Goal: Answer question/provide support: Share knowledge or assist other users

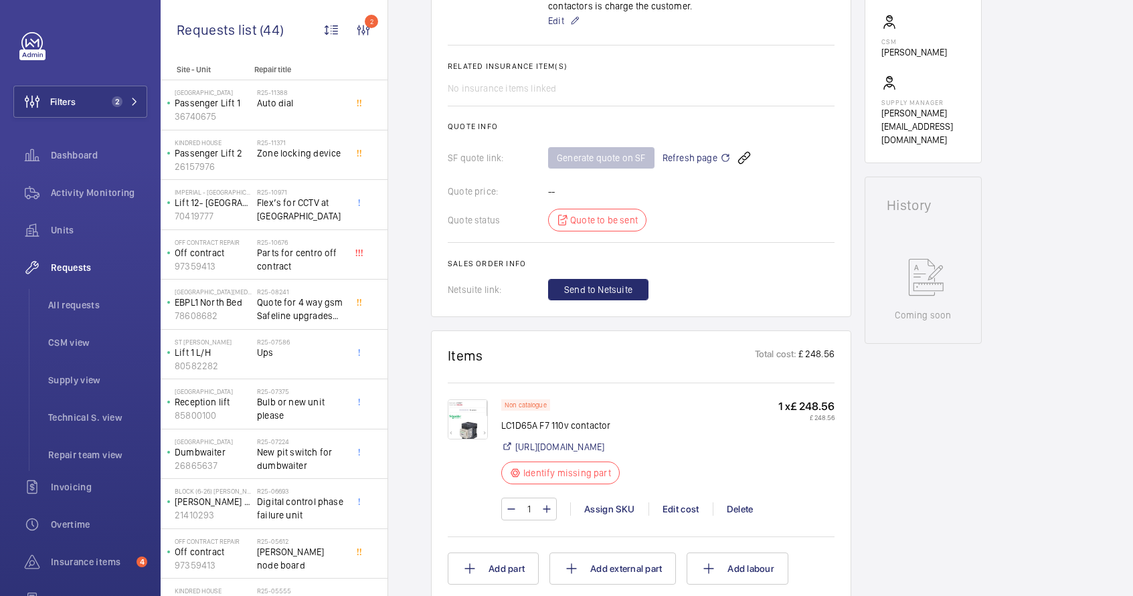
scroll to position [137, 0]
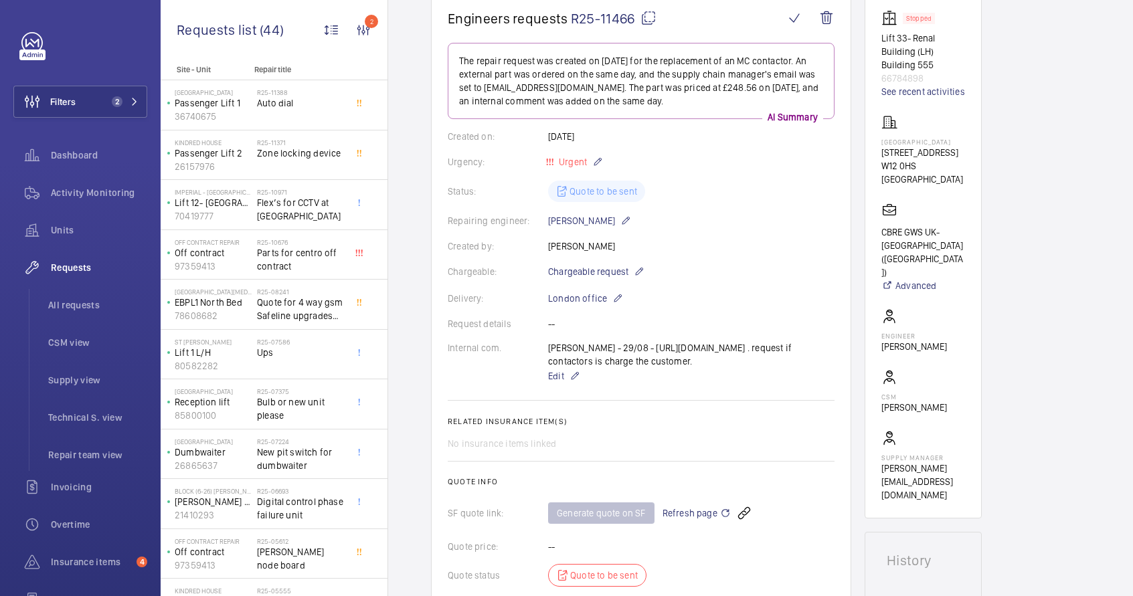
click at [649, 19] on mat-icon at bounding box center [649, 18] width 16 height 16
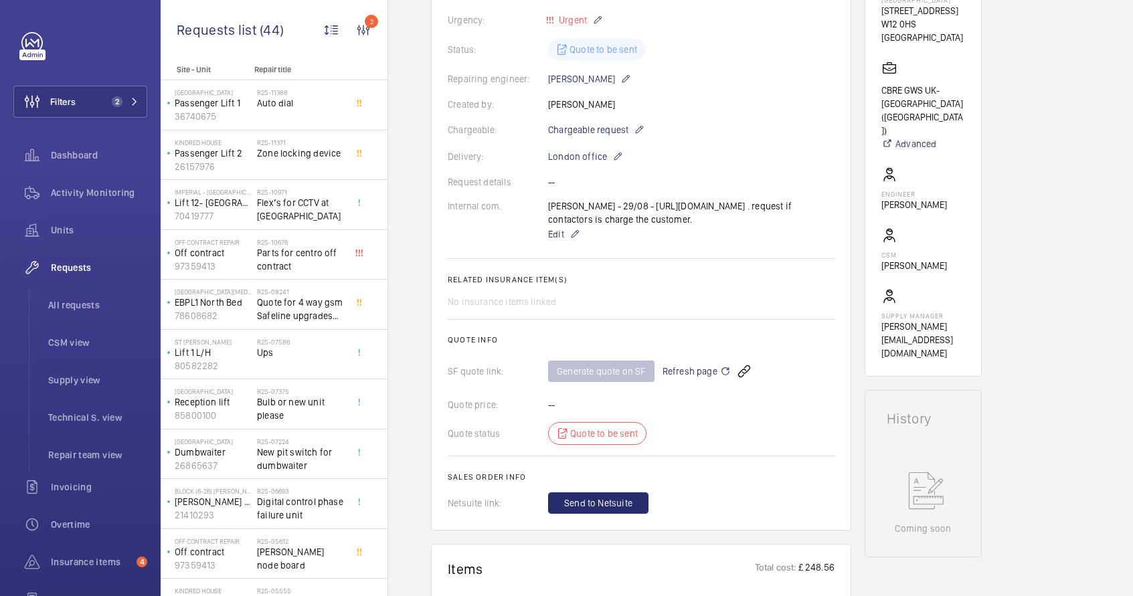
scroll to position [306, 0]
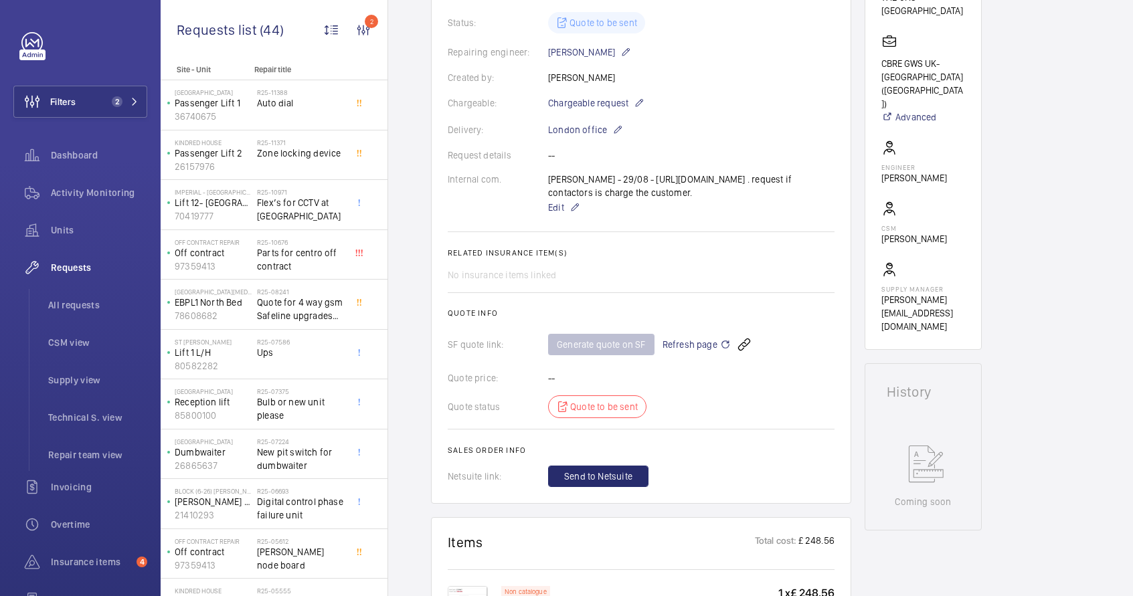
click at [709, 353] on span "Refresh page" at bounding box center [697, 345] width 68 height 16
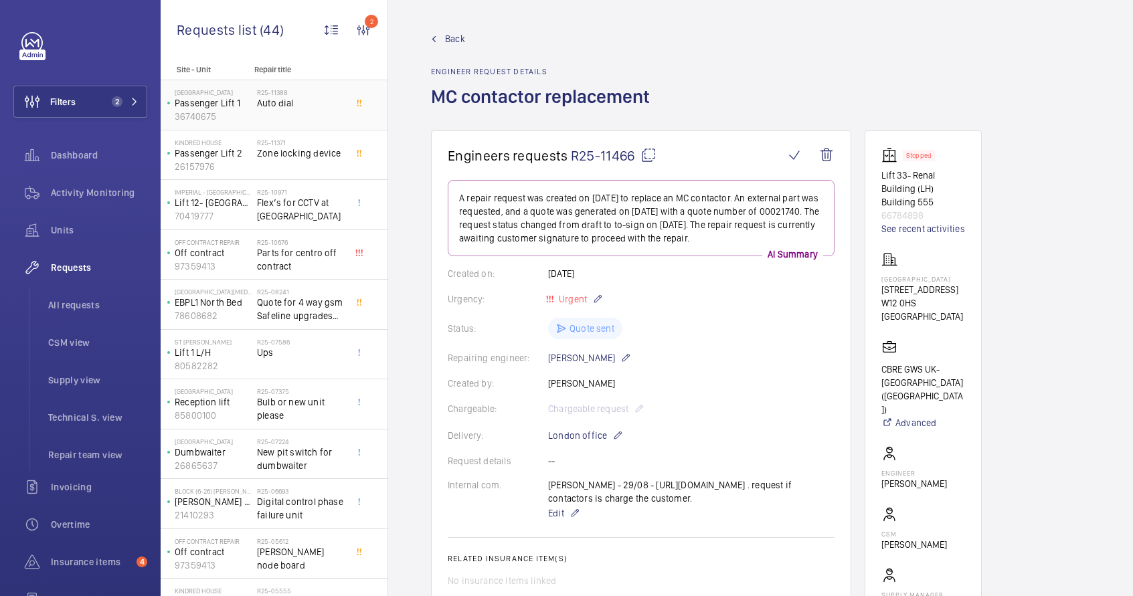
click at [317, 104] on span "Auto dial" at bounding box center [301, 102] width 88 height 13
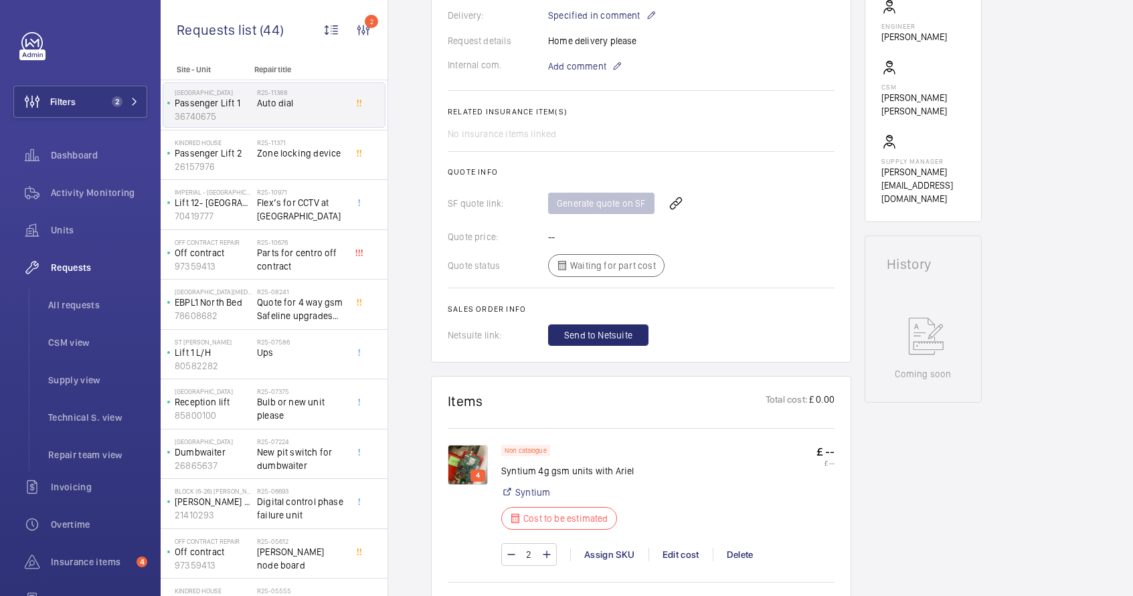
scroll to position [504, 0]
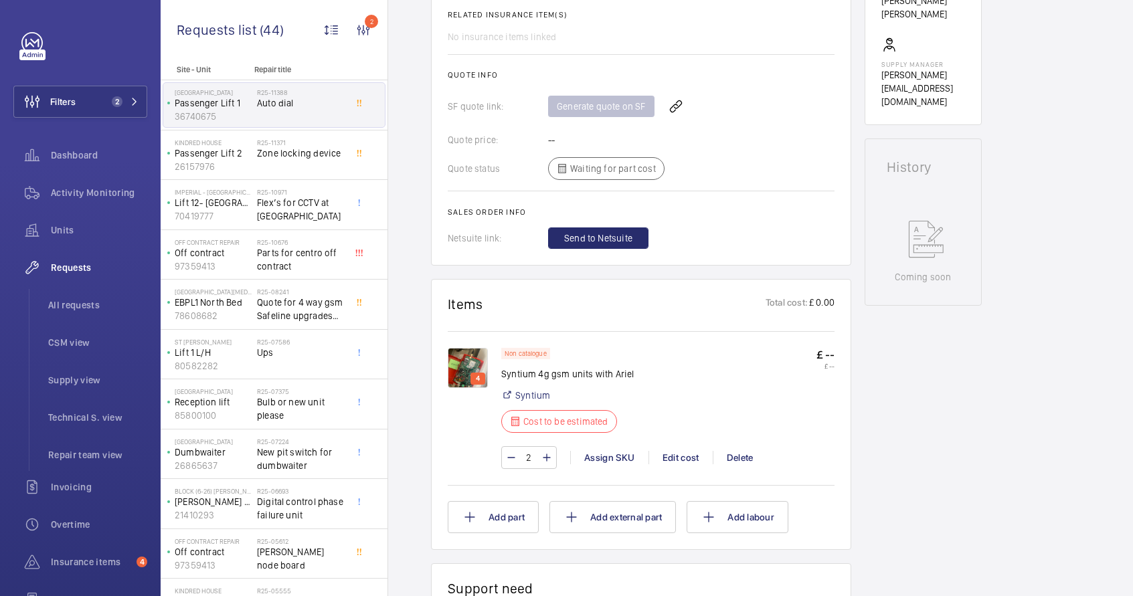
click at [467, 375] on img at bounding box center [468, 368] width 40 height 40
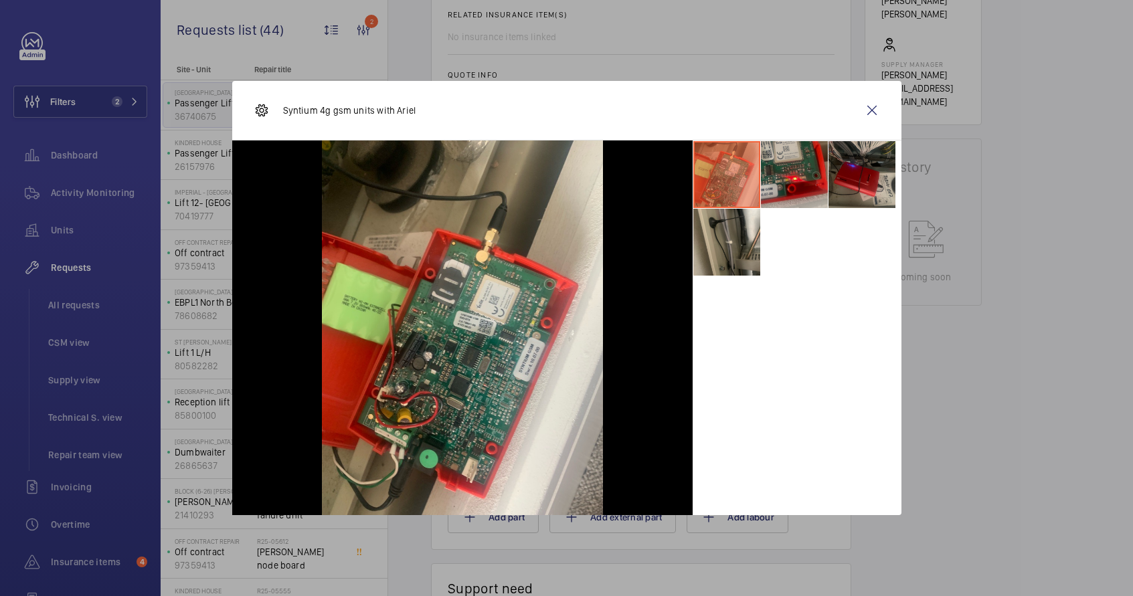
click at [794, 197] on li at bounding box center [794, 174] width 67 height 67
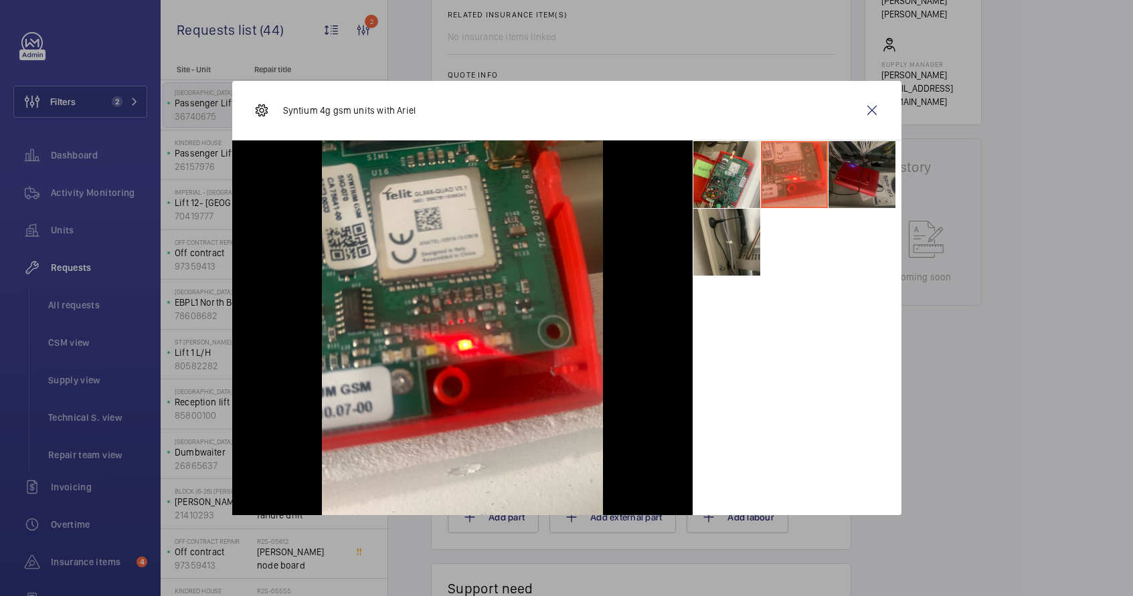
click at [874, 183] on li at bounding box center [862, 174] width 67 height 67
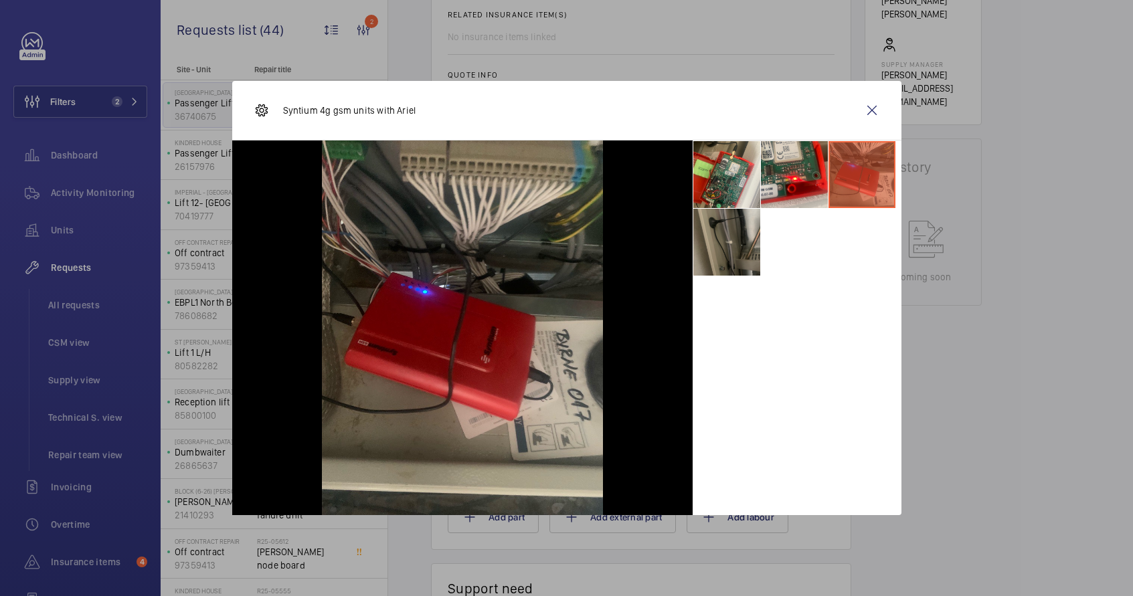
click at [748, 247] on li at bounding box center [726, 242] width 67 height 67
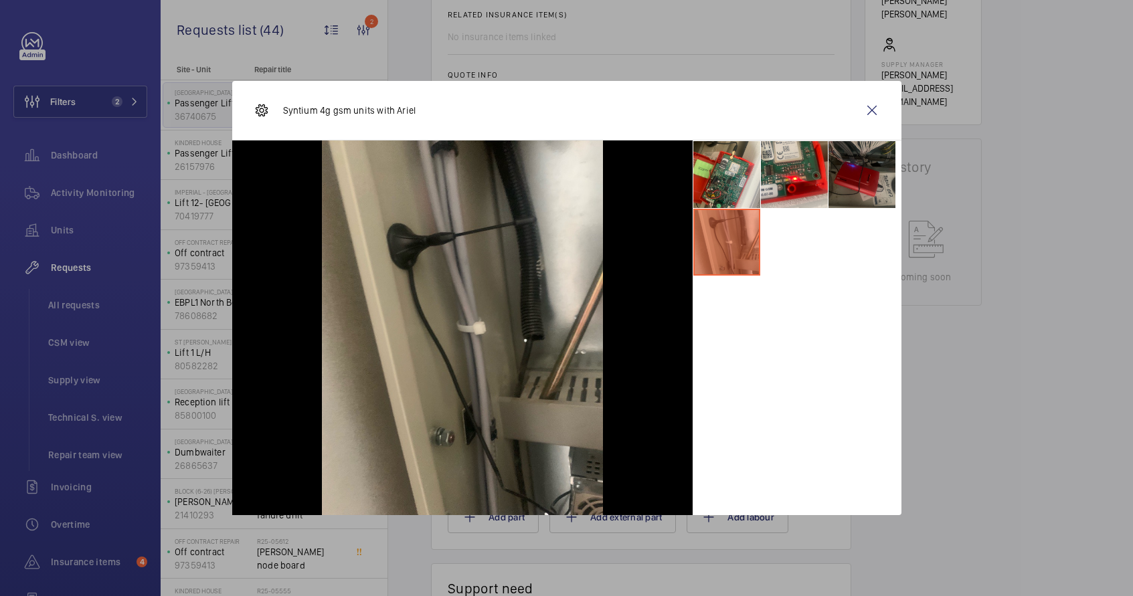
click at [851, 191] on li at bounding box center [862, 174] width 67 height 67
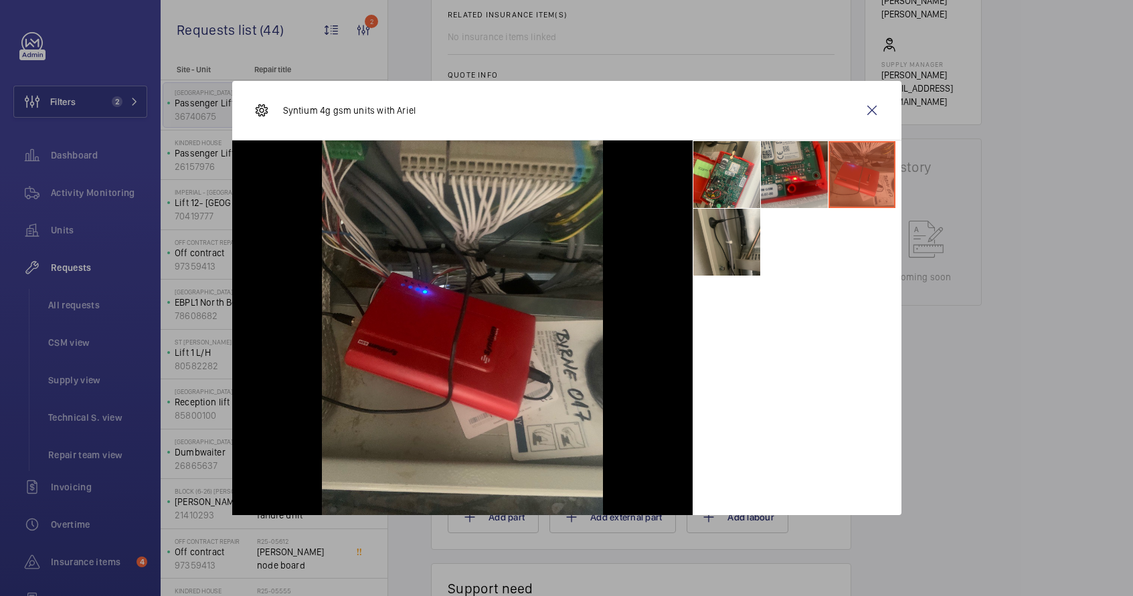
drag, startPoint x: 785, startPoint y: 181, endPoint x: 773, endPoint y: 182, distance: 12.1
click at [786, 181] on li at bounding box center [794, 174] width 67 height 67
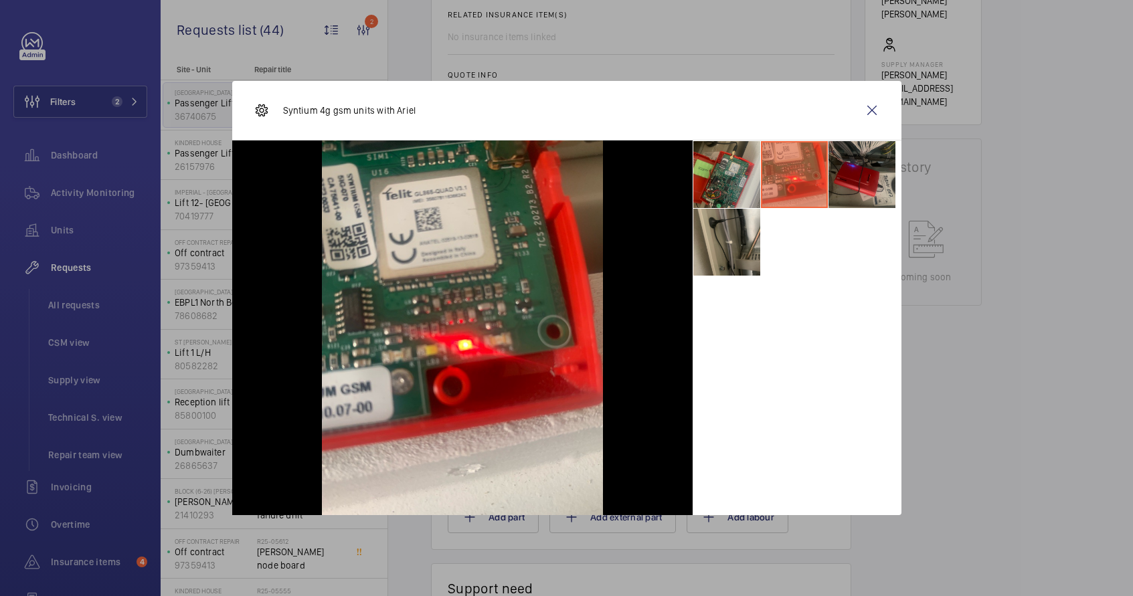
click at [744, 178] on li at bounding box center [726, 174] width 67 height 67
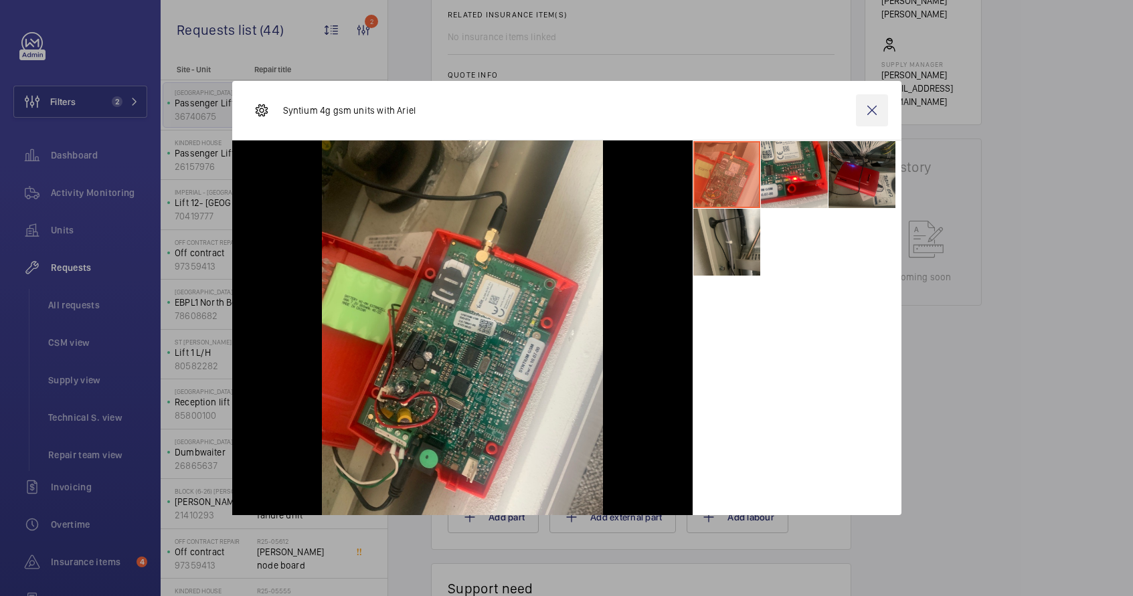
click at [865, 115] on wm-front-icon-button at bounding box center [872, 110] width 32 height 32
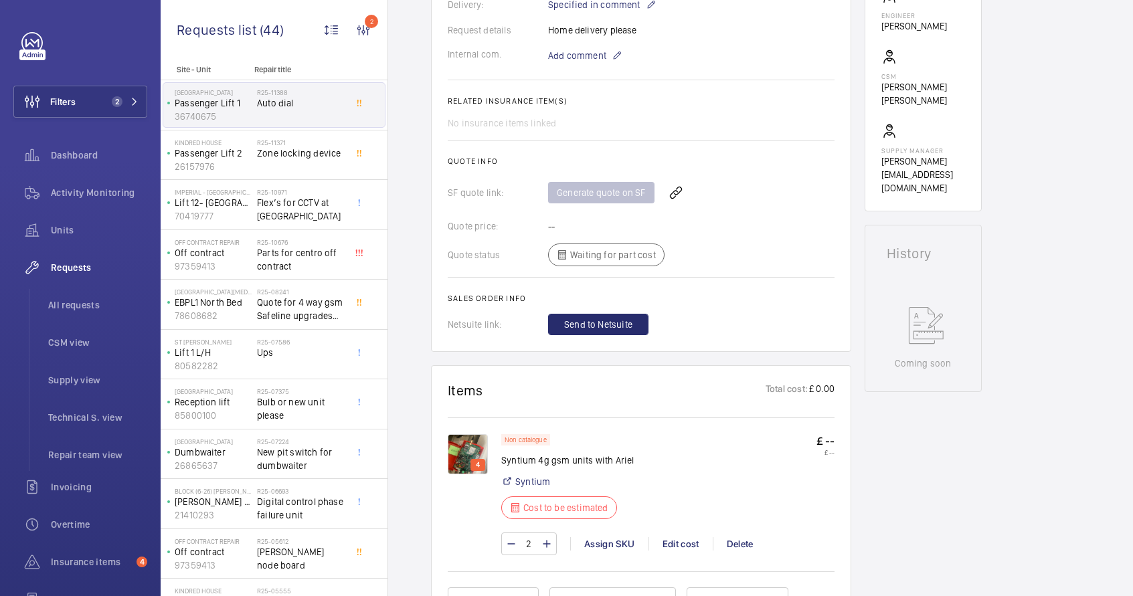
scroll to position [493, 0]
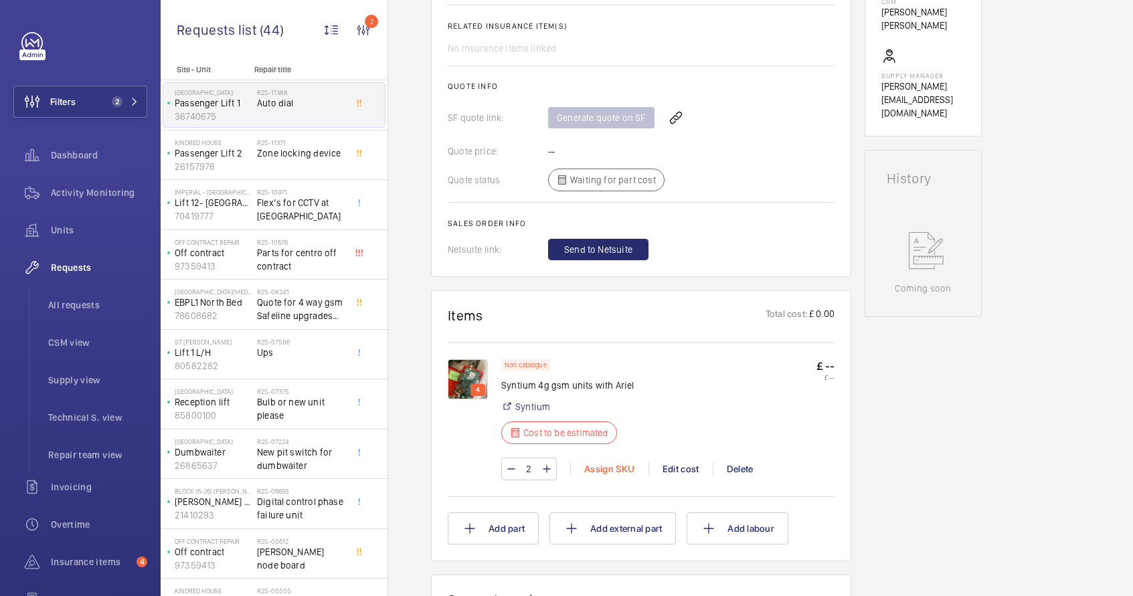
click at [599, 471] on div "Assign SKU" at bounding box center [609, 469] width 78 height 13
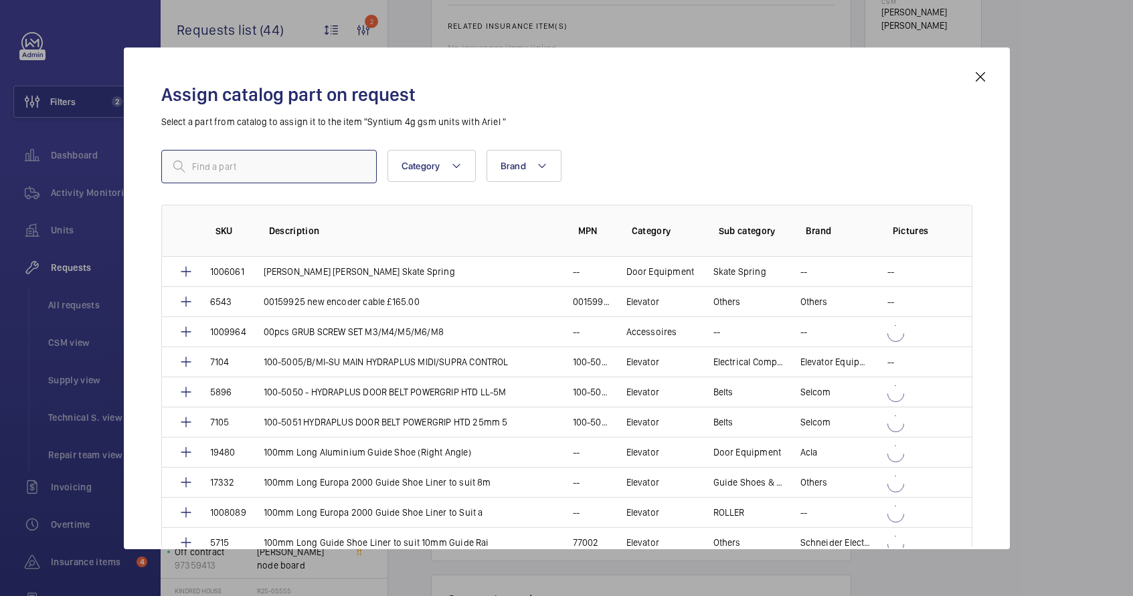
click at [335, 172] on input "text" at bounding box center [269, 166] width 216 height 33
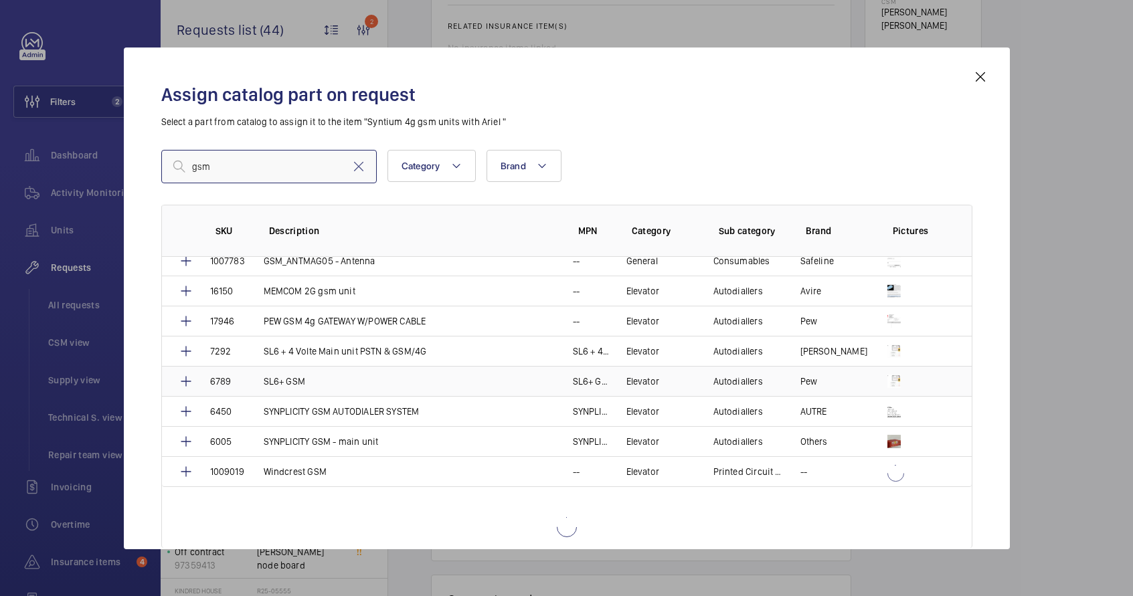
scroll to position [161, 0]
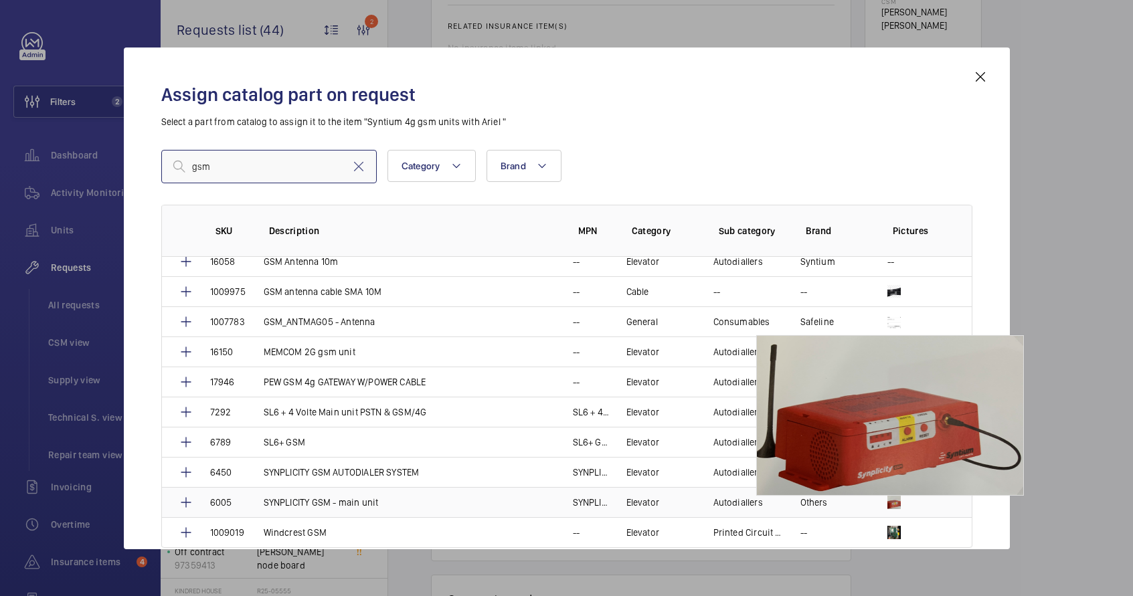
type input "gsm"
click at [888, 498] on img at bounding box center [894, 502] width 13 height 13
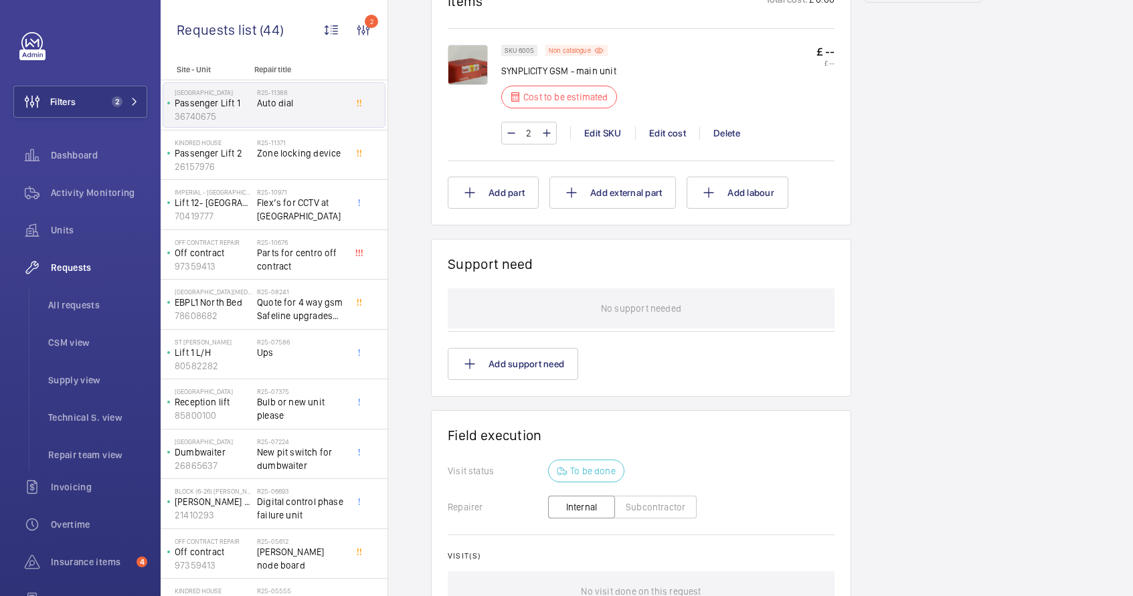
scroll to position [586, 0]
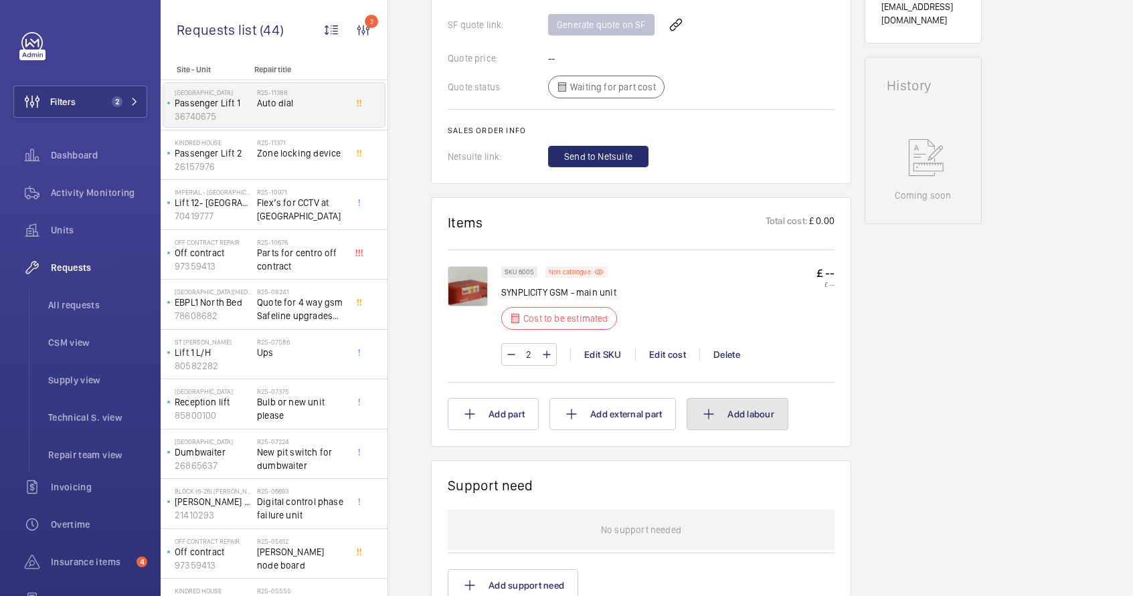
click at [766, 419] on button "Add labour" at bounding box center [738, 414] width 102 height 32
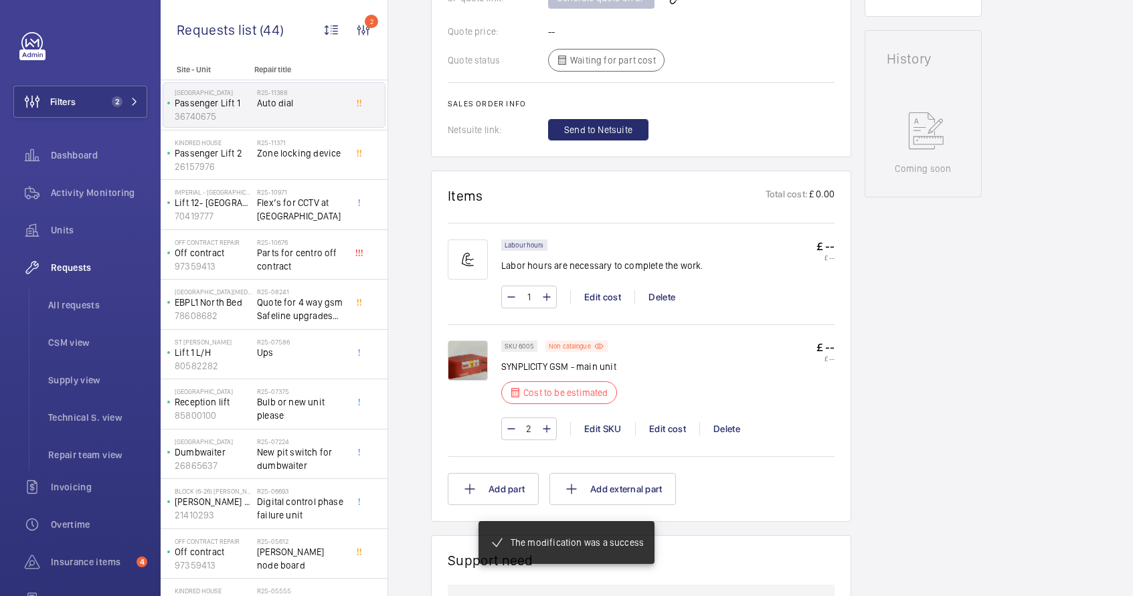
scroll to position [626, 0]
click at [548, 299] on mat-icon at bounding box center [546, 297] width 11 height 16
type input "2"
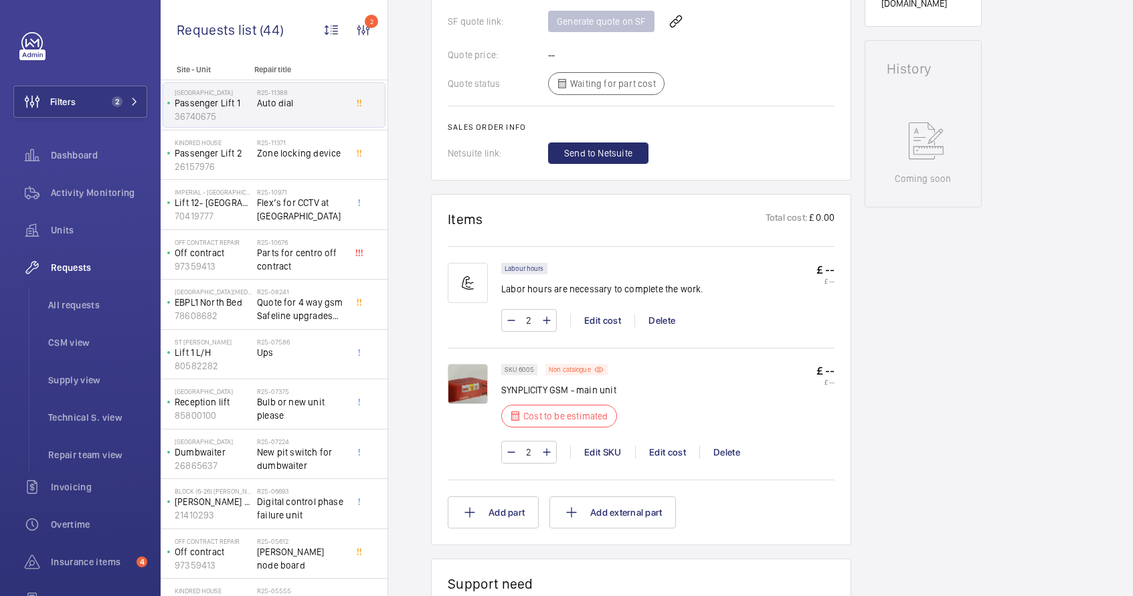
scroll to position [604, 0]
click at [663, 454] on div "Edit cost" at bounding box center [667, 450] width 64 height 13
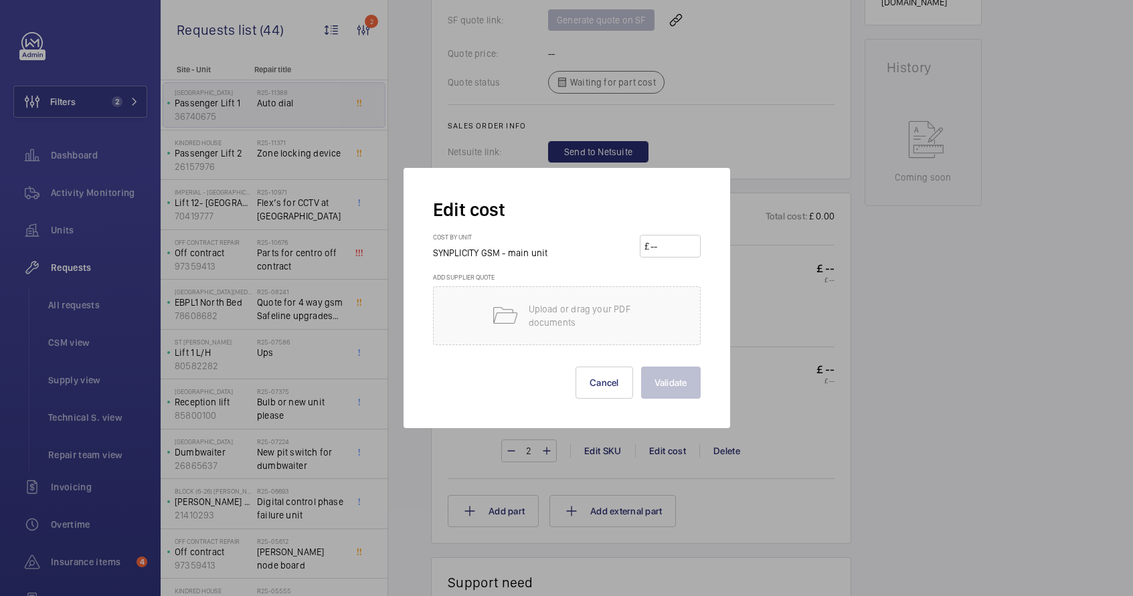
click at [655, 254] on input "number" at bounding box center [672, 246] width 47 height 21
type input "250"
click at [670, 377] on button "Validate" at bounding box center [671, 383] width 60 height 32
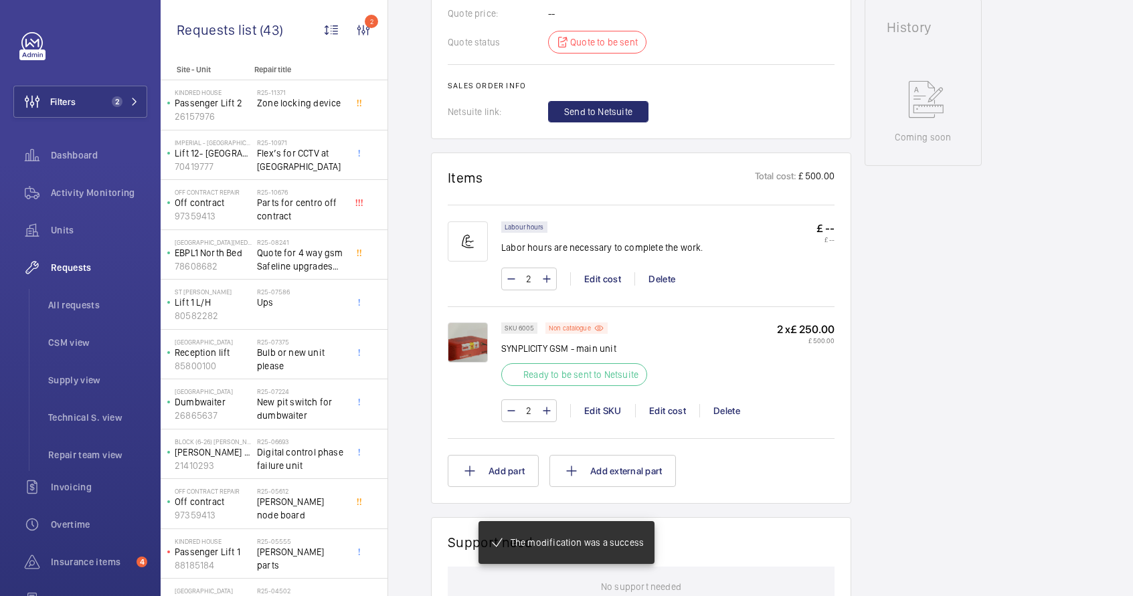
scroll to position [568, 0]
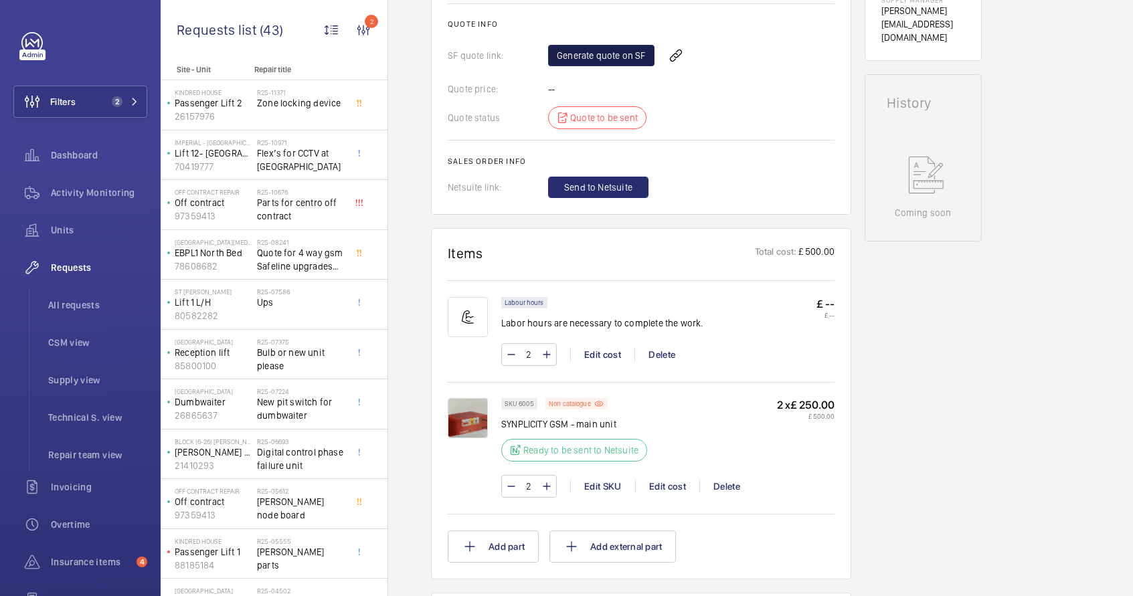
click at [597, 61] on link "Generate quote on SF" at bounding box center [601, 55] width 106 height 21
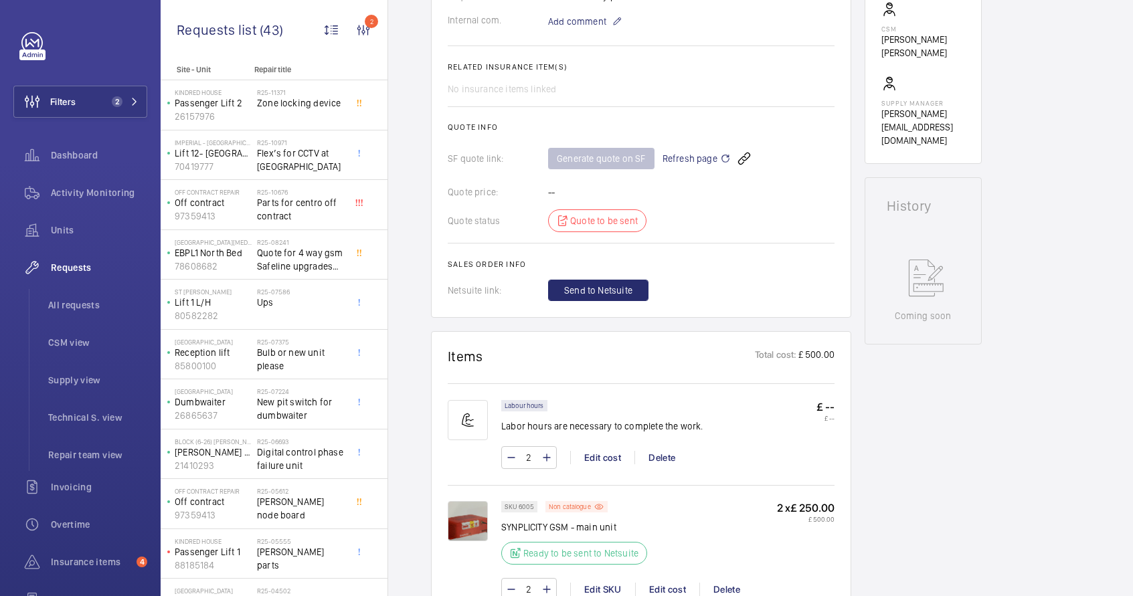
scroll to position [460, 0]
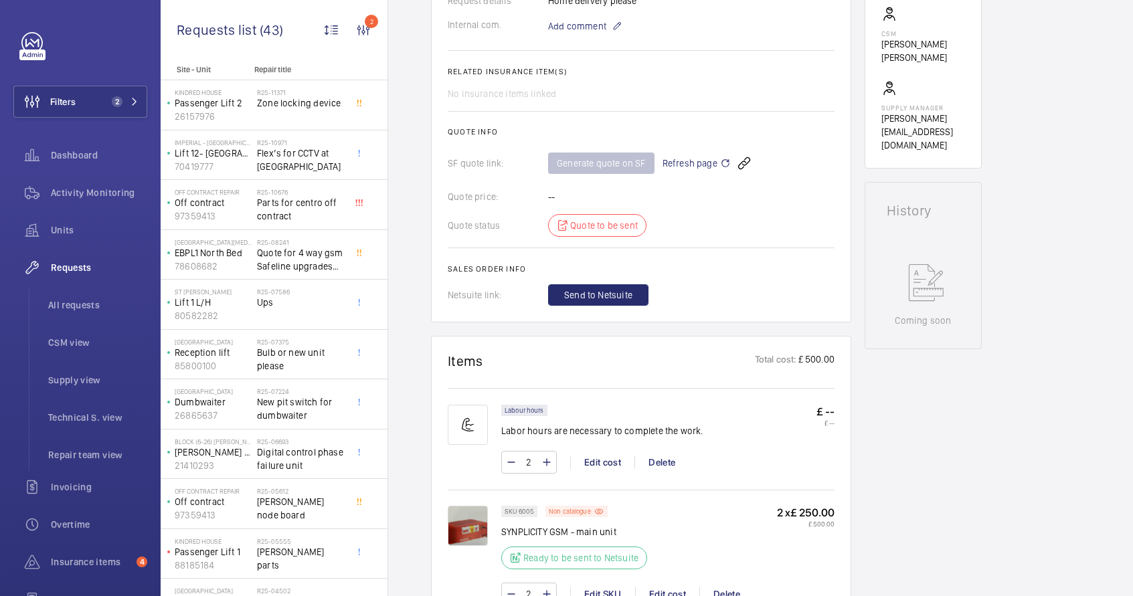
click at [702, 159] on span "Refresh page" at bounding box center [697, 163] width 68 height 16
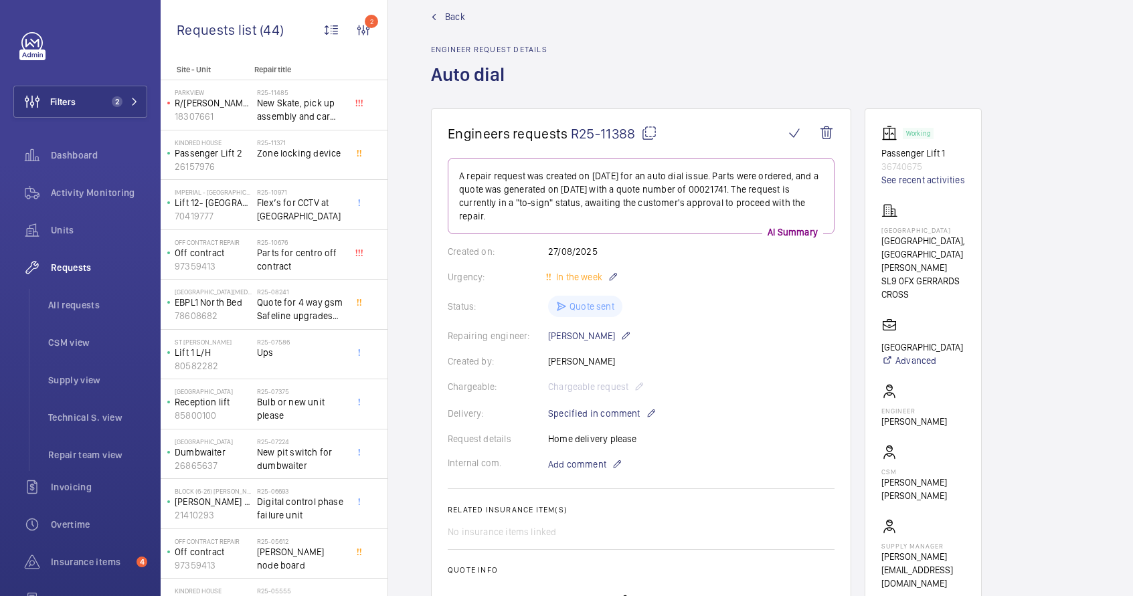
scroll to position [94, 0]
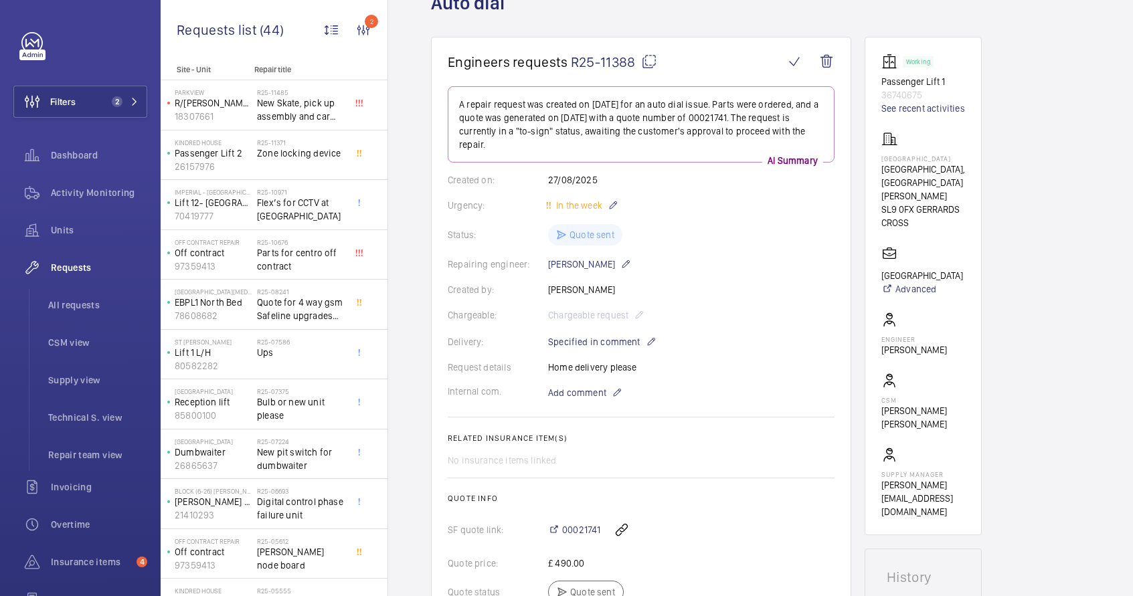
click at [649, 60] on mat-icon at bounding box center [649, 62] width 16 height 16
type textarea "R25-11388"
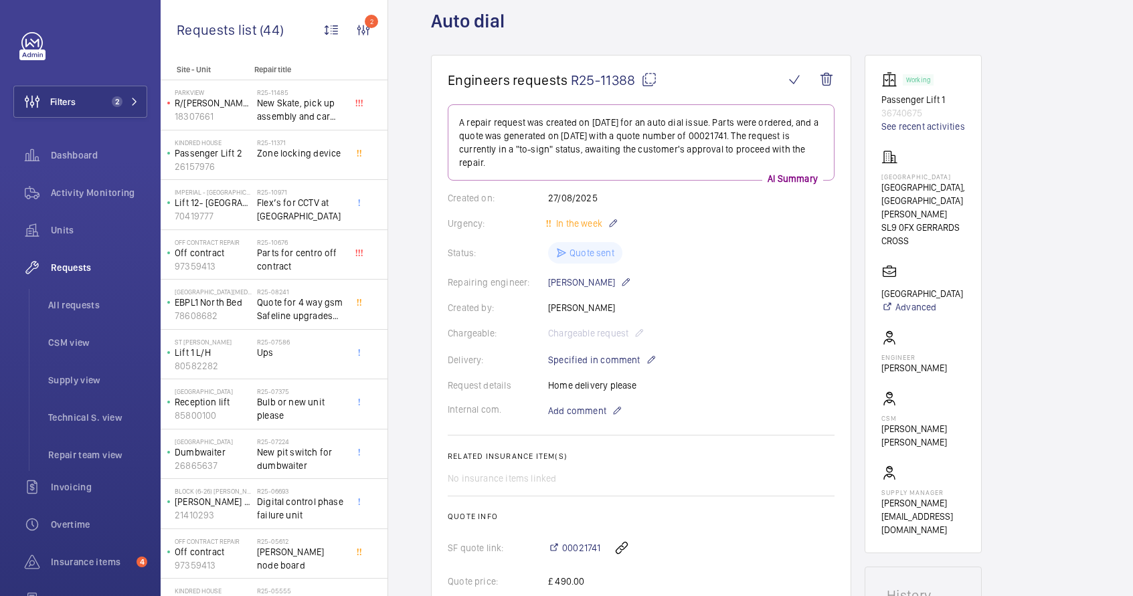
scroll to position [0, 0]
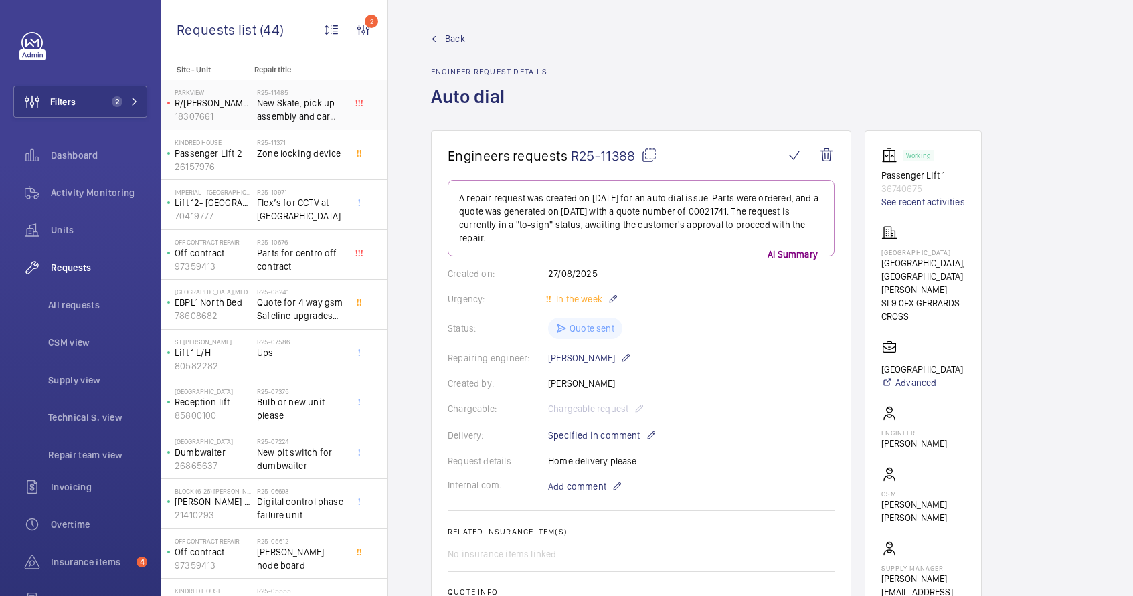
click at [259, 108] on span "New Skate, pick up assembly and car door release aircord required. CHARGEABLE" at bounding box center [301, 109] width 88 height 27
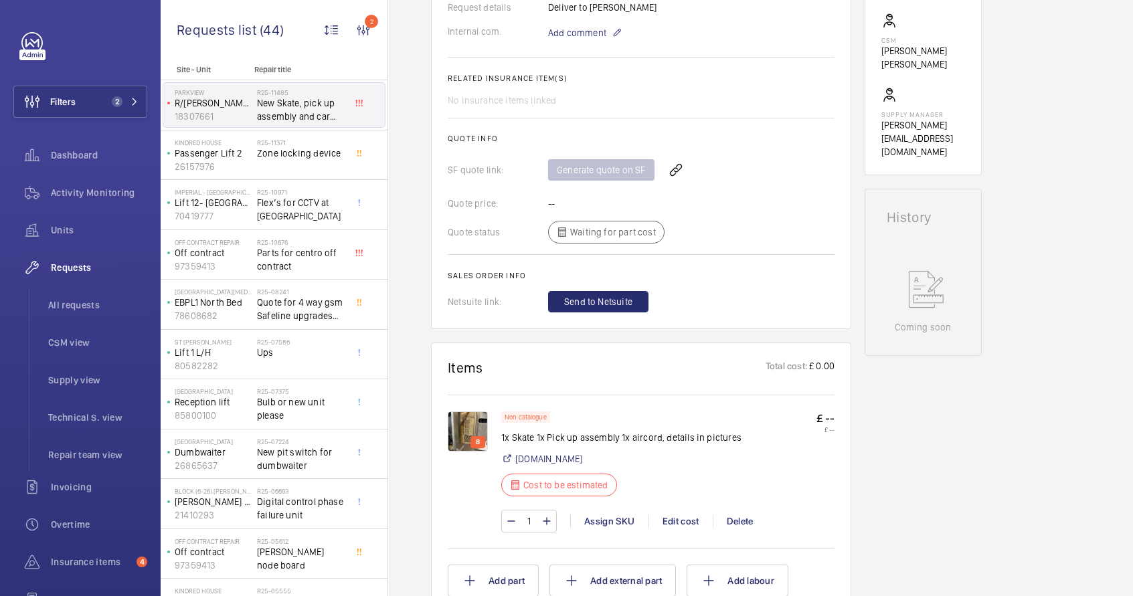
scroll to position [534, 0]
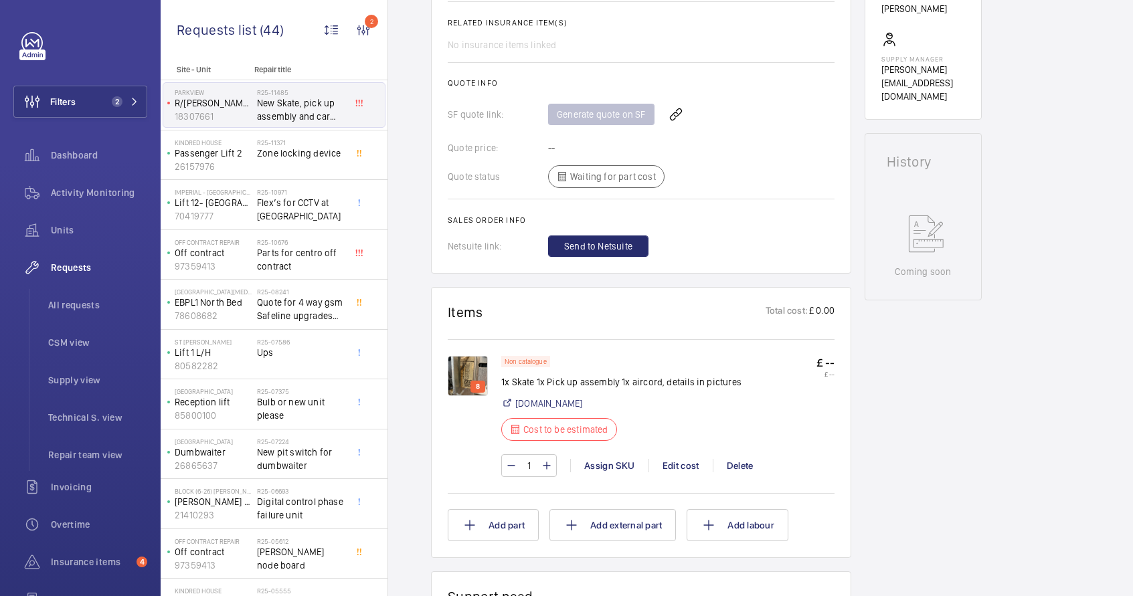
click at [469, 383] on img at bounding box center [468, 376] width 40 height 40
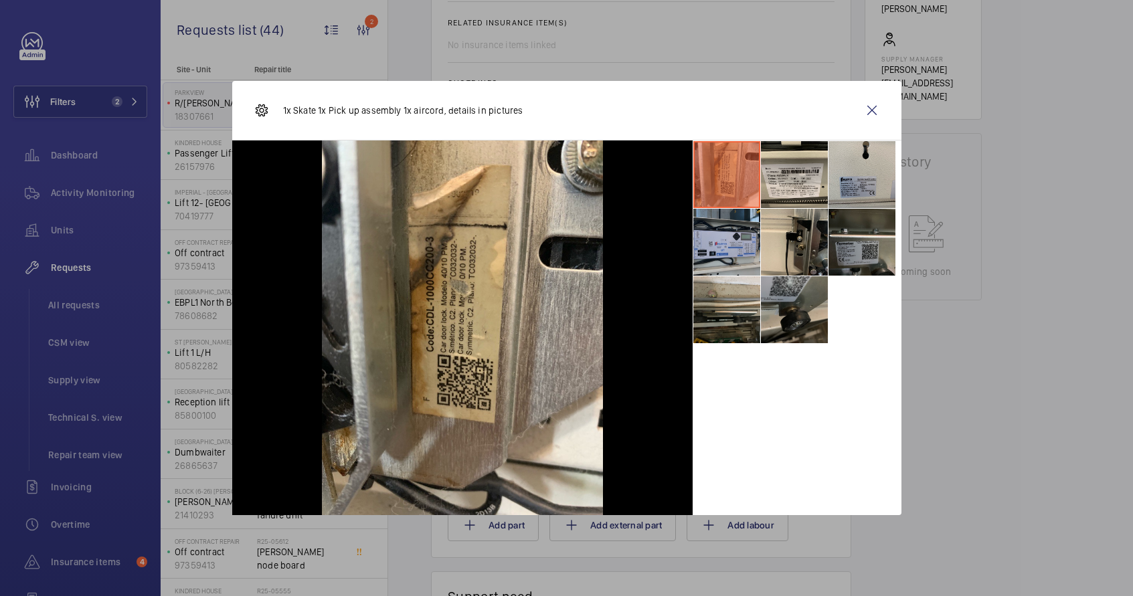
click at [742, 261] on li at bounding box center [726, 242] width 67 height 67
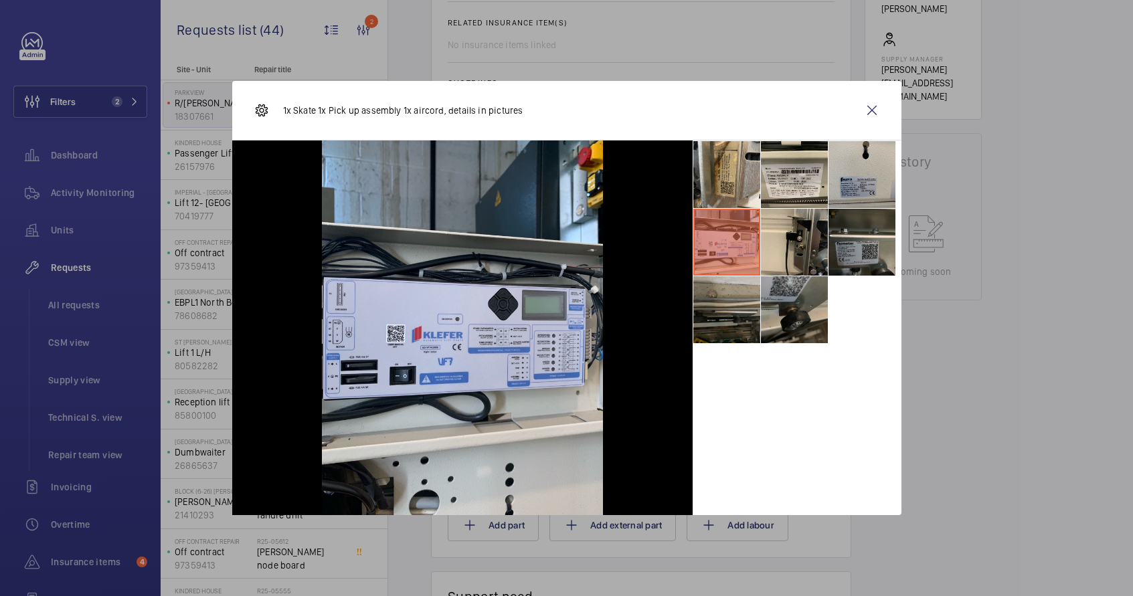
click at [736, 299] on li at bounding box center [726, 309] width 67 height 67
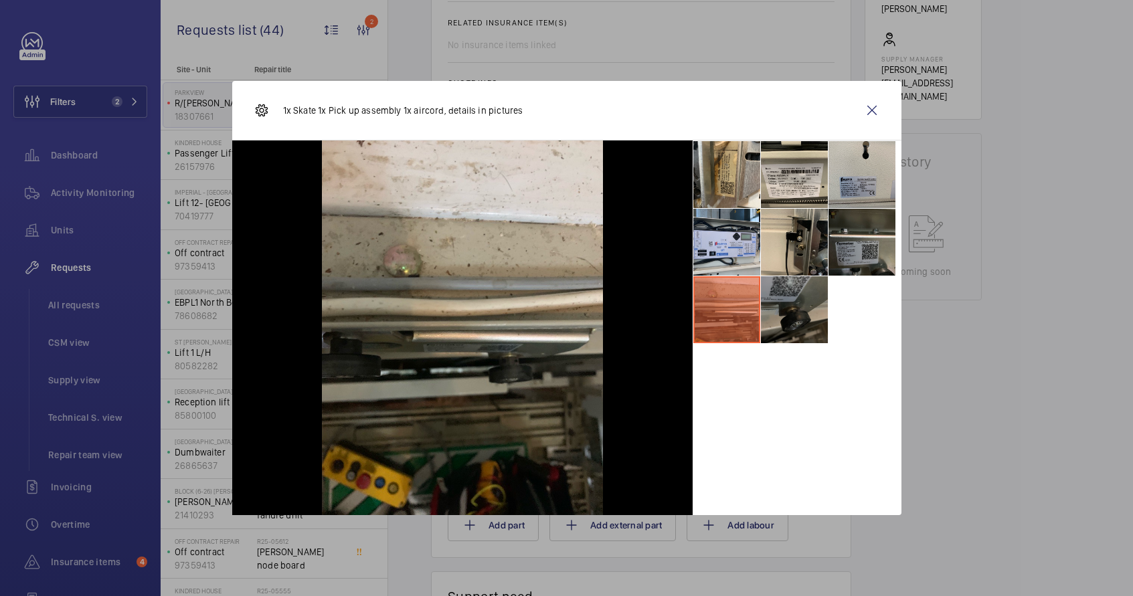
click at [789, 307] on li at bounding box center [794, 309] width 67 height 67
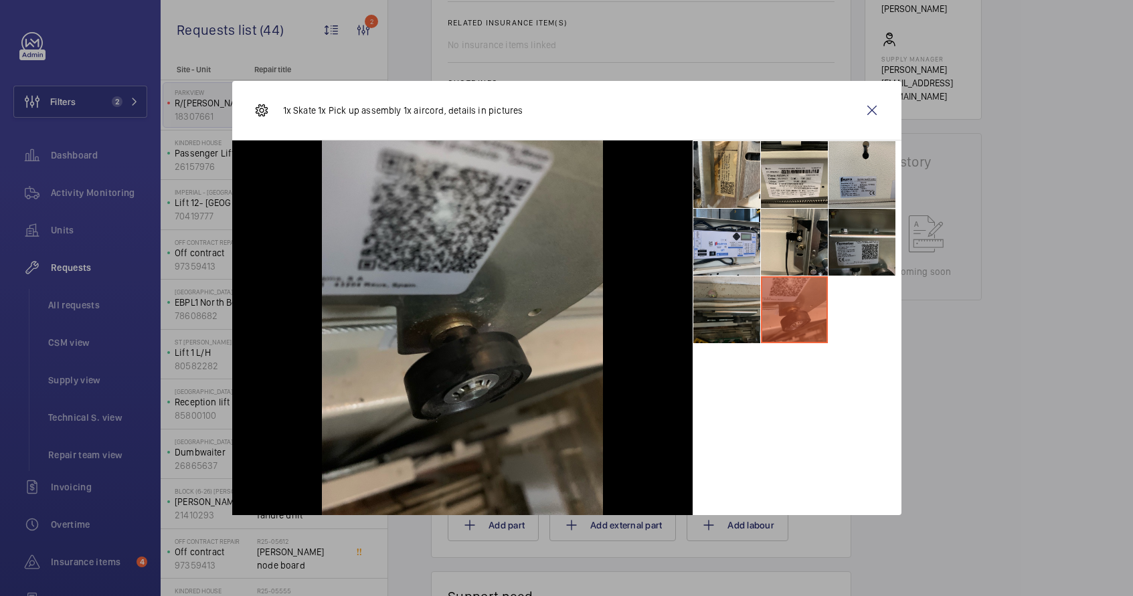
click at [752, 315] on li at bounding box center [726, 309] width 67 height 67
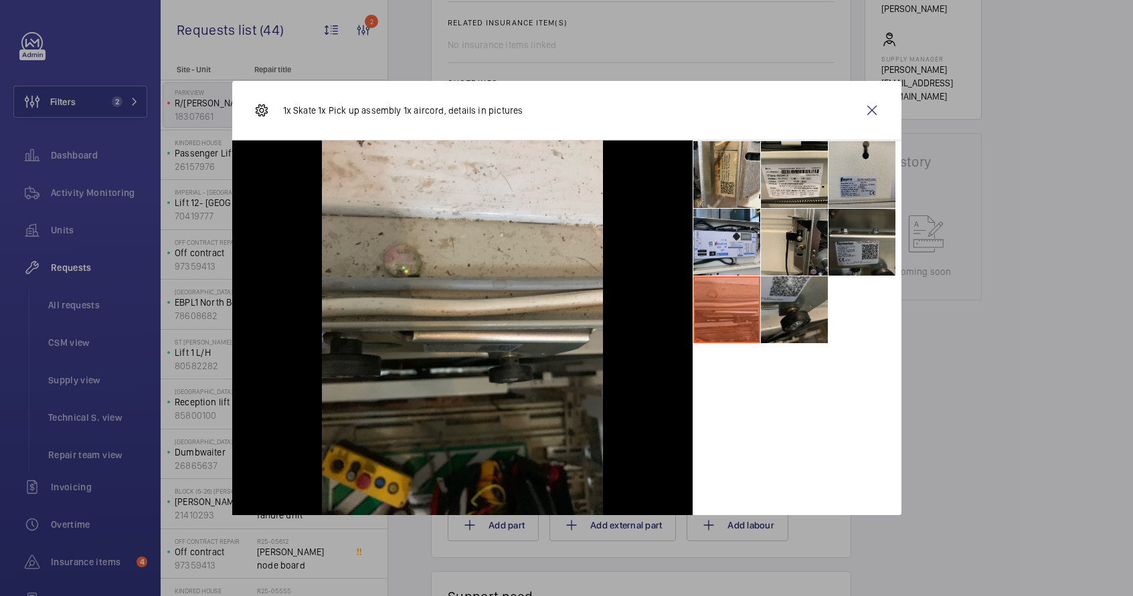
click at [827, 262] on ul at bounding box center [797, 242] width 209 height 203
click at [843, 252] on li at bounding box center [862, 242] width 67 height 67
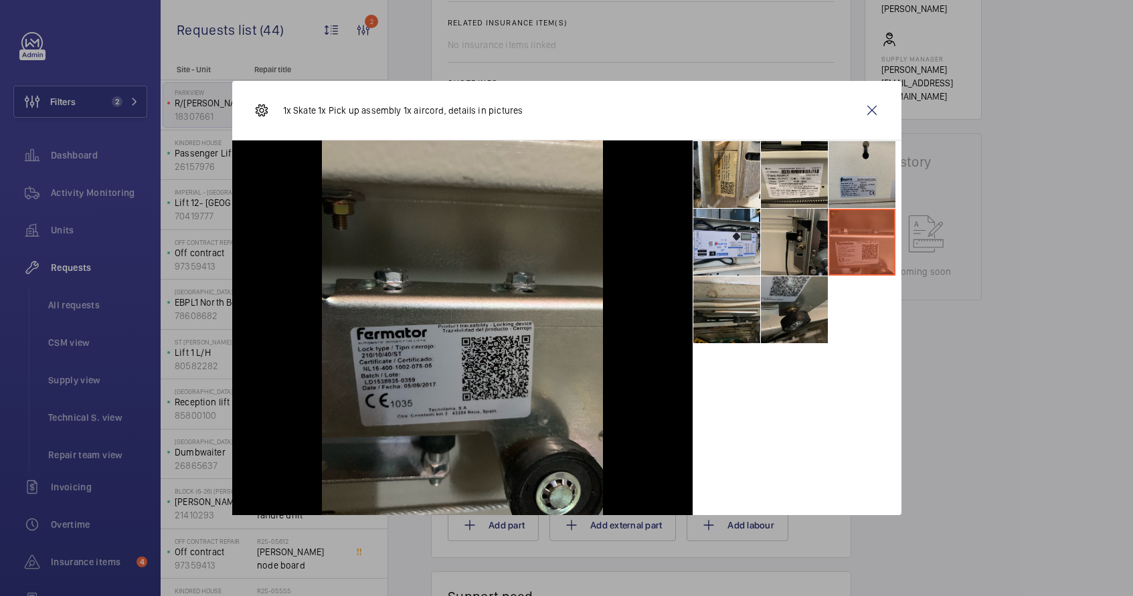
click at [810, 255] on li at bounding box center [794, 242] width 67 height 67
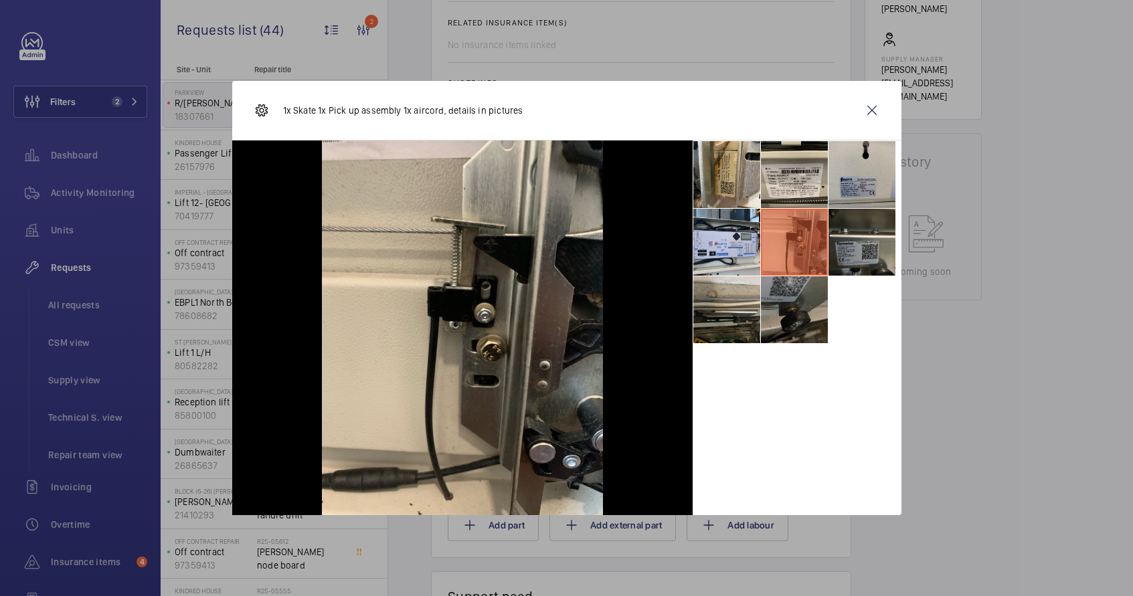
click at [813, 301] on li at bounding box center [794, 309] width 67 height 67
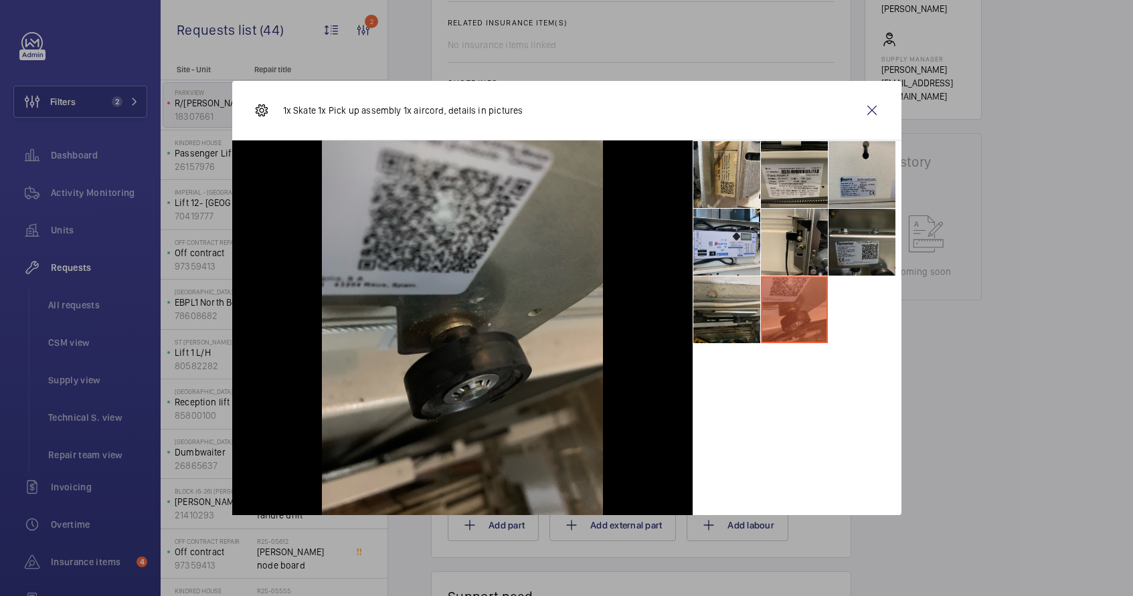
click at [804, 186] on li at bounding box center [794, 174] width 67 height 67
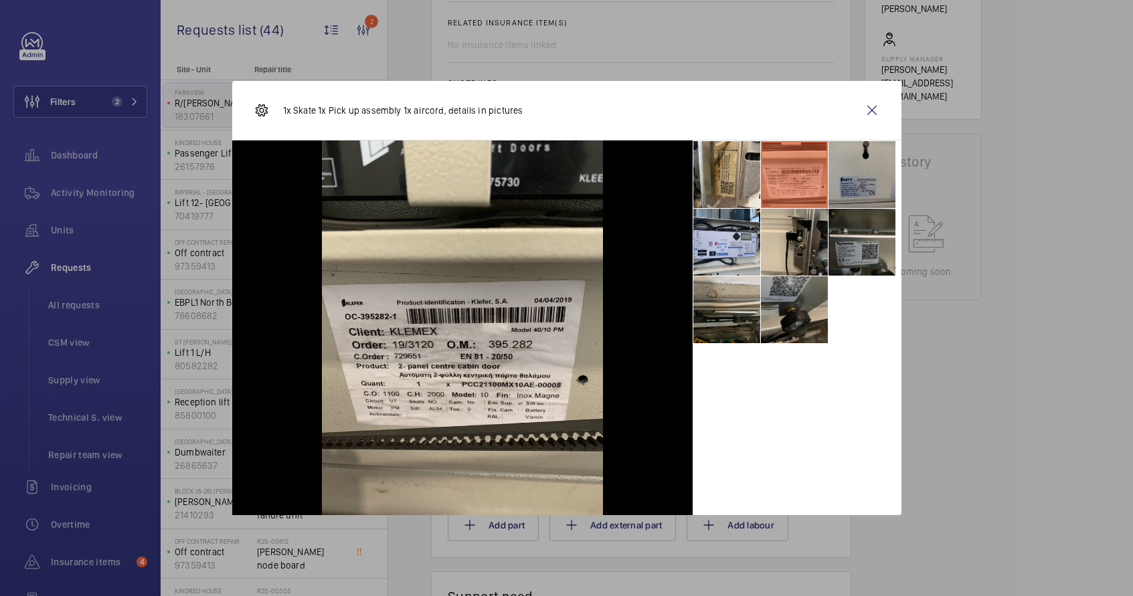
click at [834, 190] on li at bounding box center [862, 174] width 67 height 67
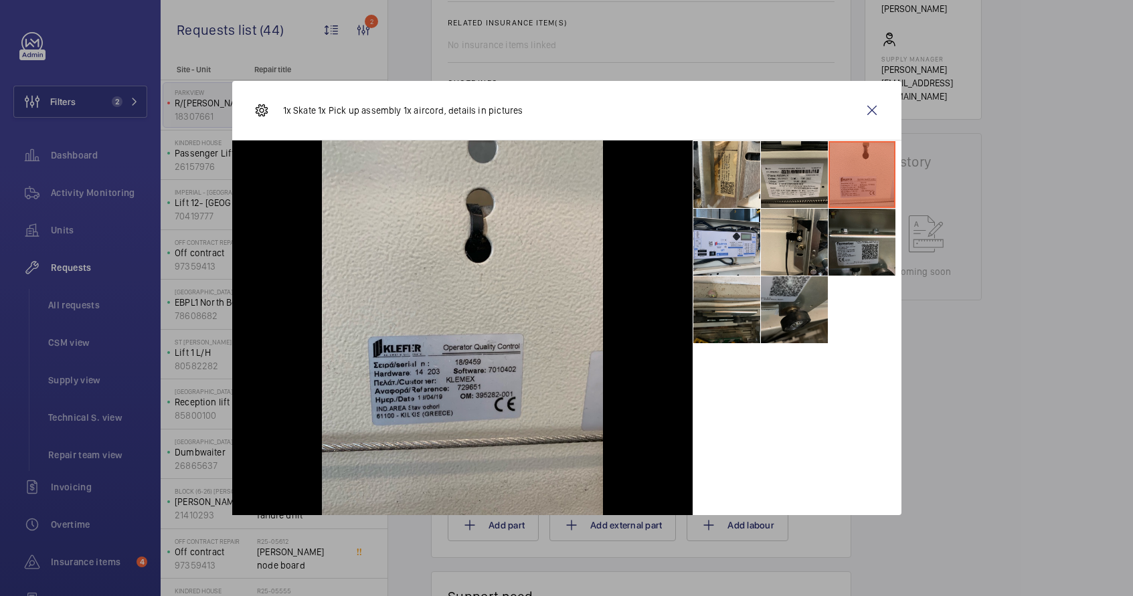
click at [791, 192] on li at bounding box center [794, 174] width 67 height 67
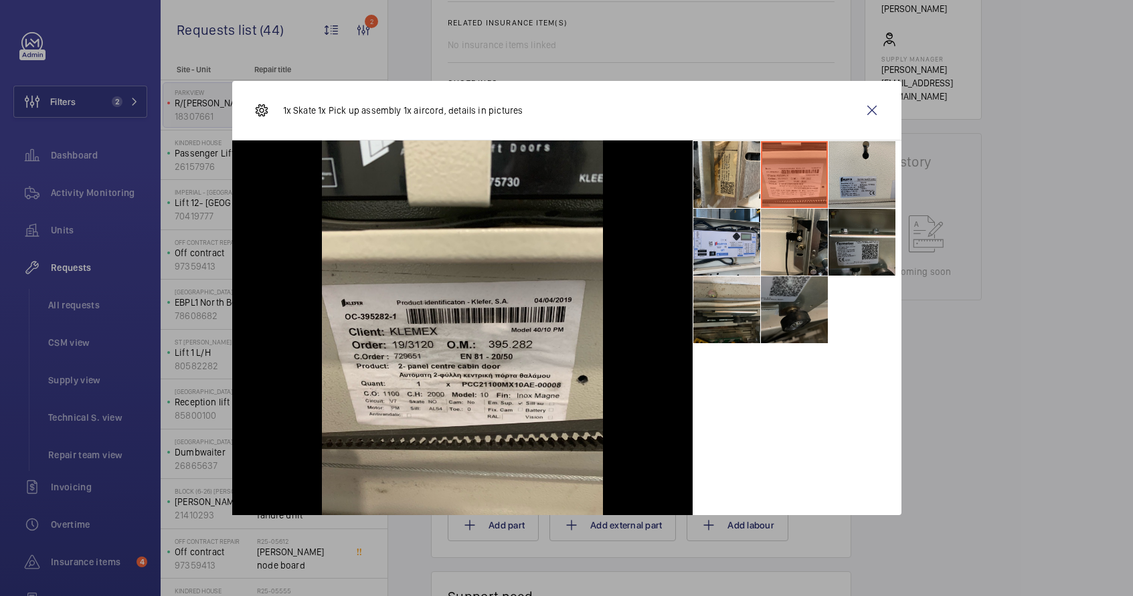
click at [779, 329] on li at bounding box center [794, 309] width 67 height 67
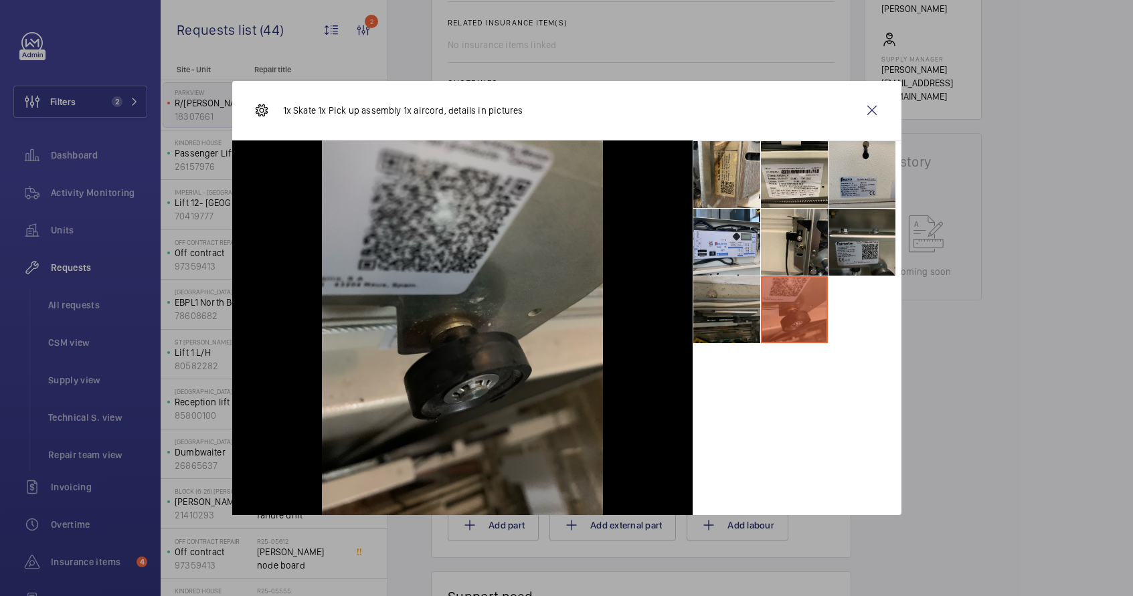
click at [748, 328] on li at bounding box center [726, 309] width 67 height 67
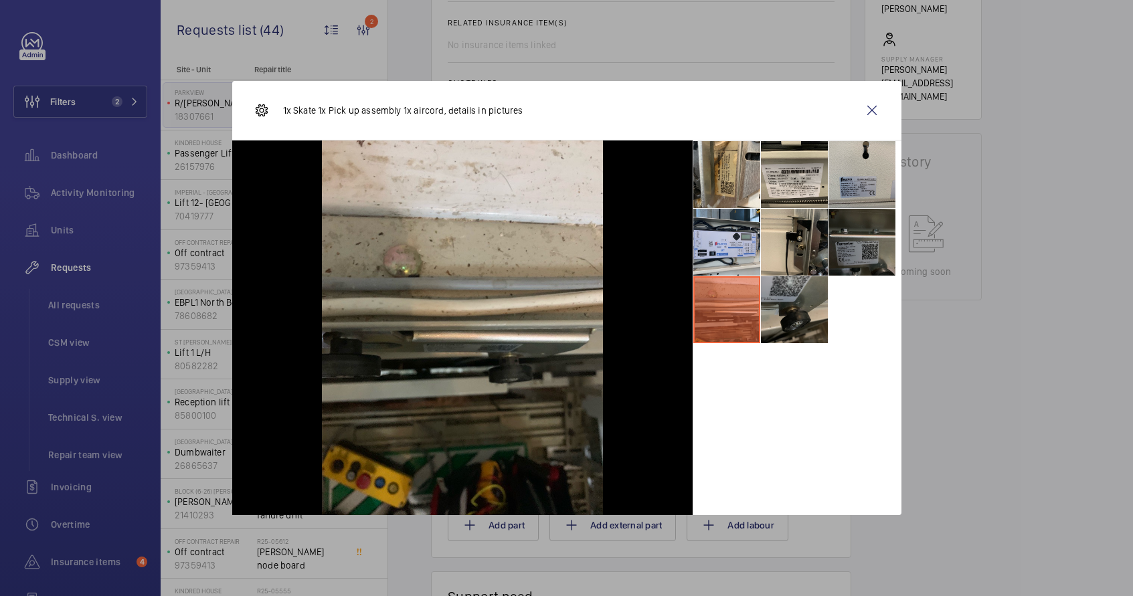
click at [845, 260] on li at bounding box center [862, 242] width 67 height 67
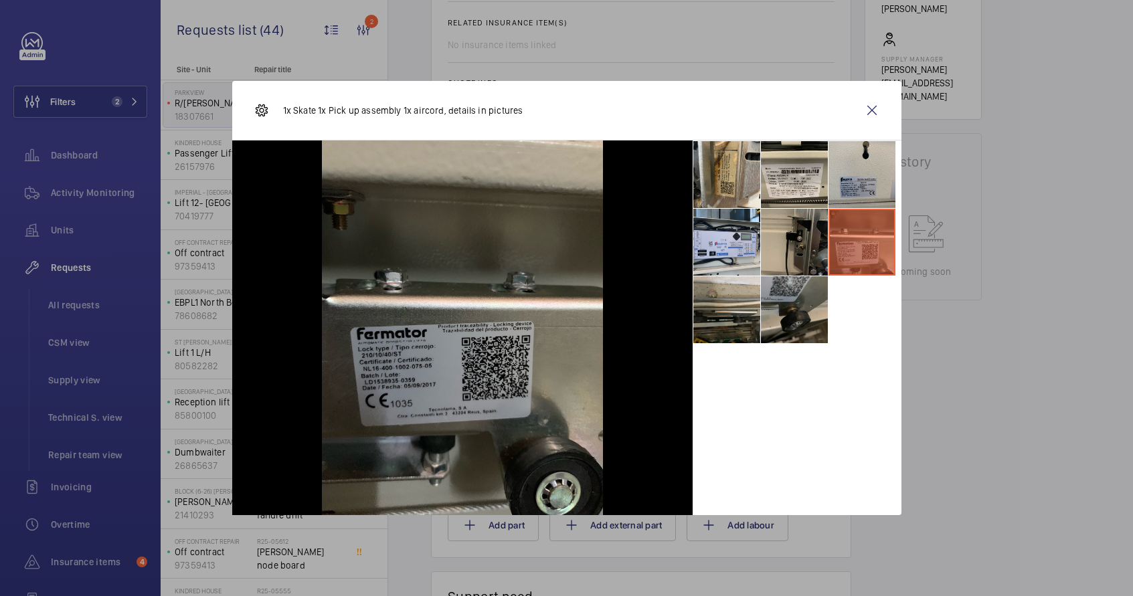
click at [827, 255] on ul at bounding box center [797, 242] width 209 height 203
click at [815, 253] on li at bounding box center [794, 242] width 67 height 67
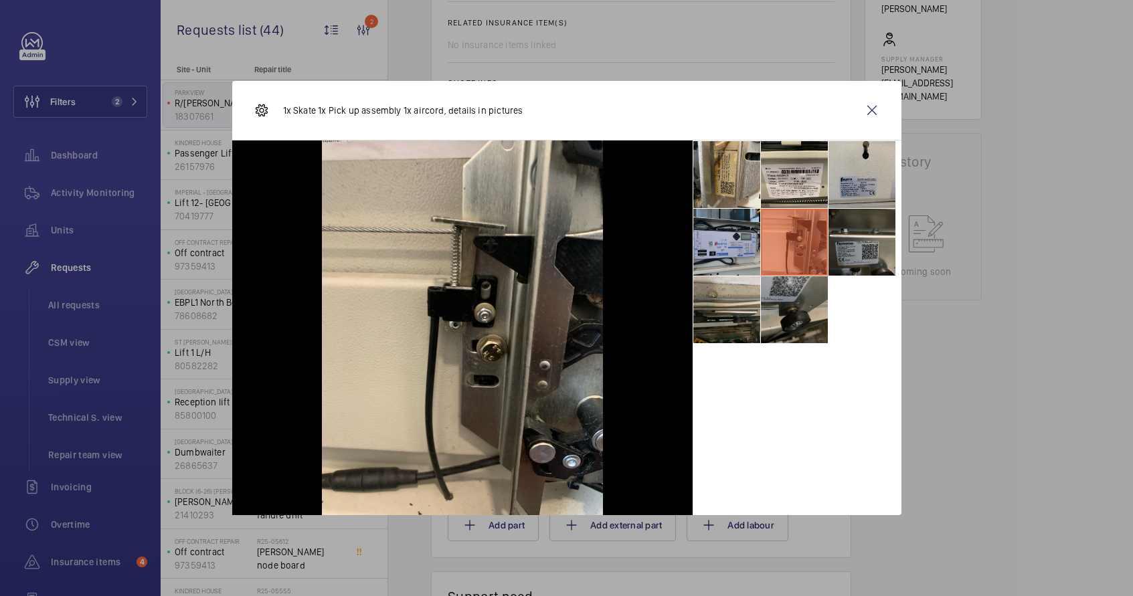
click at [716, 243] on li at bounding box center [726, 242] width 67 height 67
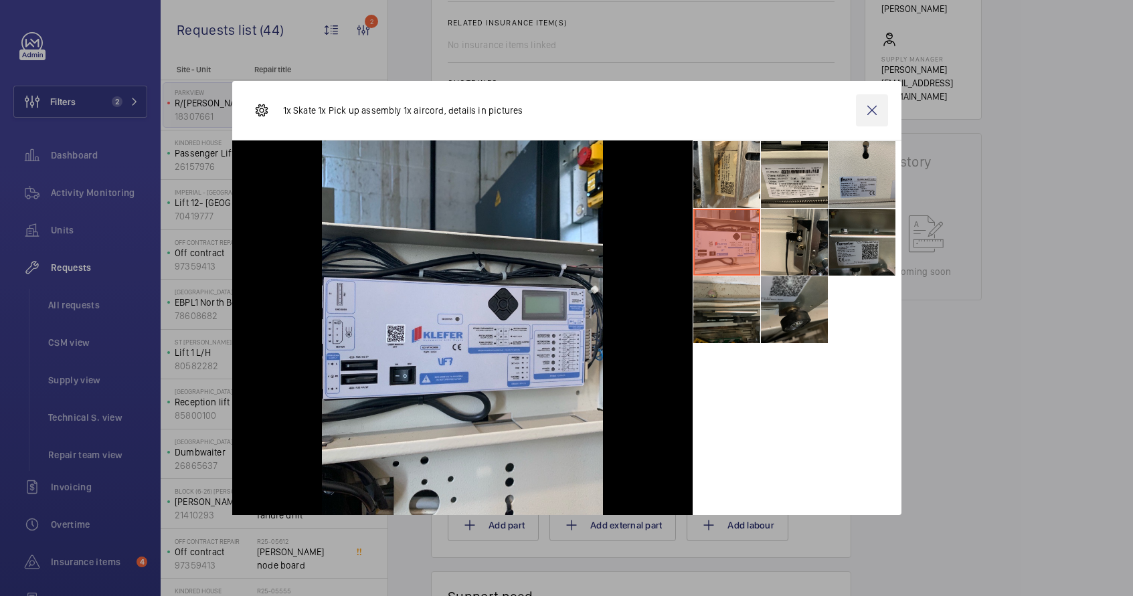
click at [869, 112] on wm-front-icon-button at bounding box center [872, 110] width 32 height 32
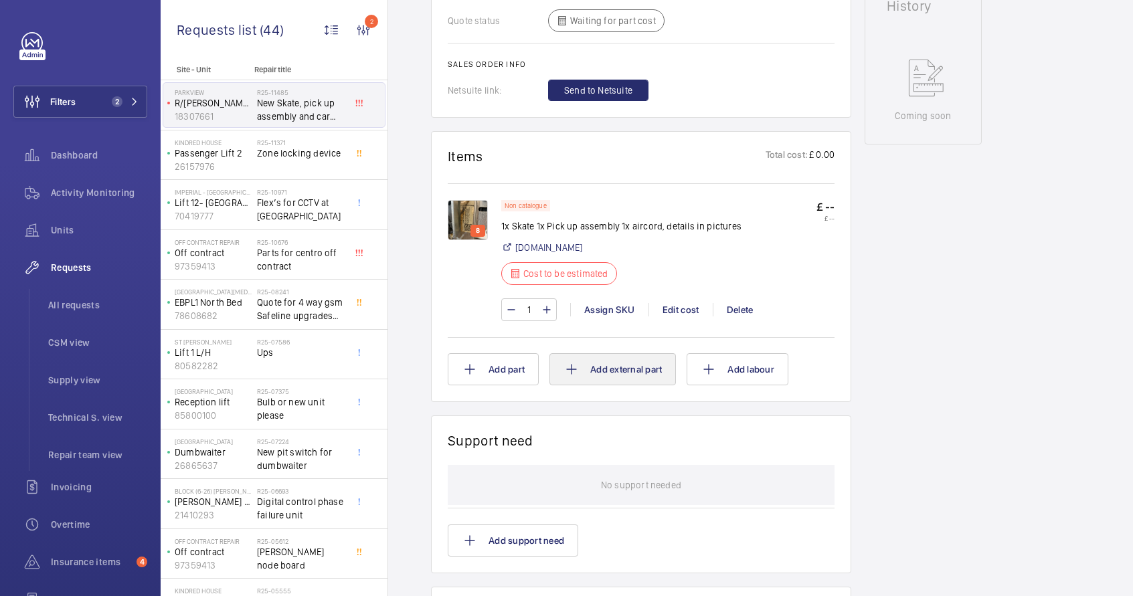
scroll to position [701, 0]
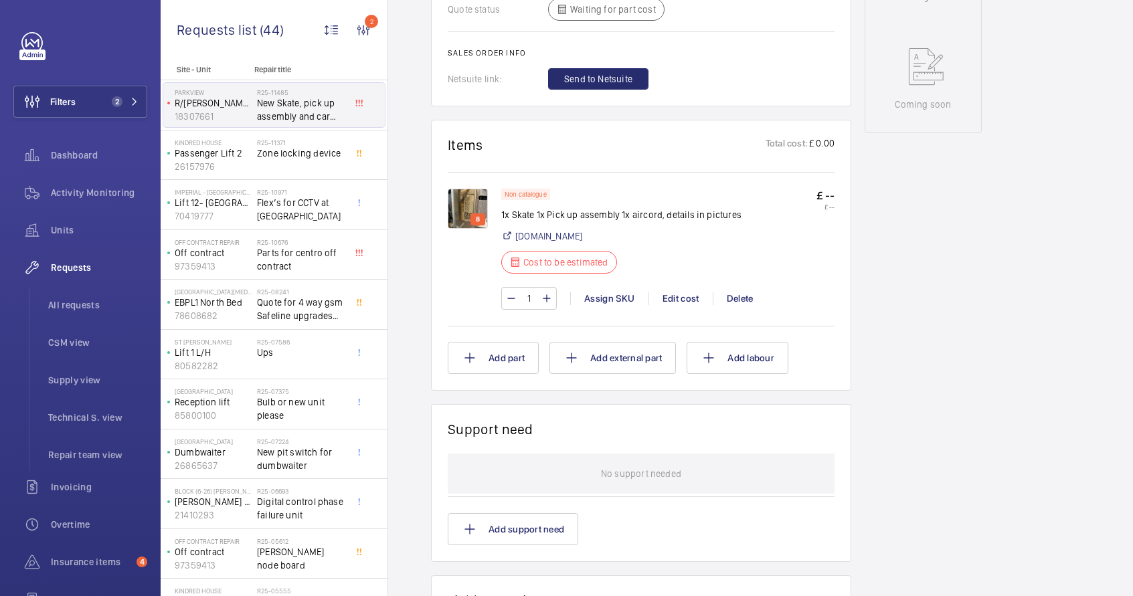
click at [477, 213] on img at bounding box center [468, 209] width 40 height 40
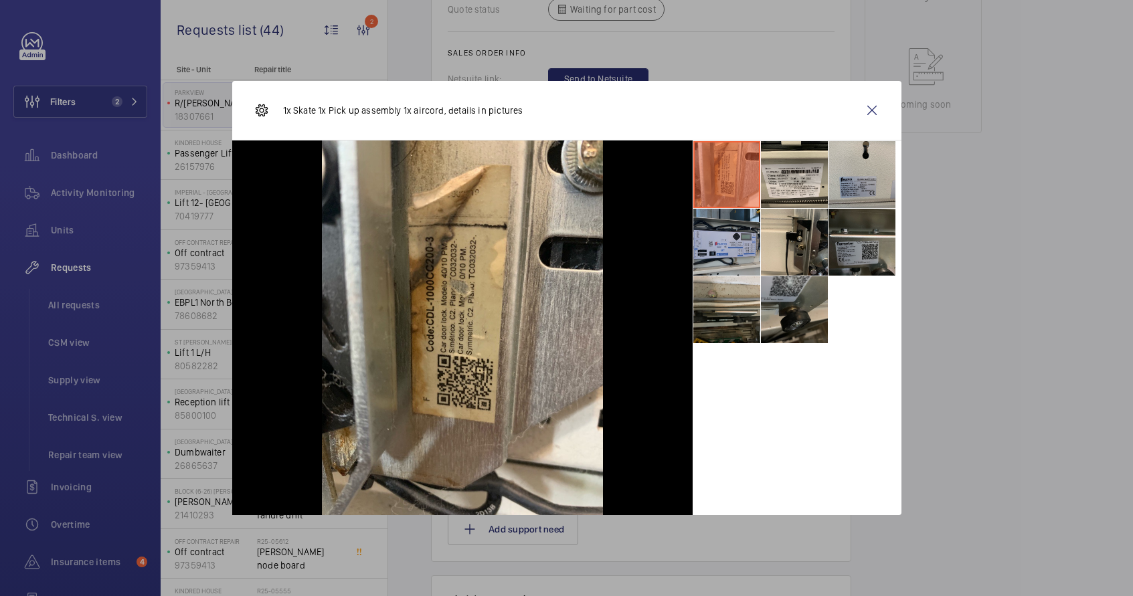
click at [724, 265] on li at bounding box center [726, 242] width 67 height 67
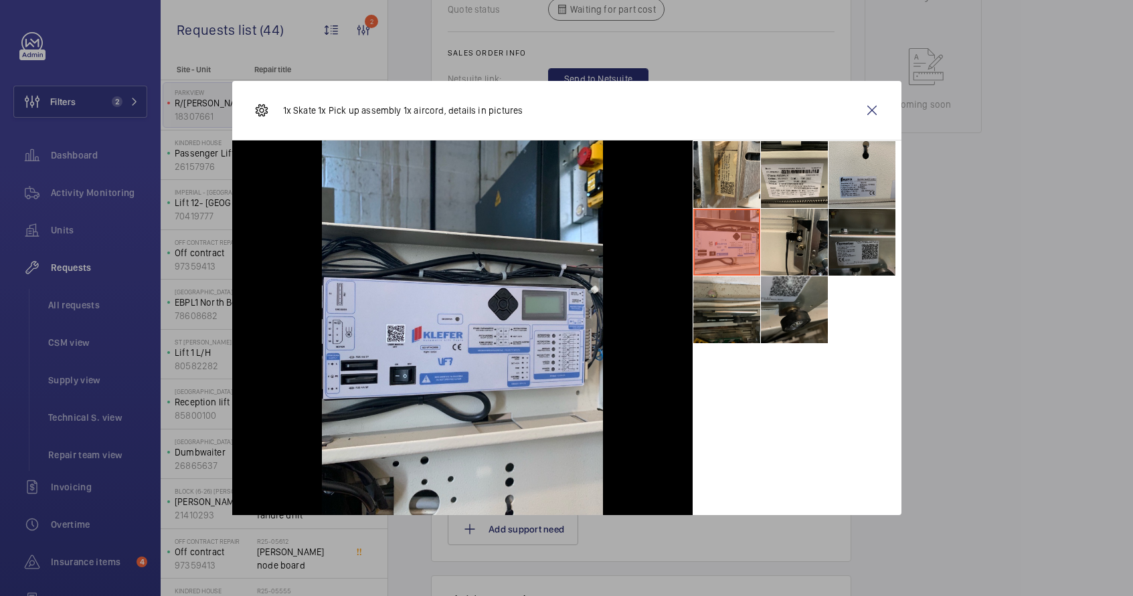
click at [836, 259] on li at bounding box center [862, 242] width 67 height 67
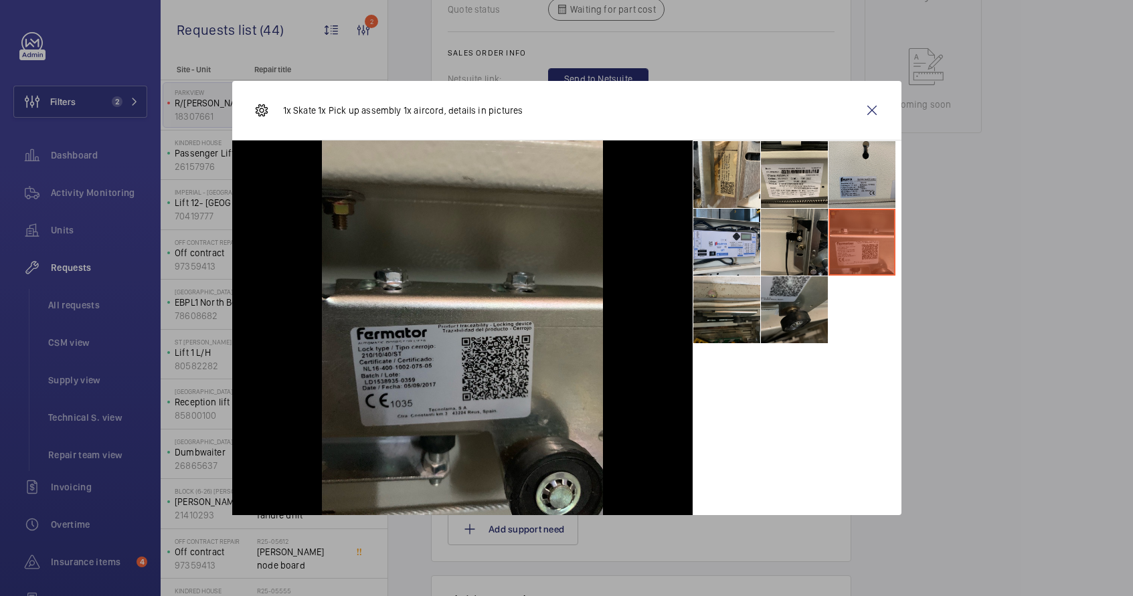
click at [799, 230] on li at bounding box center [794, 242] width 67 height 67
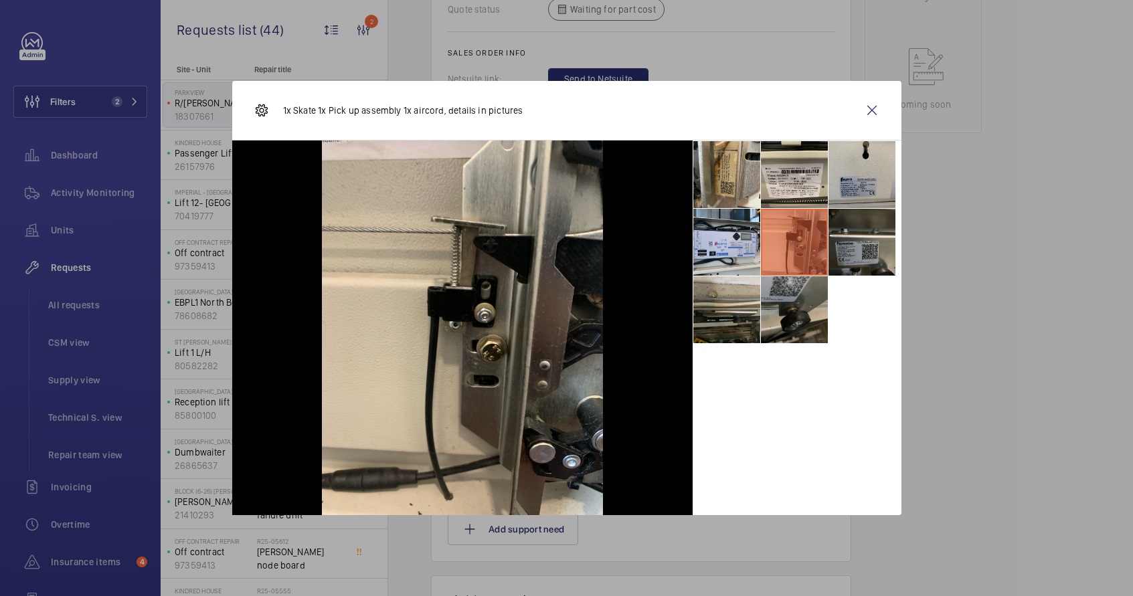
click at [349, 114] on p "1x Skate 1x Pick up assembly 1x aircord, details in pictures" at bounding box center [403, 110] width 240 height 13
click at [865, 114] on wm-front-icon-button at bounding box center [872, 110] width 32 height 32
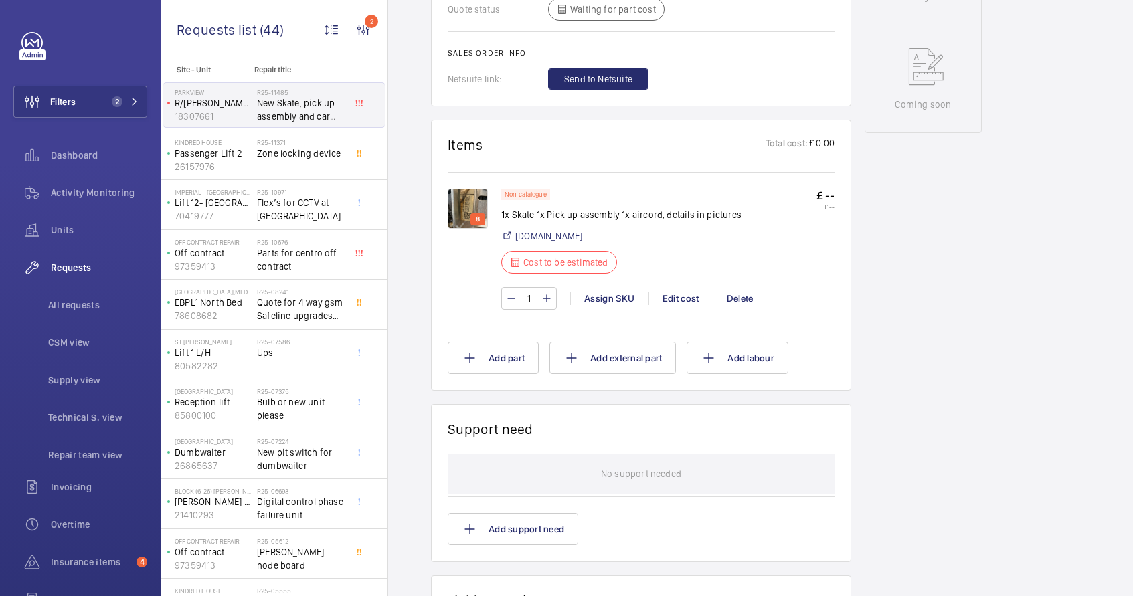
click at [478, 215] on p "8" at bounding box center [477, 220] width 9 height 12
click at [474, 209] on img at bounding box center [468, 209] width 40 height 40
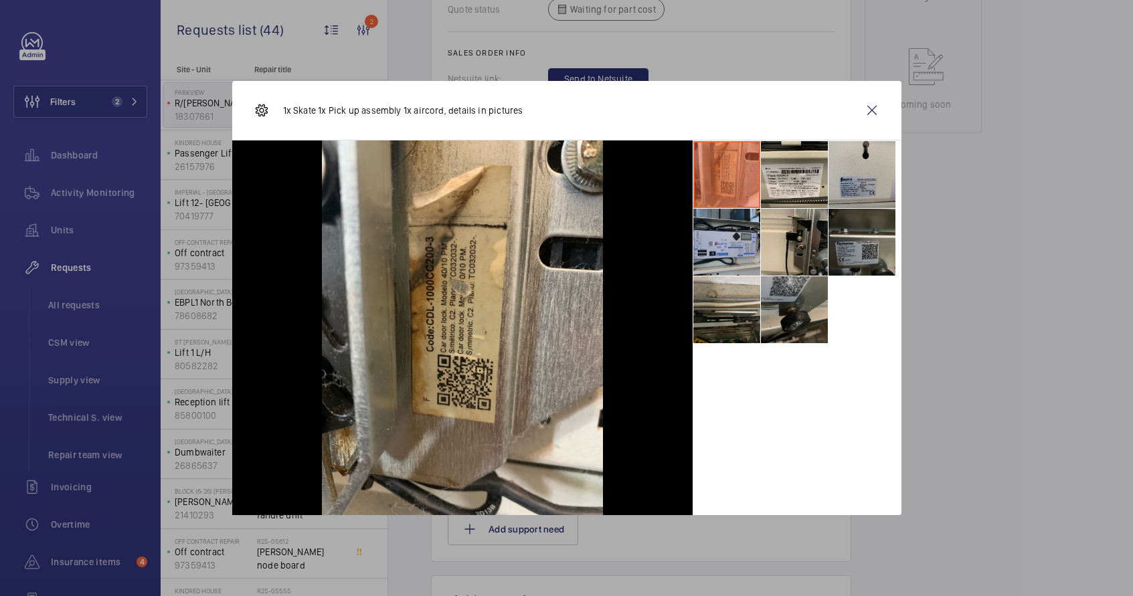
click at [739, 244] on li at bounding box center [726, 242] width 67 height 67
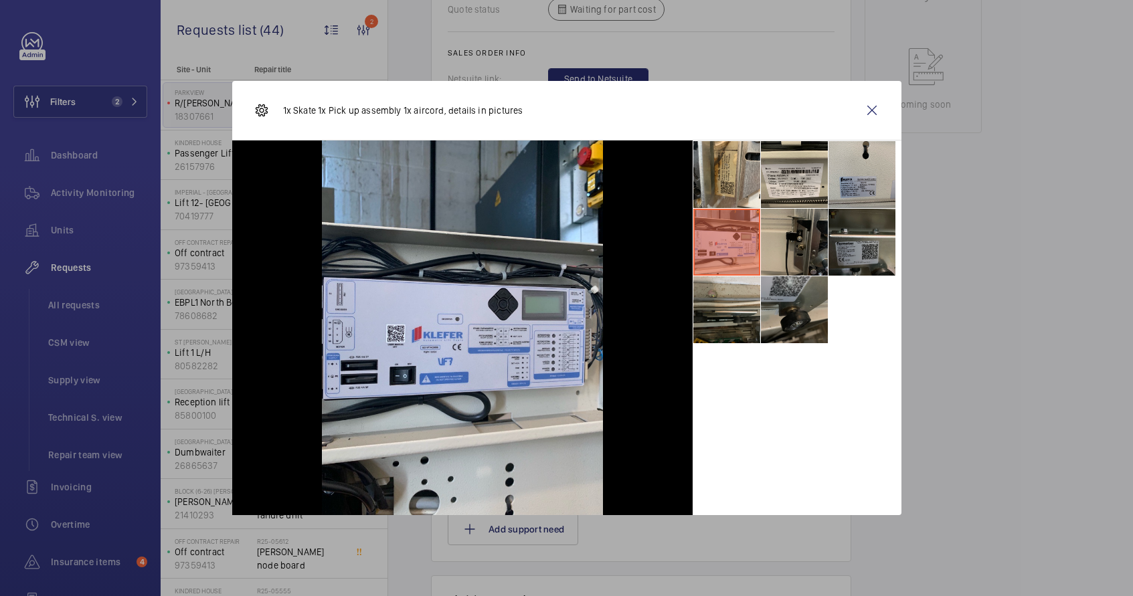
click at [784, 245] on li at bounding box center [794, 242] width 67 height 67
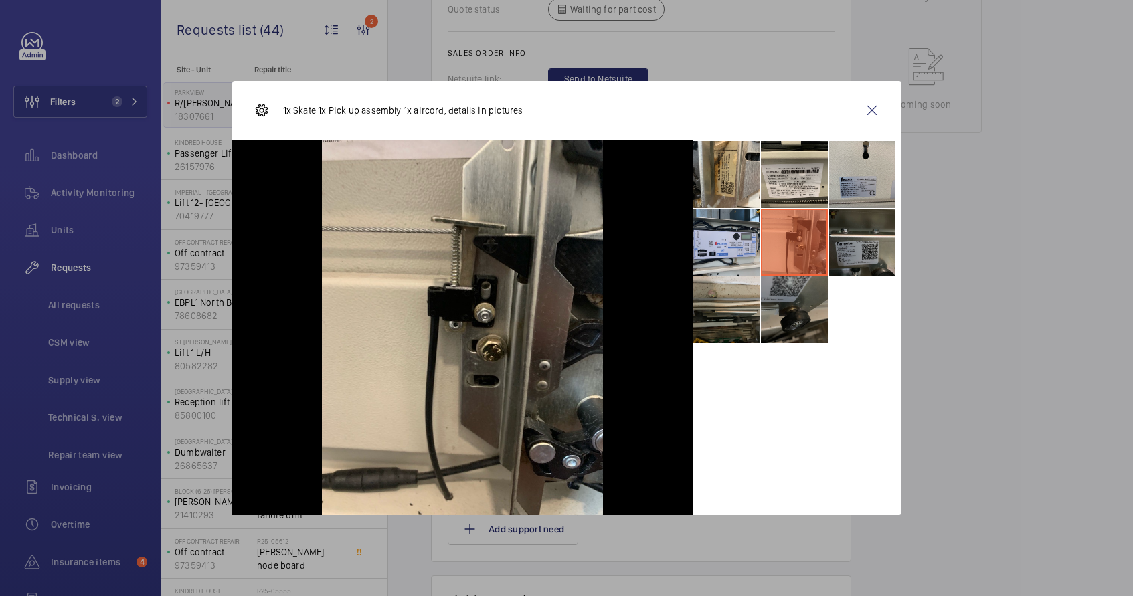
click at [803, 295] on li at bounding box center [794, 309] width 67 height 67
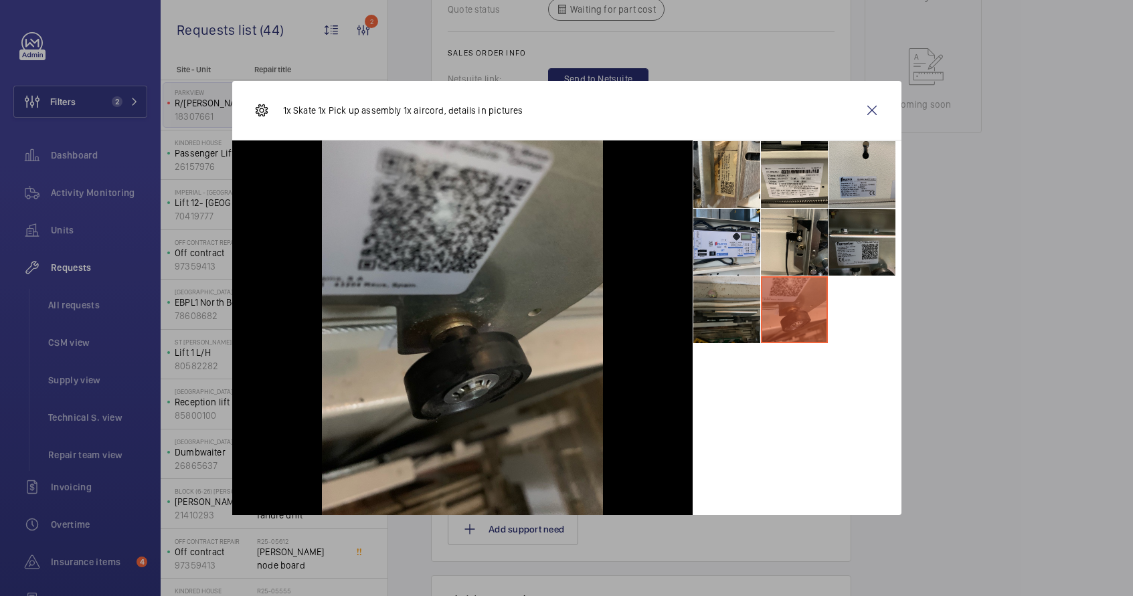
click at [720, 310] on li at bounding box center [726, 309] width 67 height 67
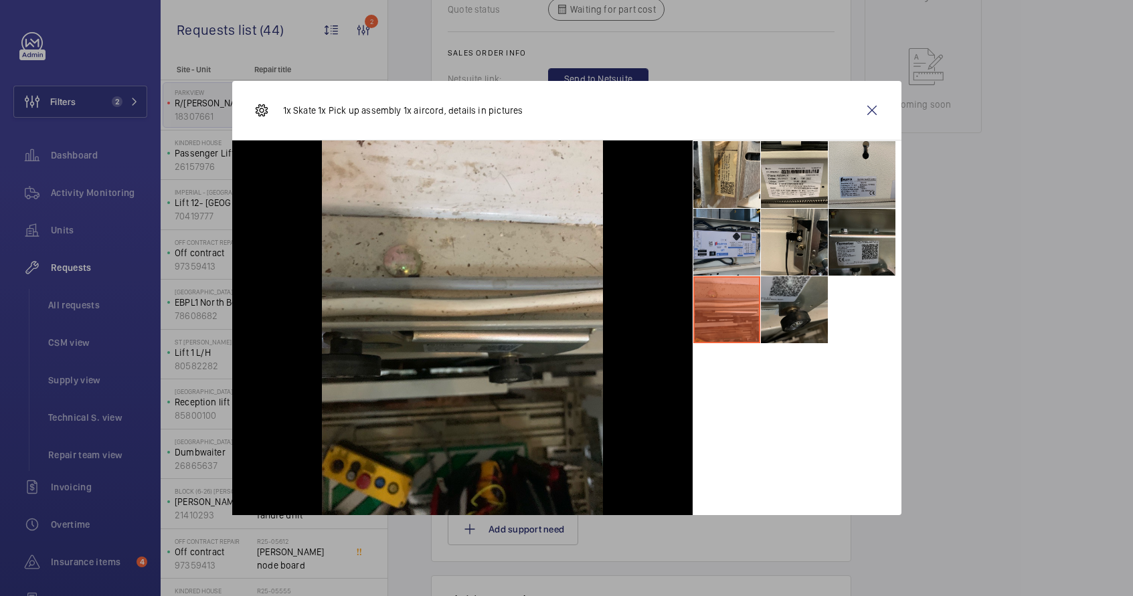
click at [722, 245] on li at bounding box center [726, 242] width 67 height 67
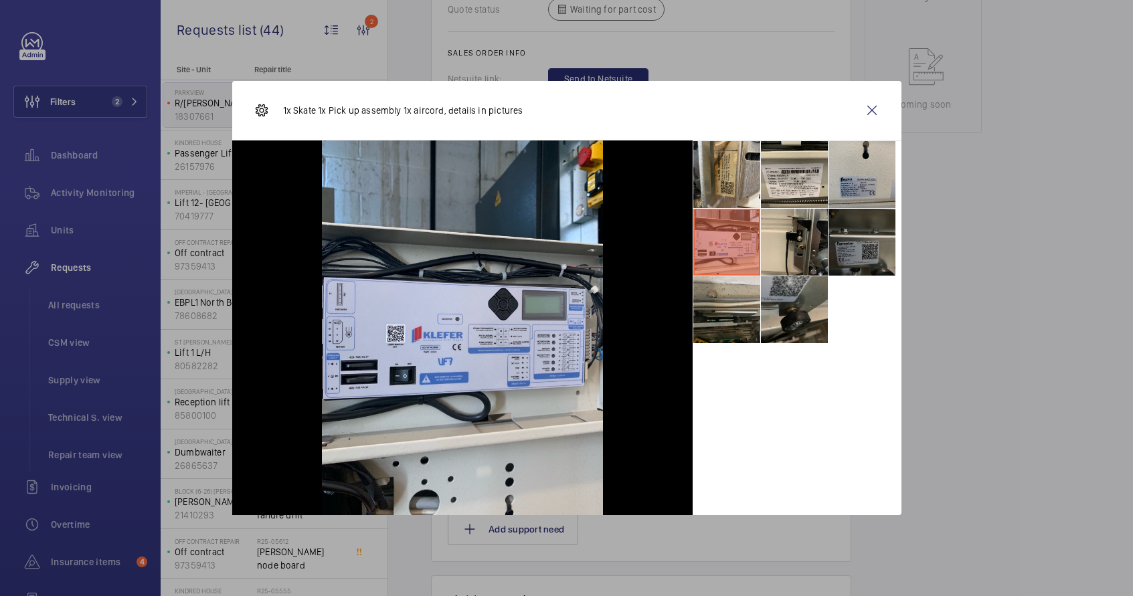
click at [843, 243] on li at bounding box center [862, 242] width 67 height 67
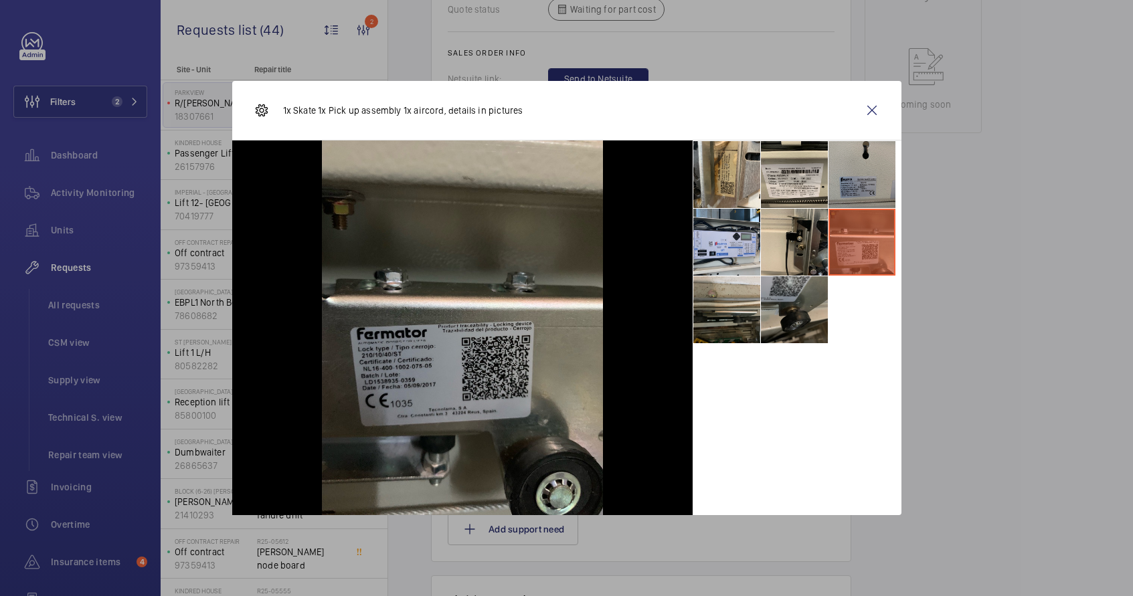
click at [830, 201] on li at bounding box center [862, 174] width 67 height 67
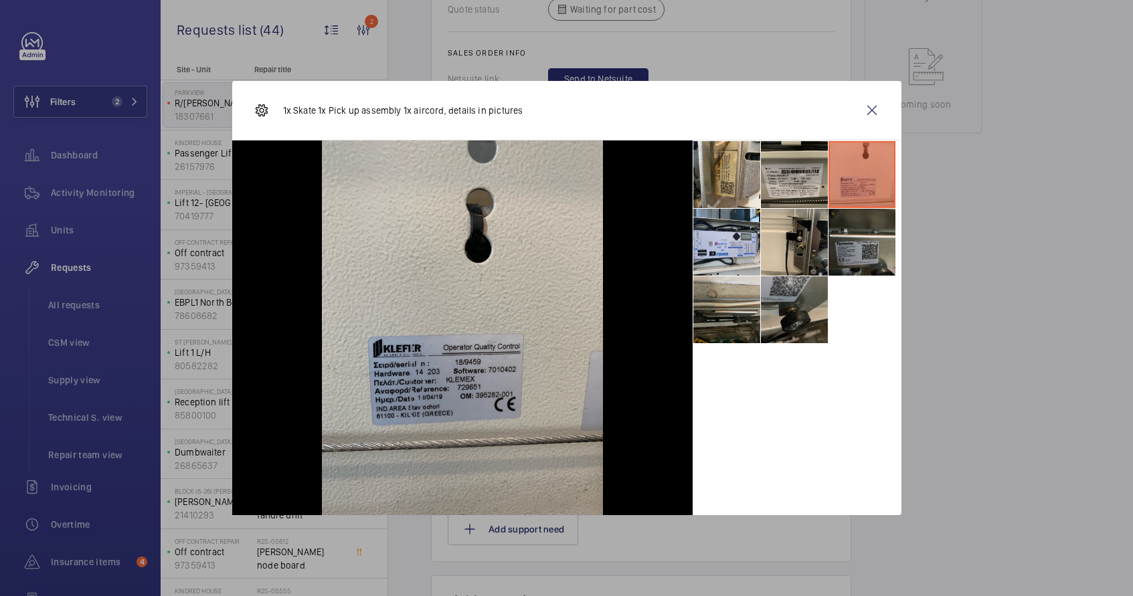
click at [783, 199] on li at bounding box center [794, 174] width 67 height 67
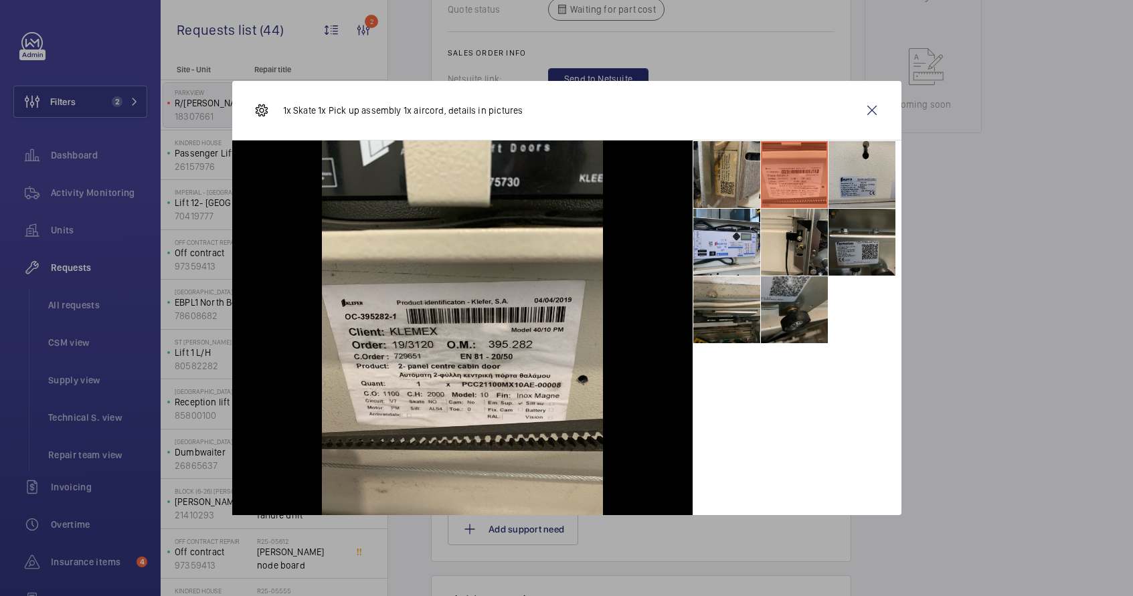
click at [730, 186] on li at bounding box center [726, 174] width 67 height 67
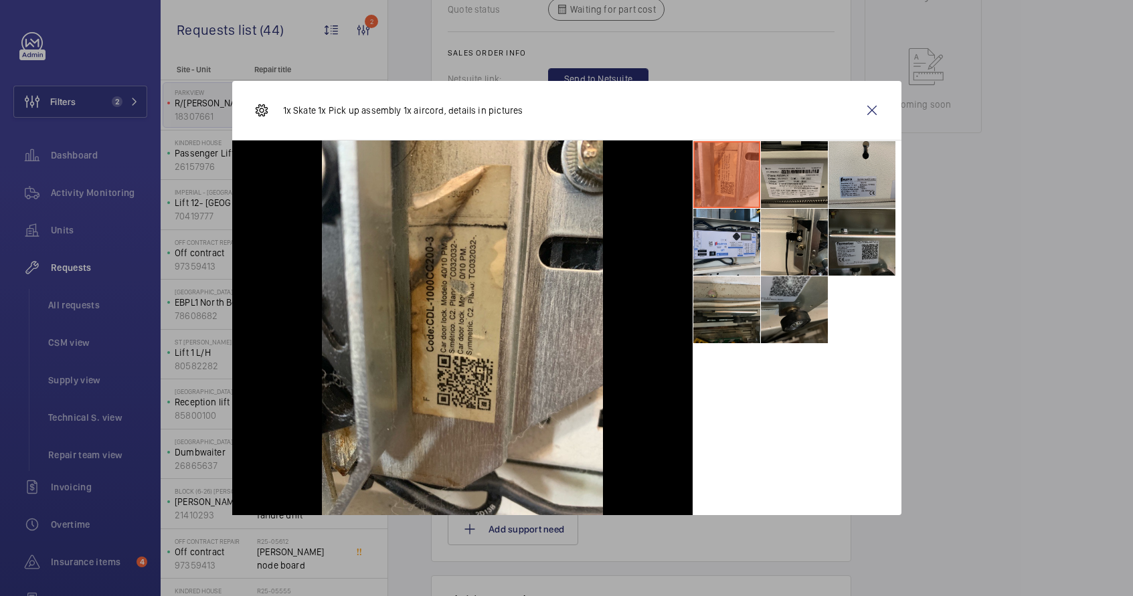
click at [778, 187] on li at bounding box center [794, 174] width 67 height 67
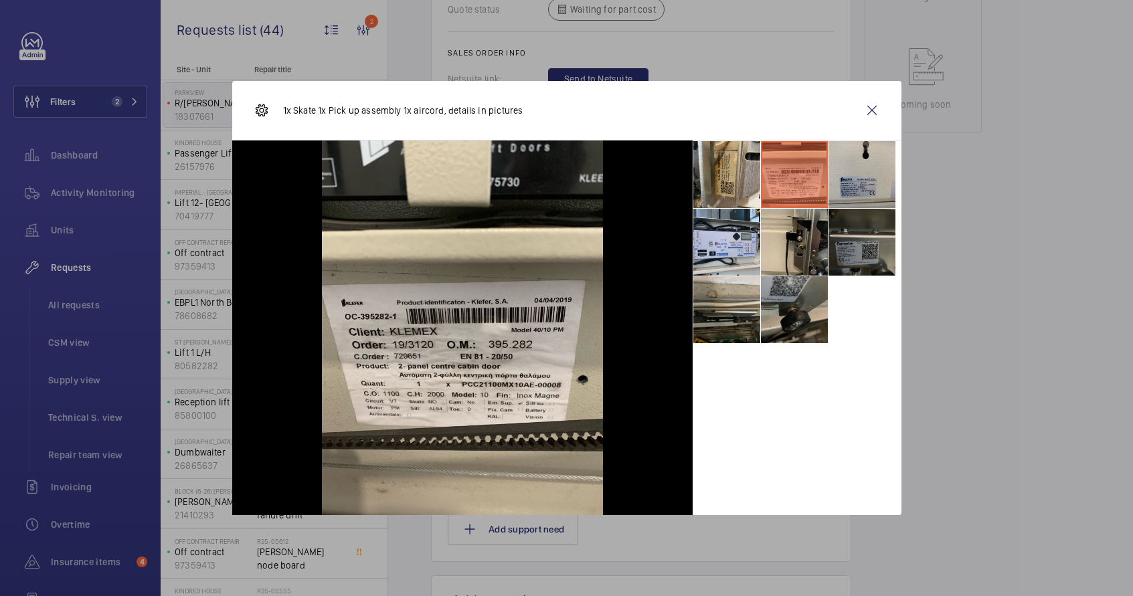
click at [837, 241] on li at bounding box center [862, 242] width 67 height 67
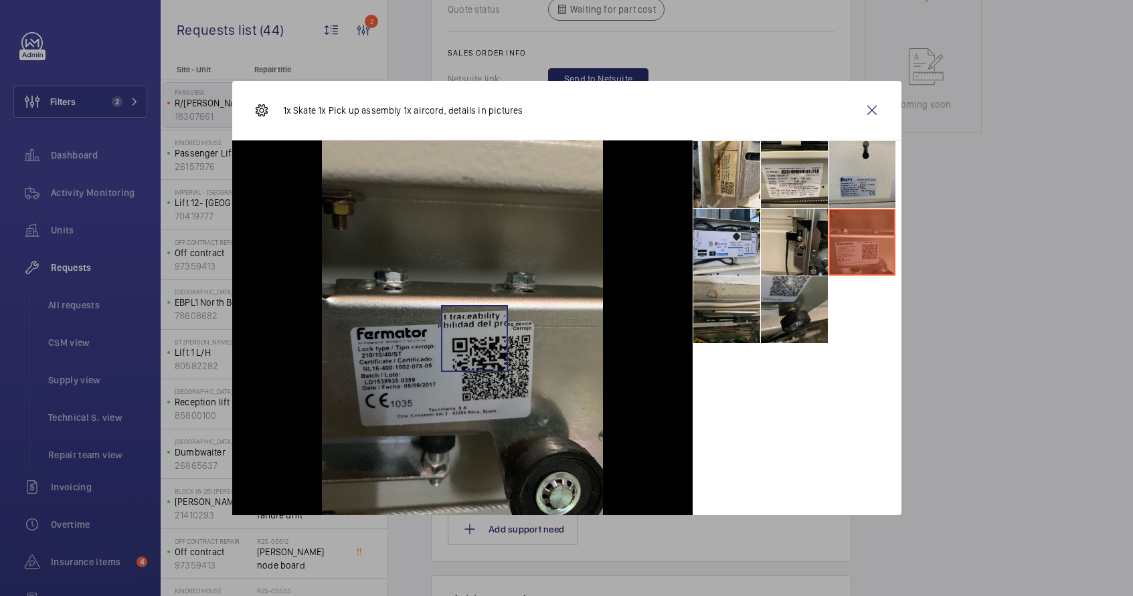
click at [474, 339] on img at bounding box center [462, 328] width 281 height 375
click at [873, 112] on wm-front-icon-button at bounding box center [872, 110] width 32 height 32
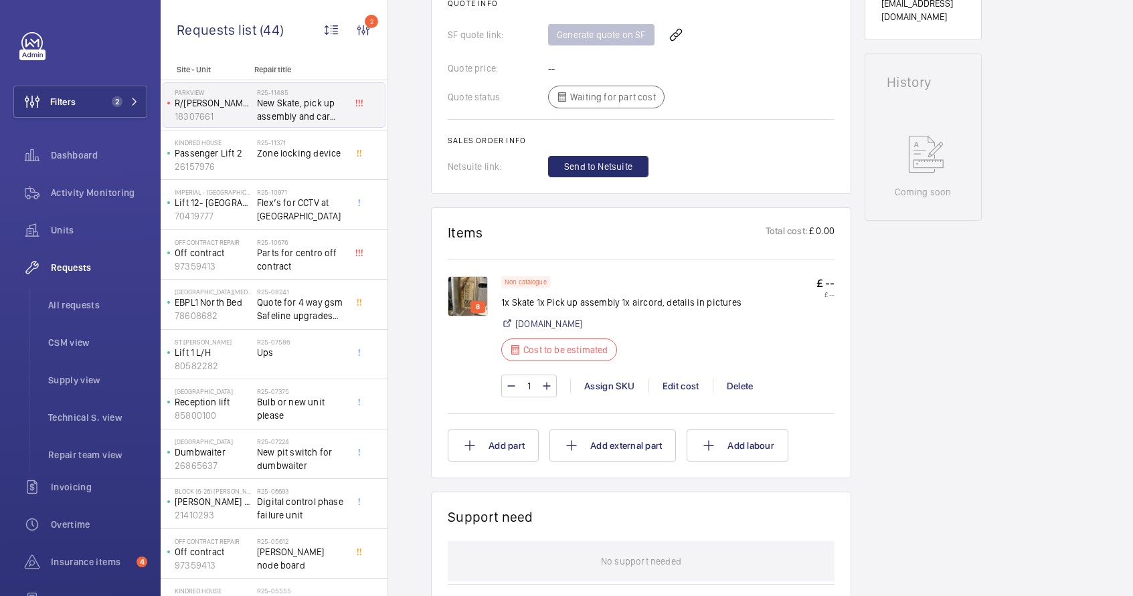
scroll to position [687, 0]
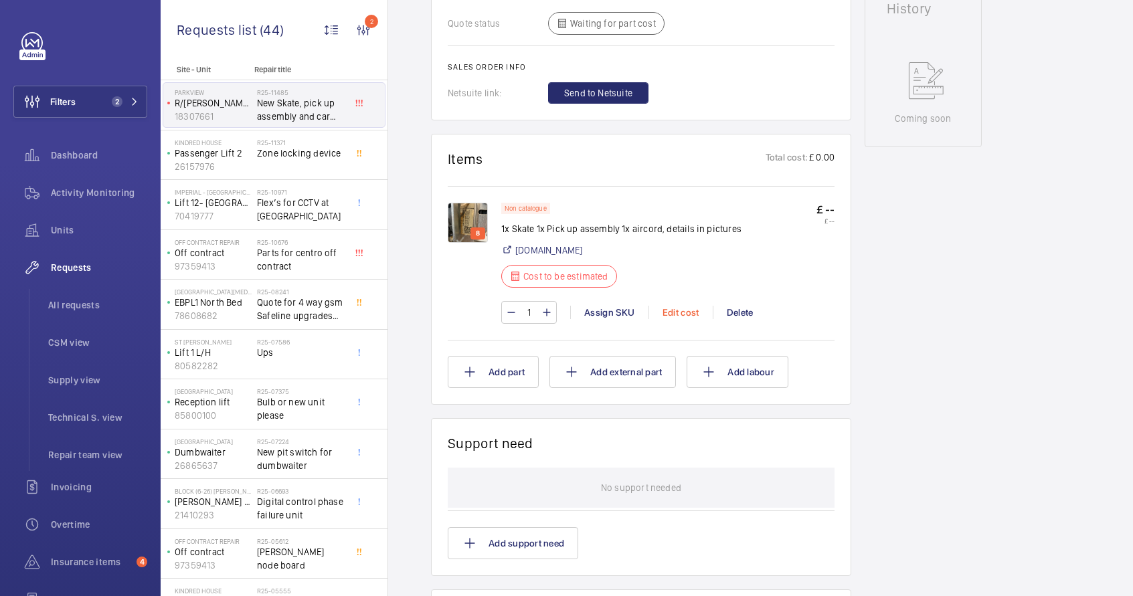
click at [674, 317] on div "Edit cost" at bounding box center [681, 312] width 64 height 13
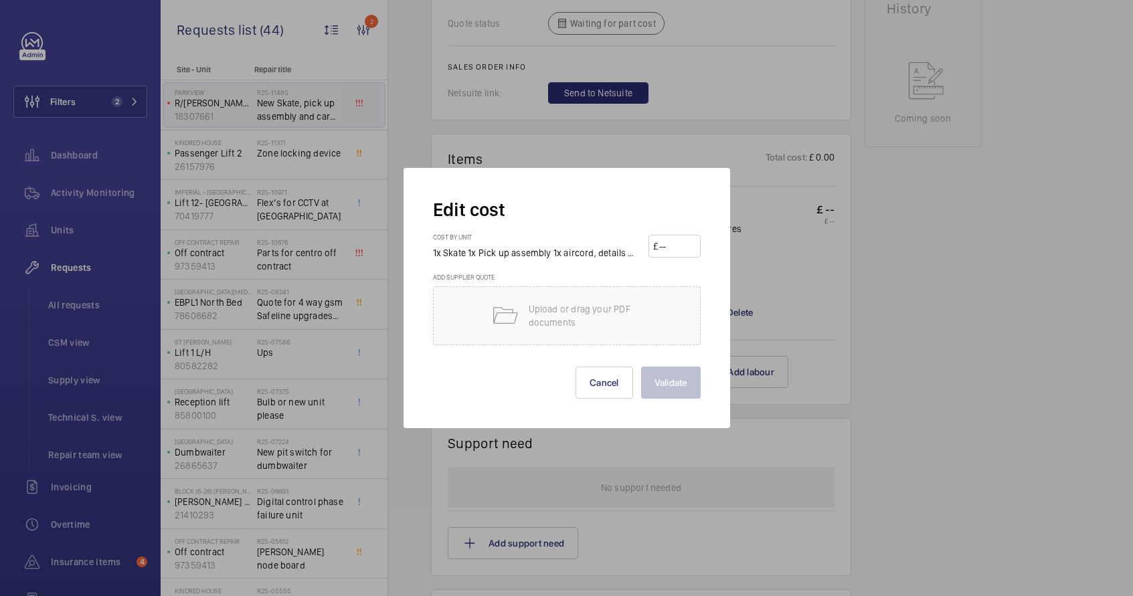
click at [677, 256] on input "number" at bounding box center [676, 246] width 37 height 21
type input "1"
type input "2550"
click at [693, 388] on button "Validate" at bounding box center [671, 383] width 60 height 32
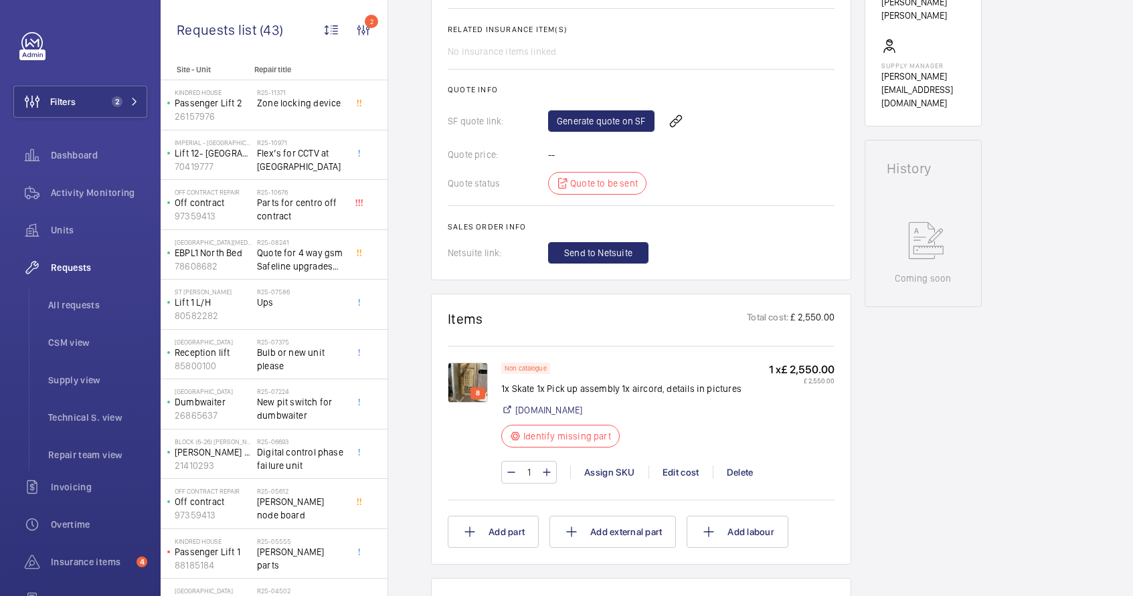
scroll to position [648, 0]
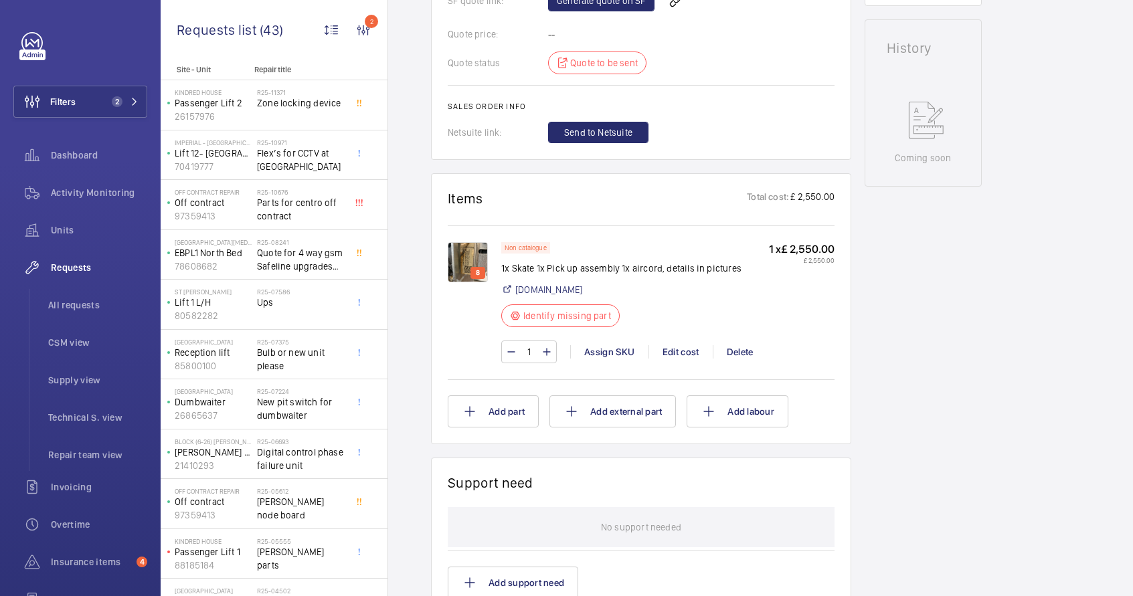
click at [471, 262] on img at bounding box center [468, 262] width 40 height 40
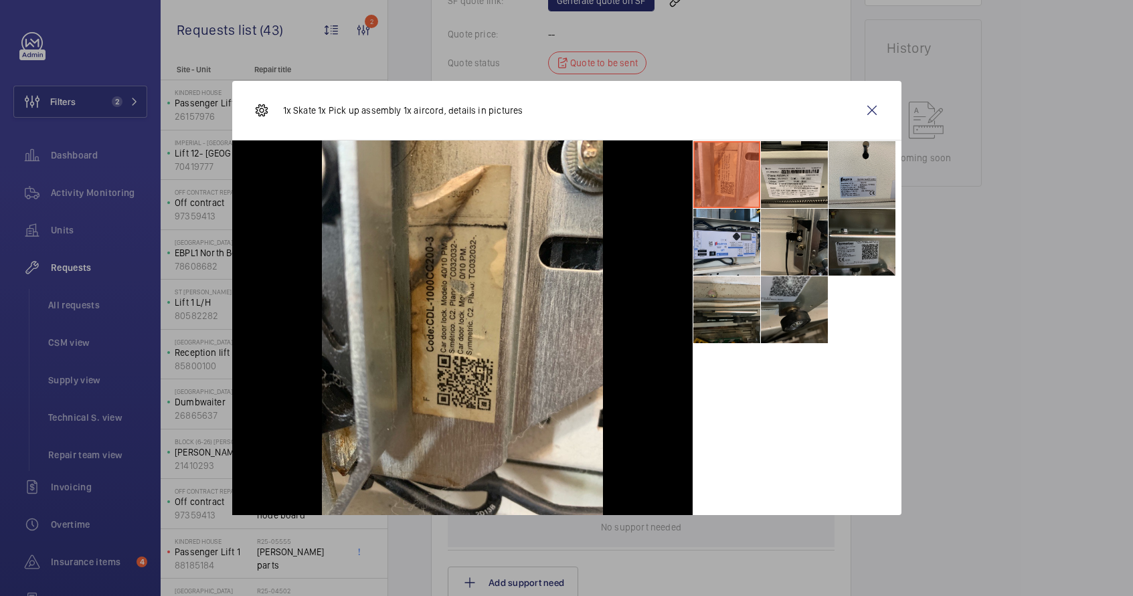
click at [809, 246] on li at bounding box center [794, 242] width 67 height 67
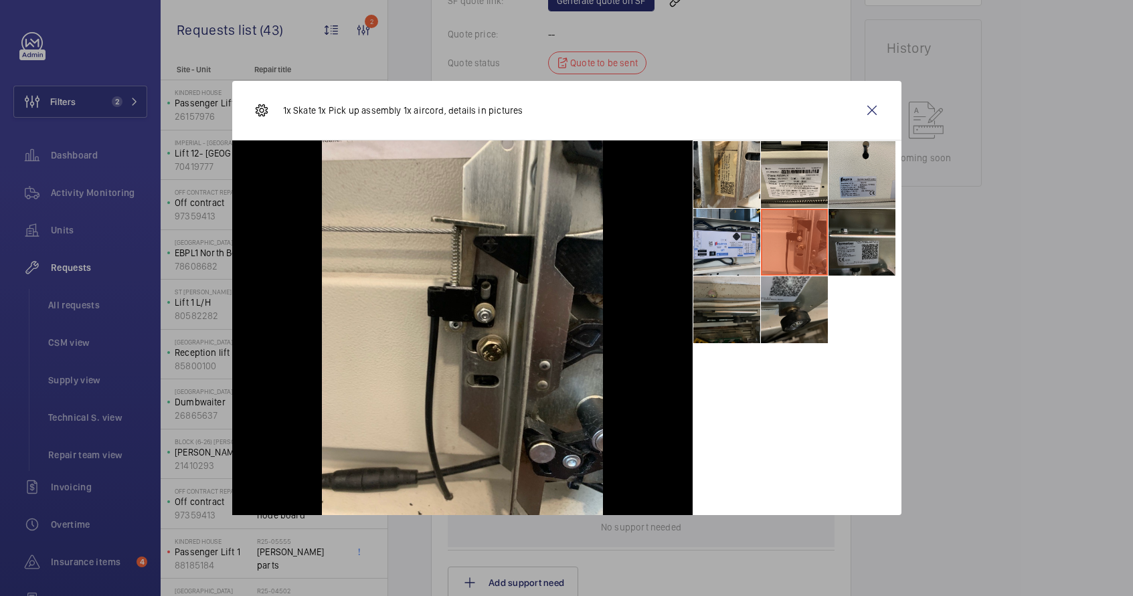
click at [720, 310] on li at bounding box center [726, 309] width 67 height 67
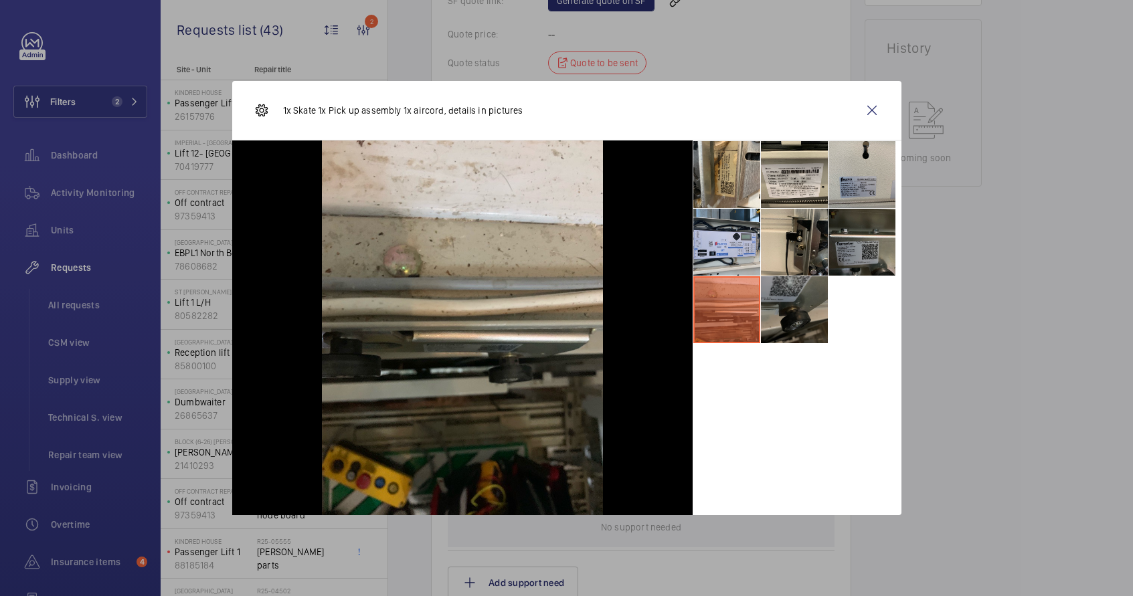
click at [776, 329] on li at bounding box center [794, 309] width 67 height 67
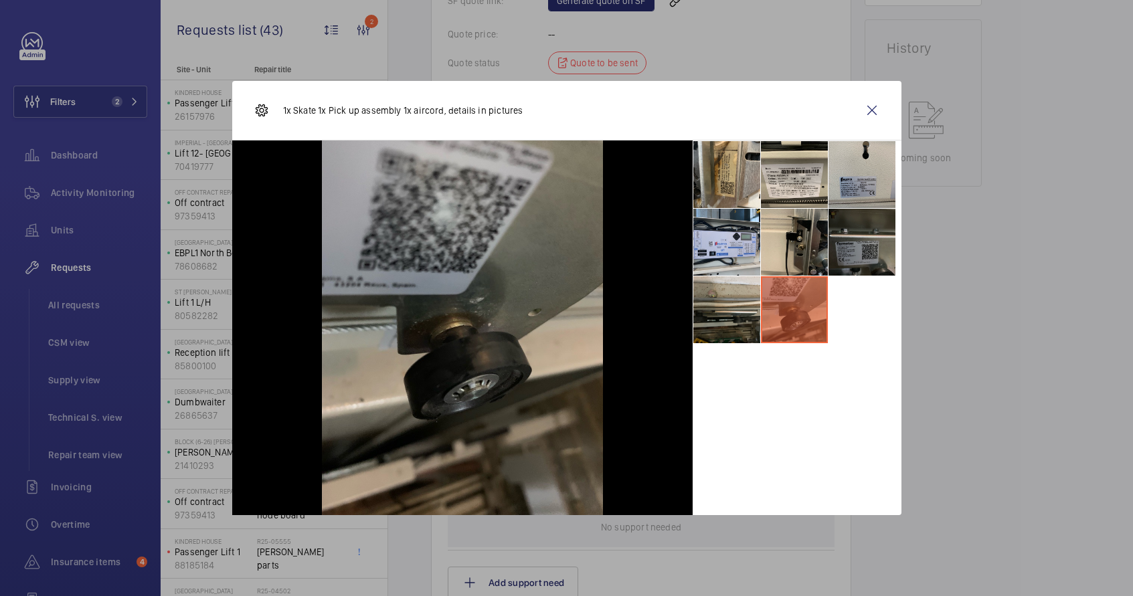
click at [872, 245] on li at bounding box center [862, 242] width 67 height 67
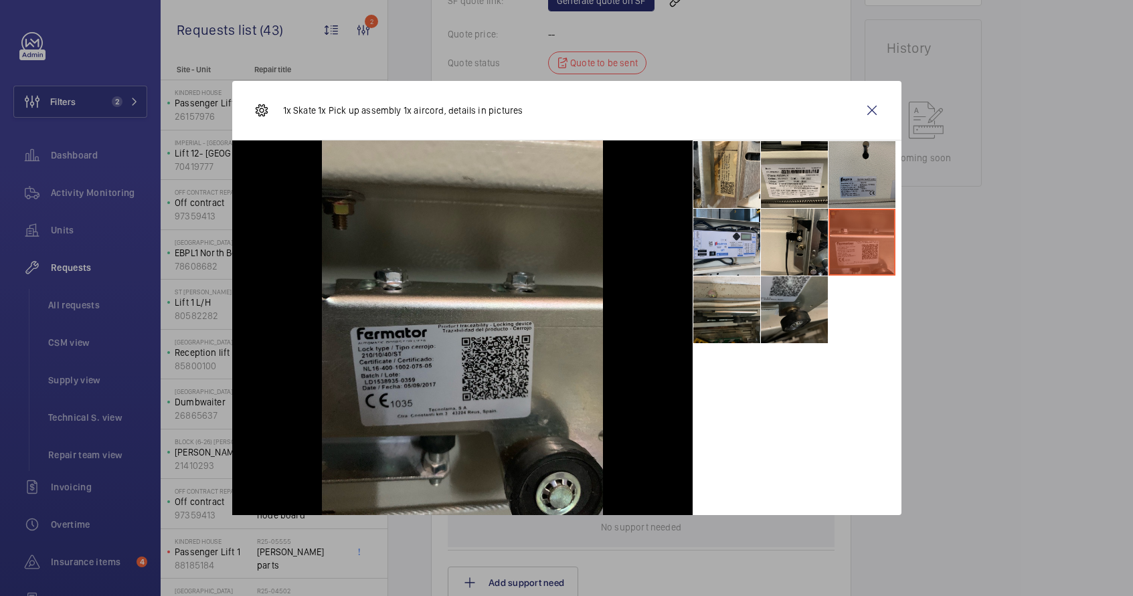
click at [871, 198] on li at bounding box center [862, 174] width 67 height 67
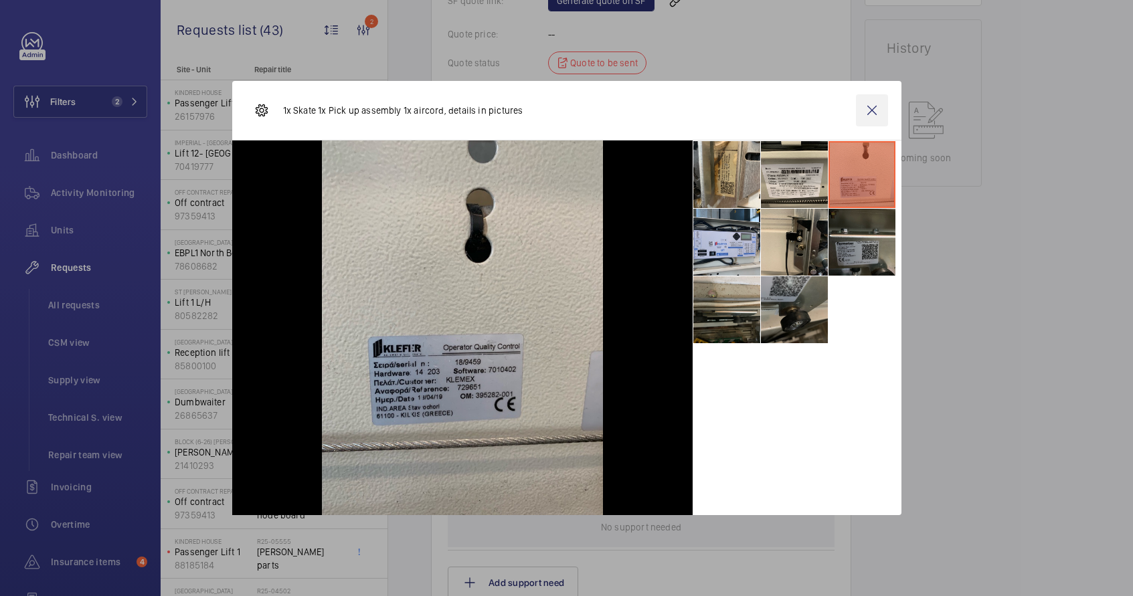
click at [877, 114] on wm-front-icon-button at bounding box center [872, 110] width 32 height 32
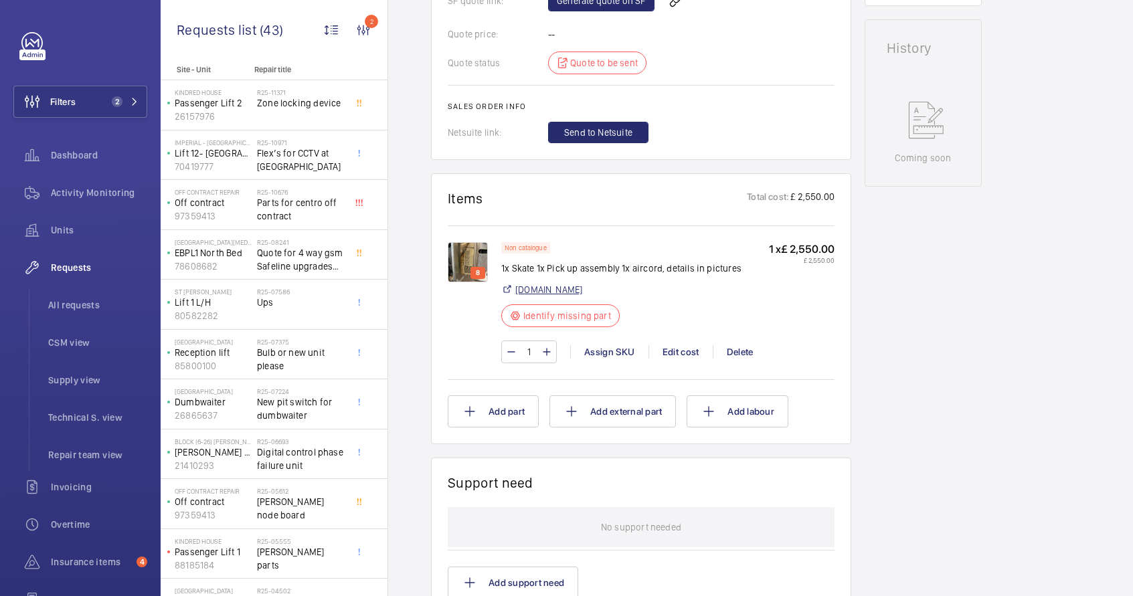
click at [578, 288] on link "[DOMAIN_NAME]" at bounding box center [548, 289] width 67 height 13
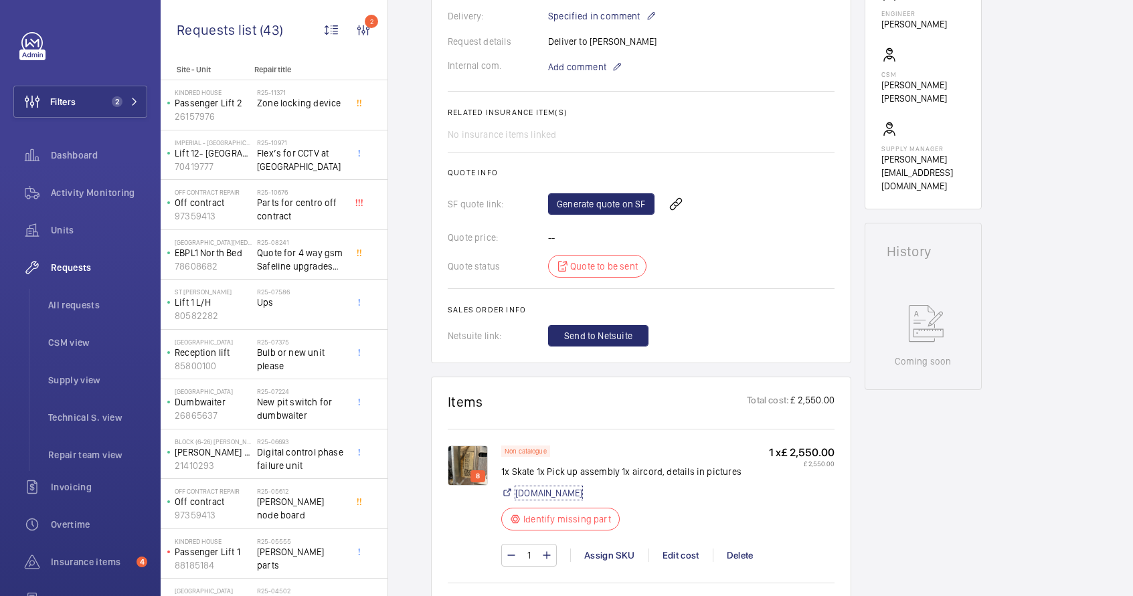
scroll to position [381, 0]
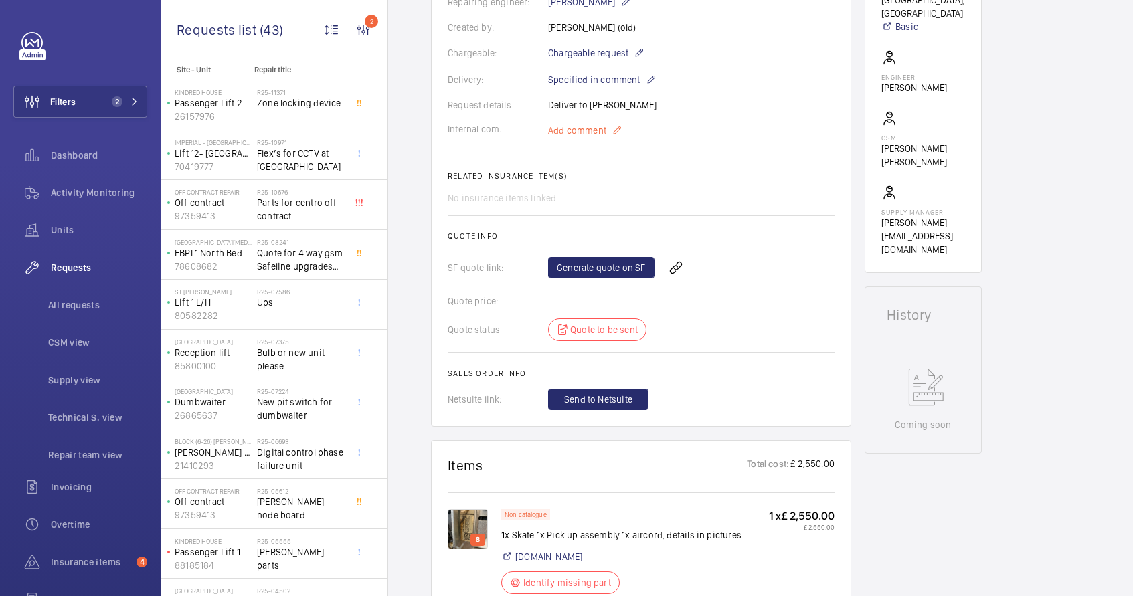
click at [614, 130] on mat-icon at bounding box center [617, 130] width 11 height 16
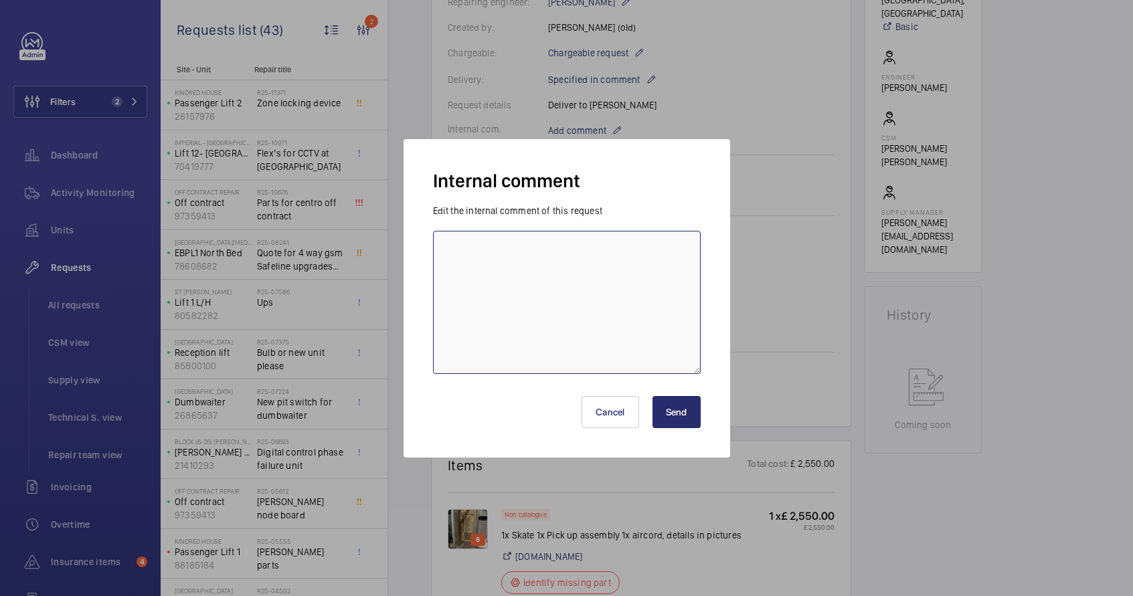
click at [546, 294] on textarea at bounding box center [567, 302] width 268 height 143
paste textarea "Fermator Lock Beak Assembly. Type 210/10/40. IP20. According To Special Projext…"
paste textarea "[URL][DOMAIN_NAME]"
click at [473, 250] on textarea "Parts - Fermator Lock Beak Assembly. Type 210/10/40. IP20. According To Special…" at bounding box center [567, 302] width 268 height 143
click at [552, 305] on textarea "Parts - to be double check - Fermator Lock Beak Assembly. Type 210/10/40. IP20.…" at bounding box center [567, 302] width 268 height 143
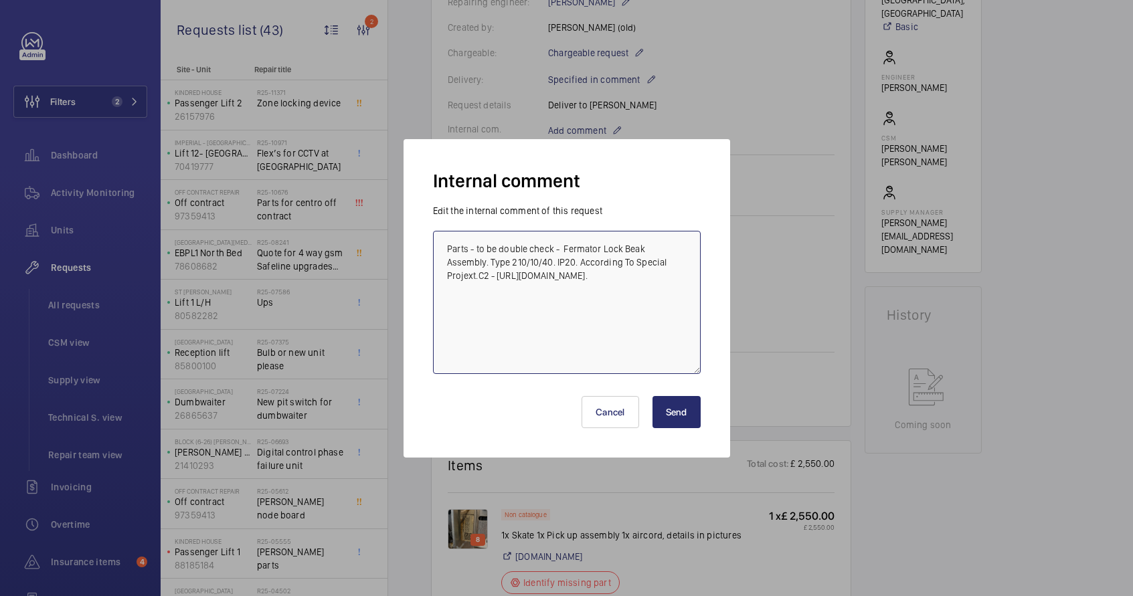
type textarea "Parts - to be double check - Fermator Lock Beak Assembly. Type 210/10/40. IP20.…"
click at [672, 419] on button "Send" at bounding box center [677, 412] width 48 height 32
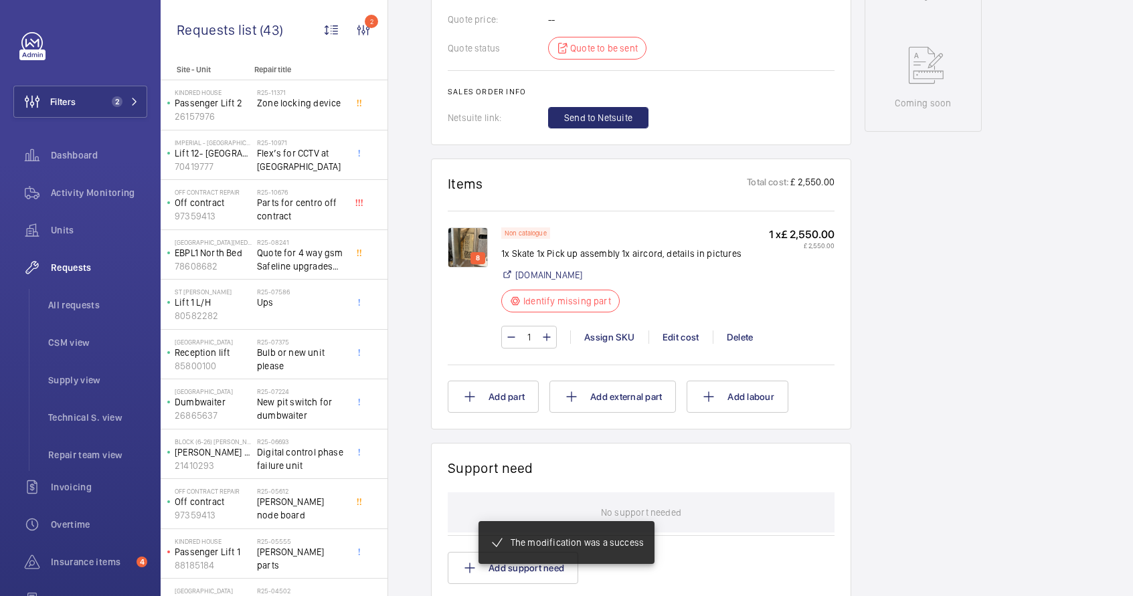
scroll to position [716, 0]
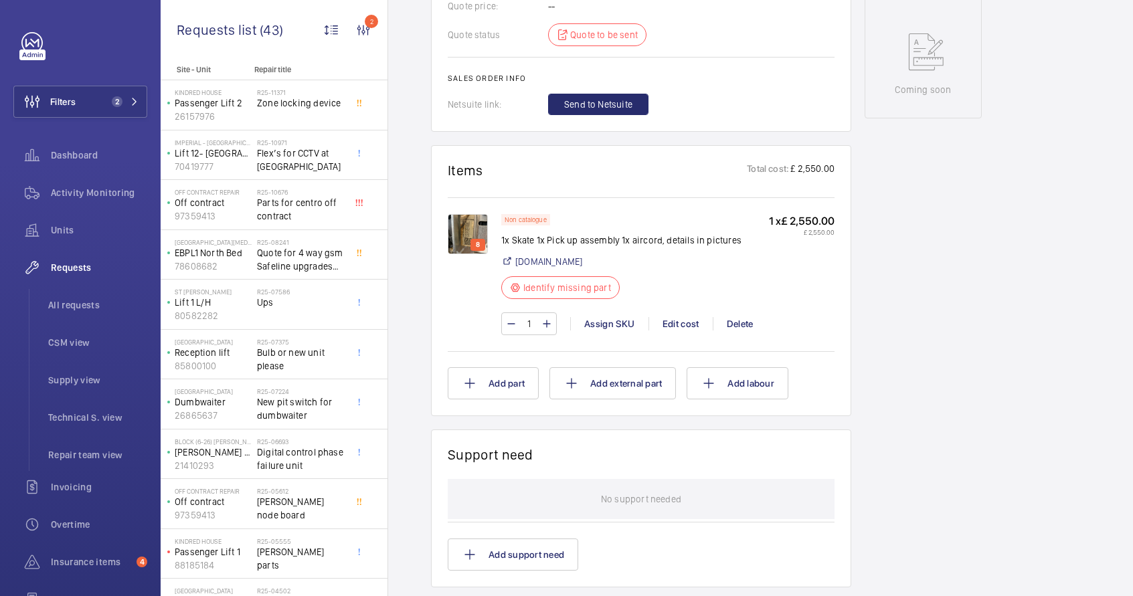
click at [471, 252] on img at bounding box center [468, 234] width 40 height 40
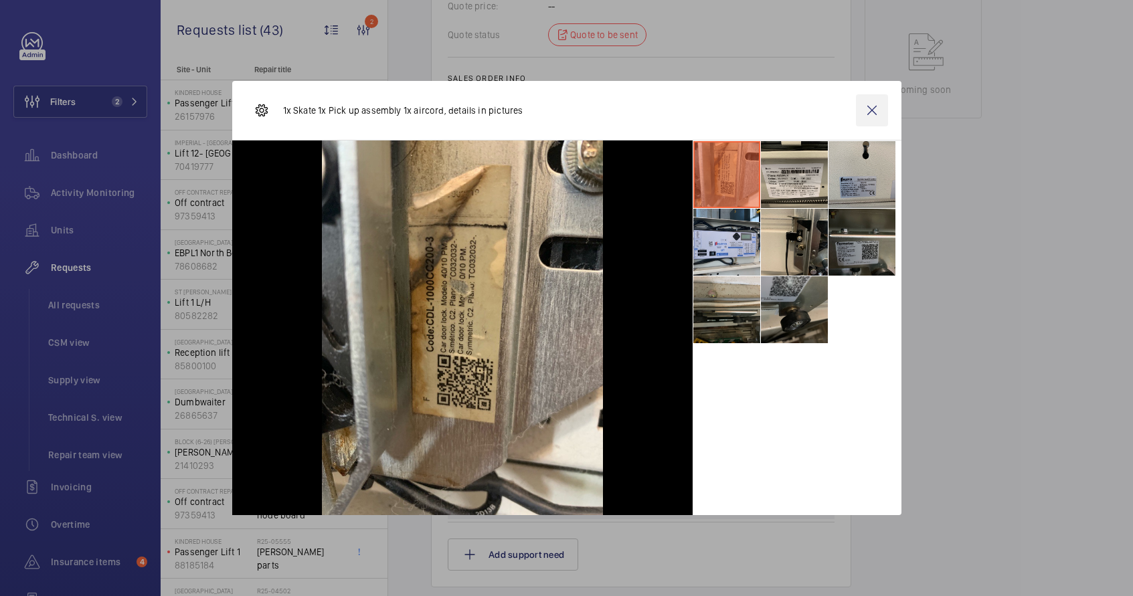
click at [871, 113] on wm-front-icon-button at bounding box center [872, 110] width 32 height 32
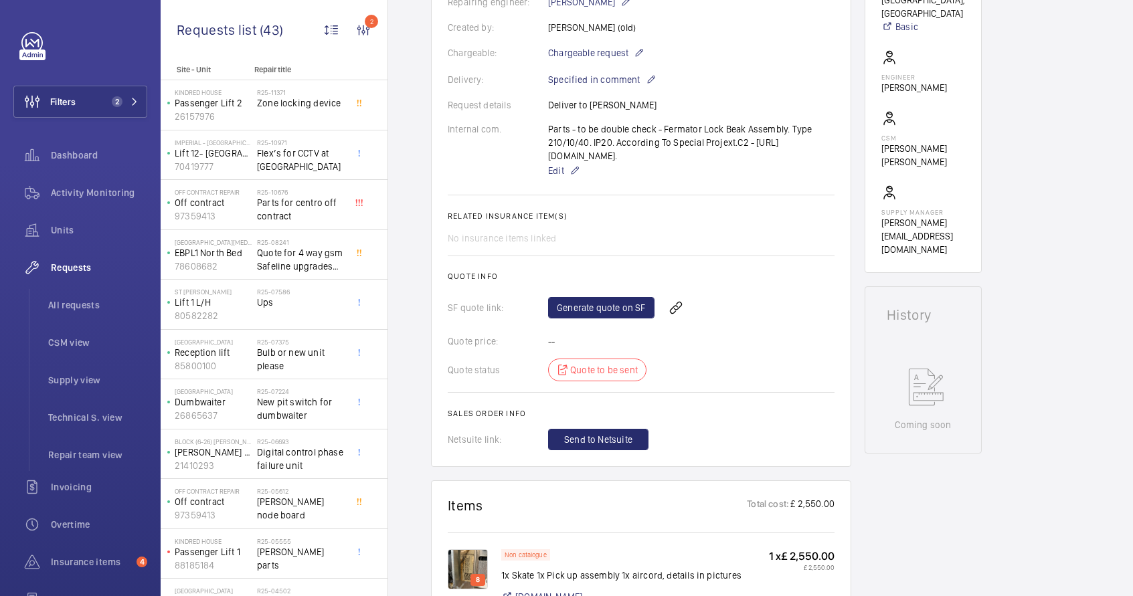
scroll to position [376, 0]
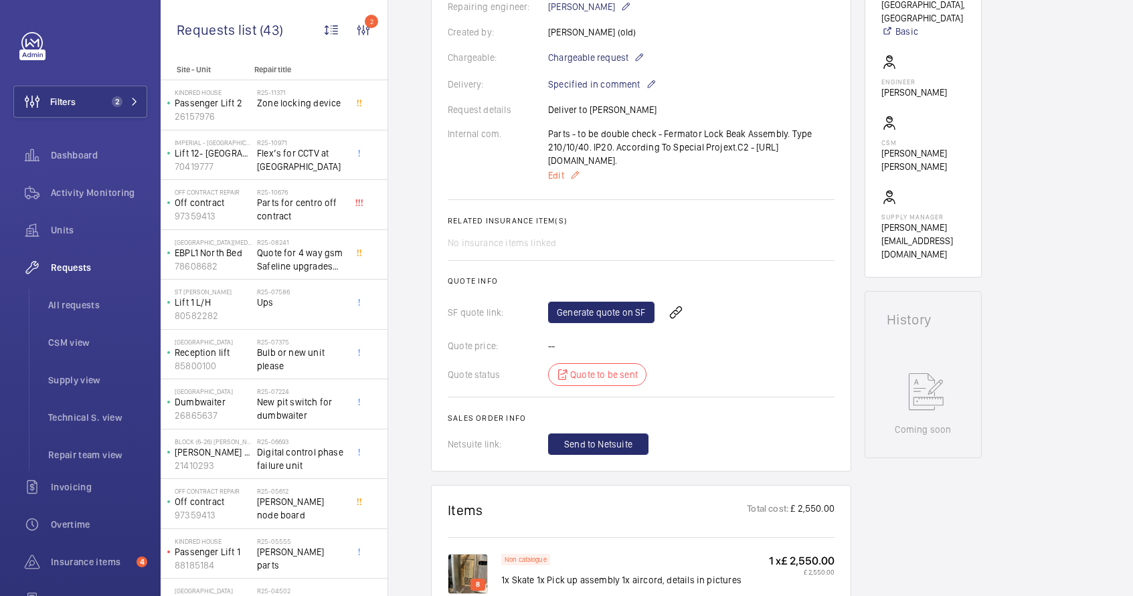
click at [576, 183] on mat-icon at bounding box center [575, 175] width 11 height 16
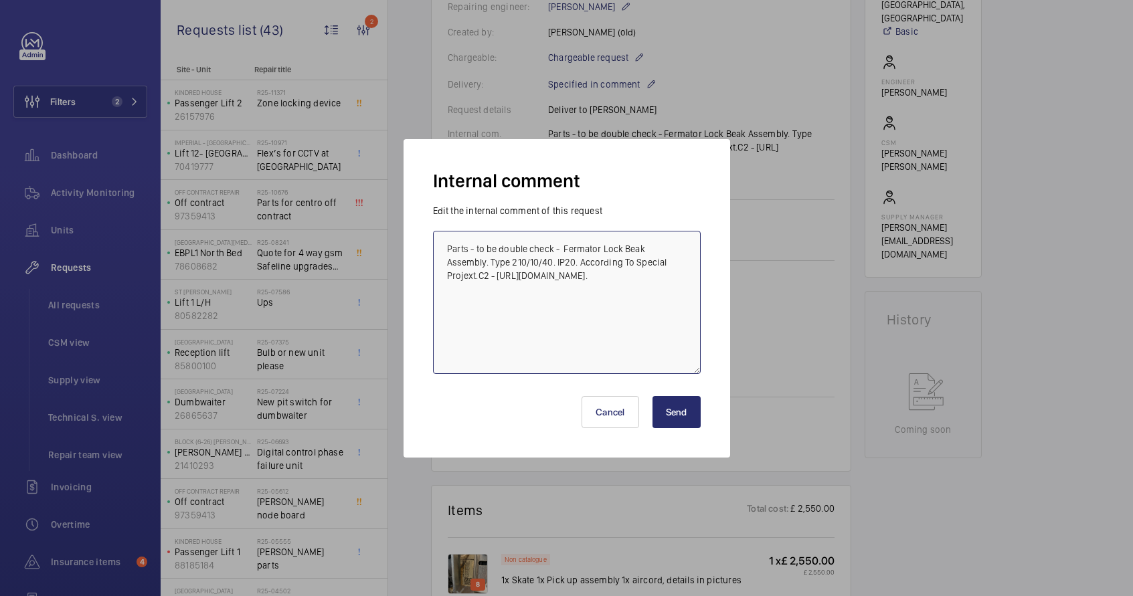
click at [575, 302] on textarea "Parts - to be double check - Fermator Lock Beak Assembly. Type 210/10/40. IP20.…" at bounding box center [567, 302] width 268 height 143
click at [555, 250] on textarea "Parts - to be double check - Fermator Lock Beak Assembly. Type 210/10/40. IP20.…" at bounding box center [567, 302] width 268 height 143
click at [600, 301] on textarea "Parts - to be double check 1- Fermator Lock Beak Assembly. Type 210/10/40. IP20…" at bounding box center [567, 302] width 268 height 143
paste textarea "Fermator Door Skate CDL-1000CC200-3"
paste textarea "[URL][DOMAIN_NAME]"
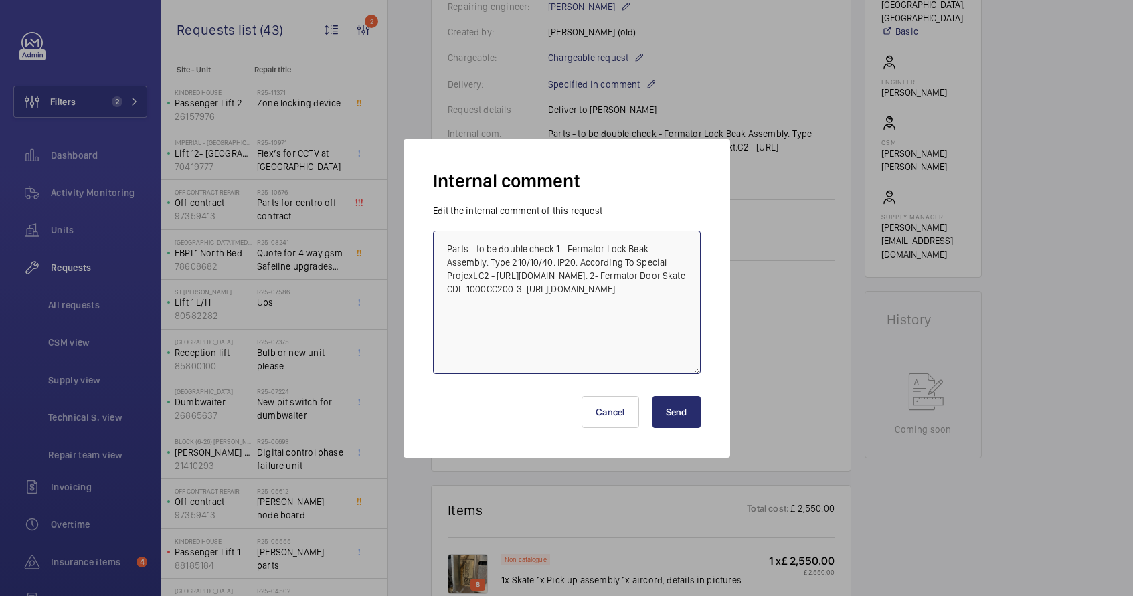
type textarea "Parts - to be double check 1- Fermator Lock Beak Assembly. Type 210/10/40. IP20…"
click at [689, 413] on button "Send" at bounding box center [677, 412] width 48 height 32
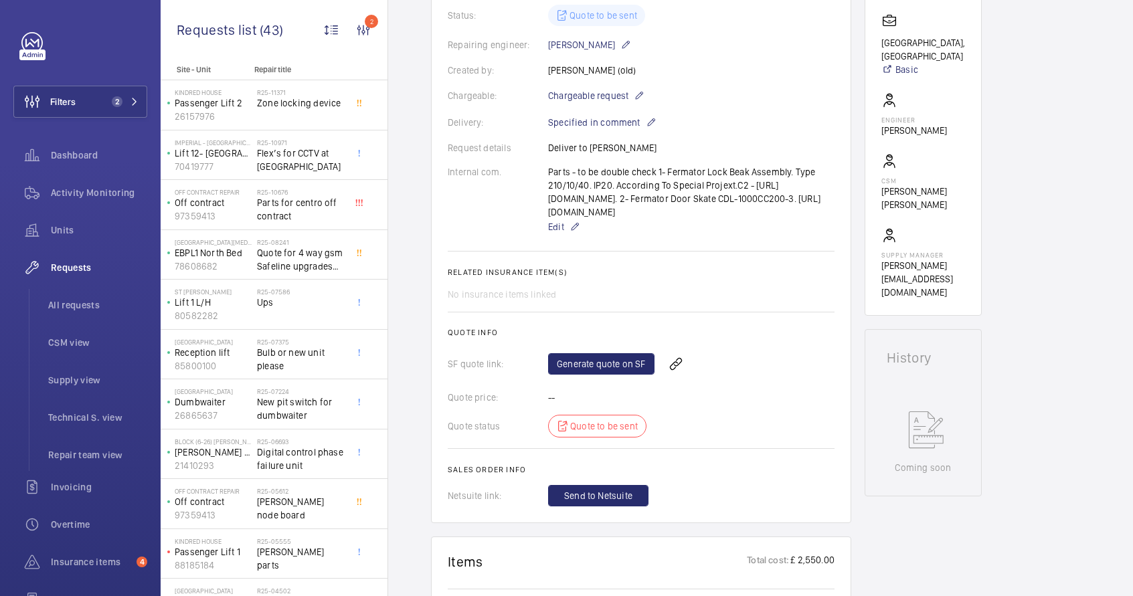
scroll to position [371, 0]
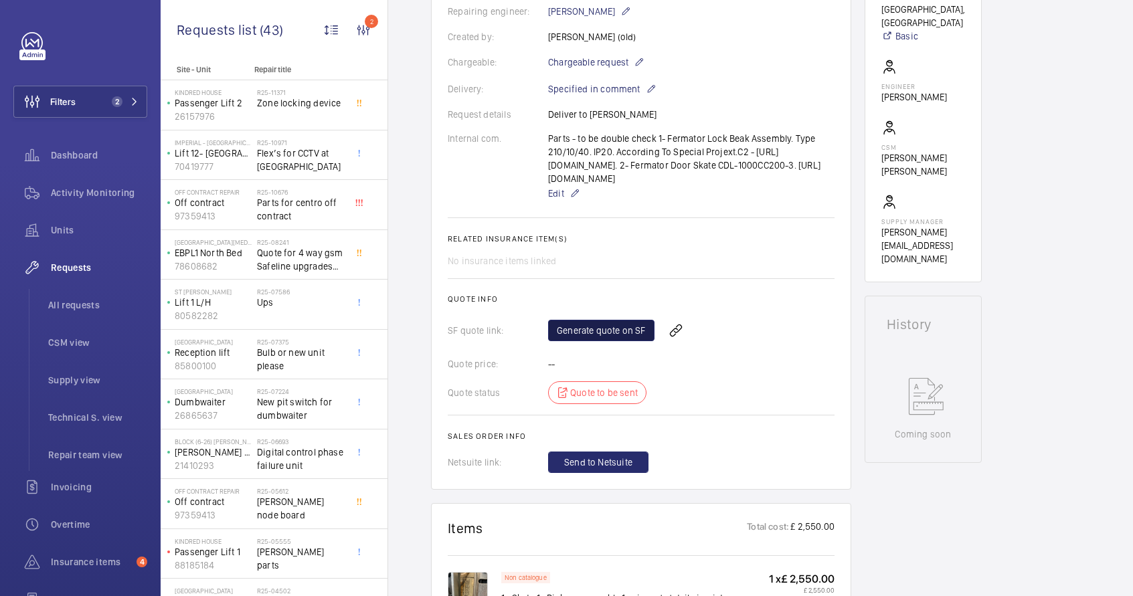
click at [626, 341] on link "Generate quote on SF" at bounding box center [601, 330] width 106 height 21
click at [576, 201] on mat-icon at bounding box center [575, 193] width 11 height 16
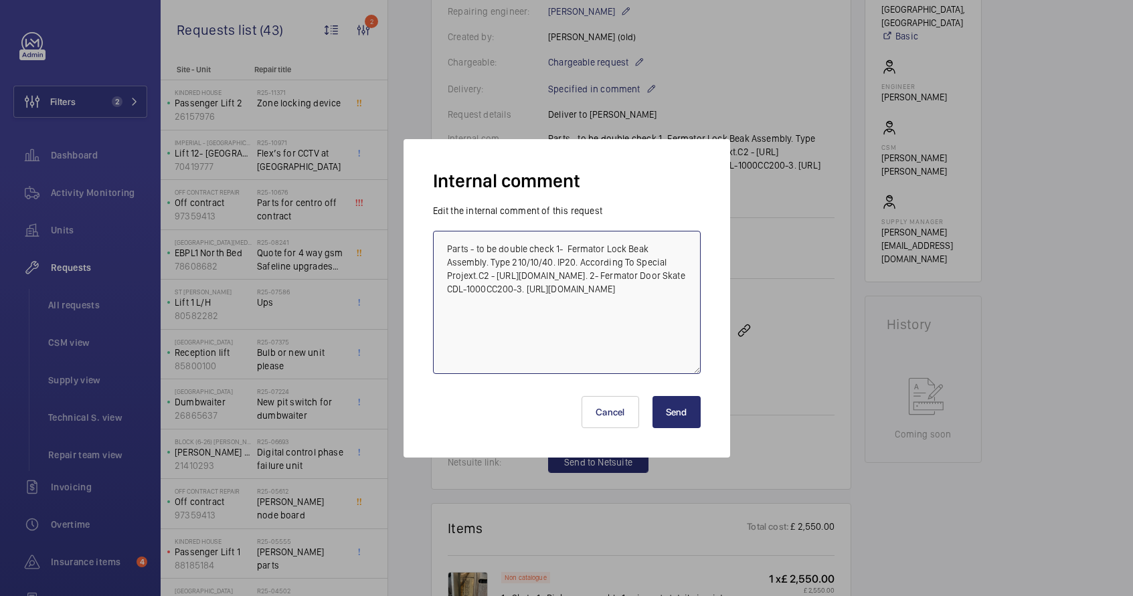
drag, startPoint x: 568, startPoint y: 247, endPoint x: 578, endPoint y: 253, distance: 12.3
click at [578, 253] on textarea "Parts - to be double check 1- Fermator Lock Beak Assembly. Type 210/10/40. IP20…" at bounding box center [567, 302] width 268 height 143
click at [529, 263] on textarea "Parts - to be double check 1- Fermator Lock Beak Assembly. Type 210/10/40. IP20…" at bounding box center [567, 302] width 268 height 143
drag, startPoint x: 553, startPoint y: 266, endPoint x: 492, endPoint y: 266, distance: 60.9
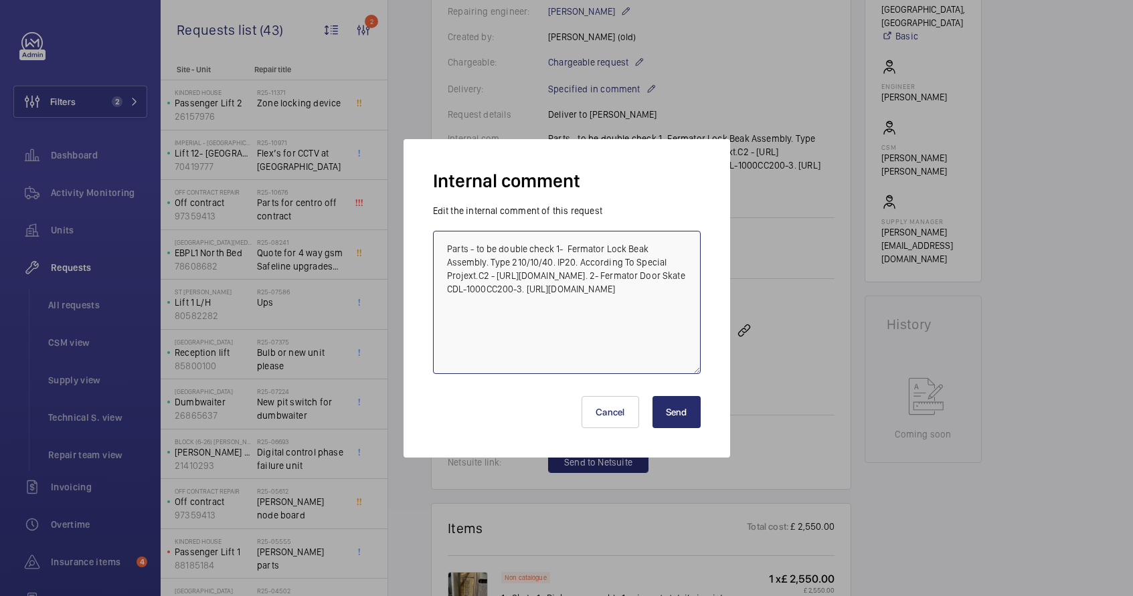
click at [492, 266] on textarea "Parts - to be double check 1- Fermator Lock Beak Assembly. Type 210/10/40. IP20…" at bounding box center [567, 302] width 268 height 143
drag, startPoint x: 495, startPoint y: 275, endPoint x: 578, endPoint y: 305, distance: 88.1
click at [578, 305] on textarea "Parts - to be double check 1- Fermator Lock Beak Assembly. Type 210/10/40. IP20…" at bounding box center [567, 302] width 268 height 143
paste textarea "[URL][DOMAIN_NAME][PERSON_NAME]"
type textarea "Parts - to be double check 1- Fermator Lock Beak Assembly. Type 210/10/40. IP20…"
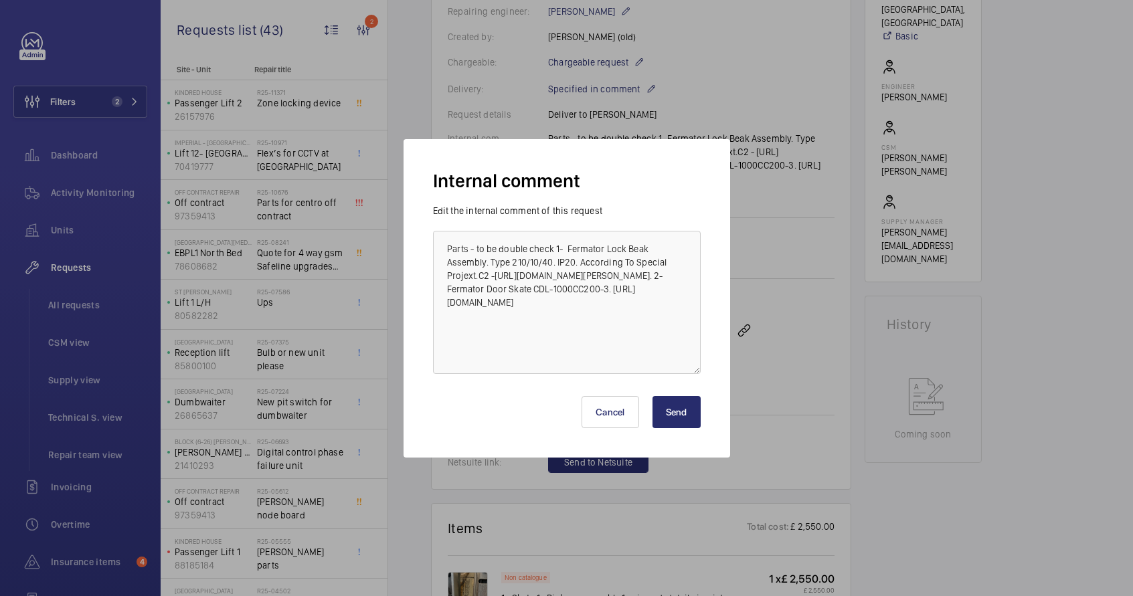
click at [687, 415] on button "Send" at bounding box center [677, 412] width 48 height 32
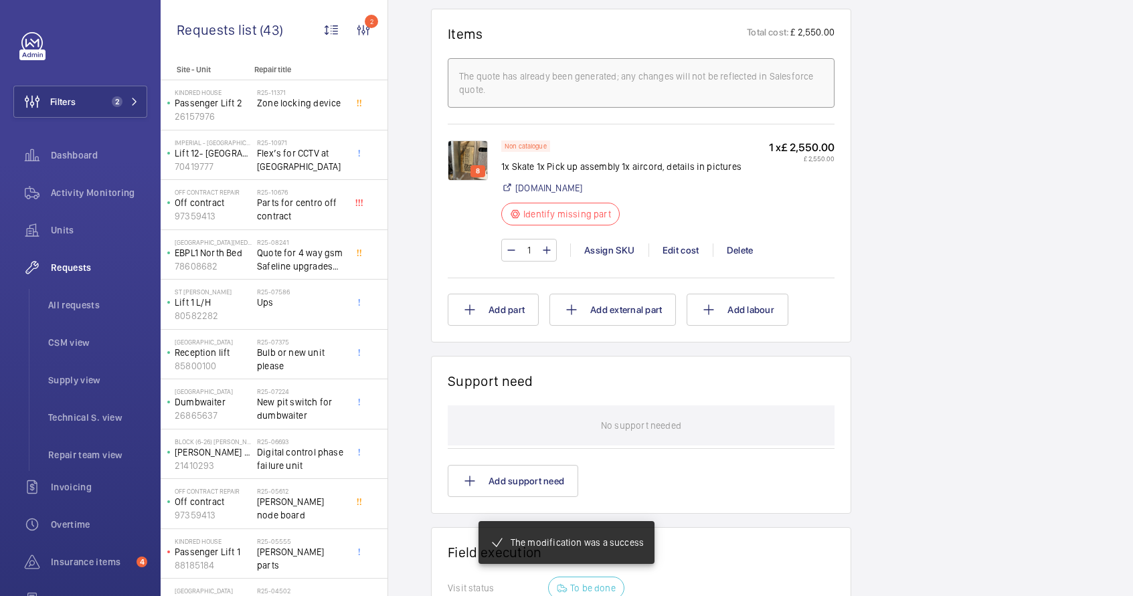
scroll to position [866, 0]
click at [475, 177] on p "8" at bounding box center [477, 171] width 9 height 12
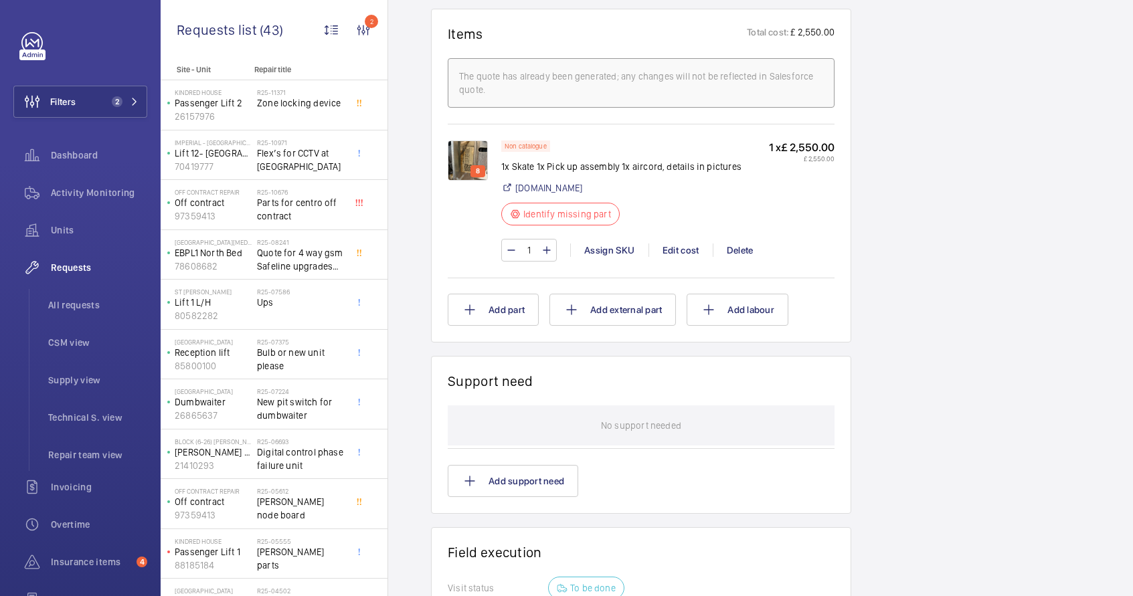
click at [469, 181] on img at bounding box center [468, 161] width 40 height 40
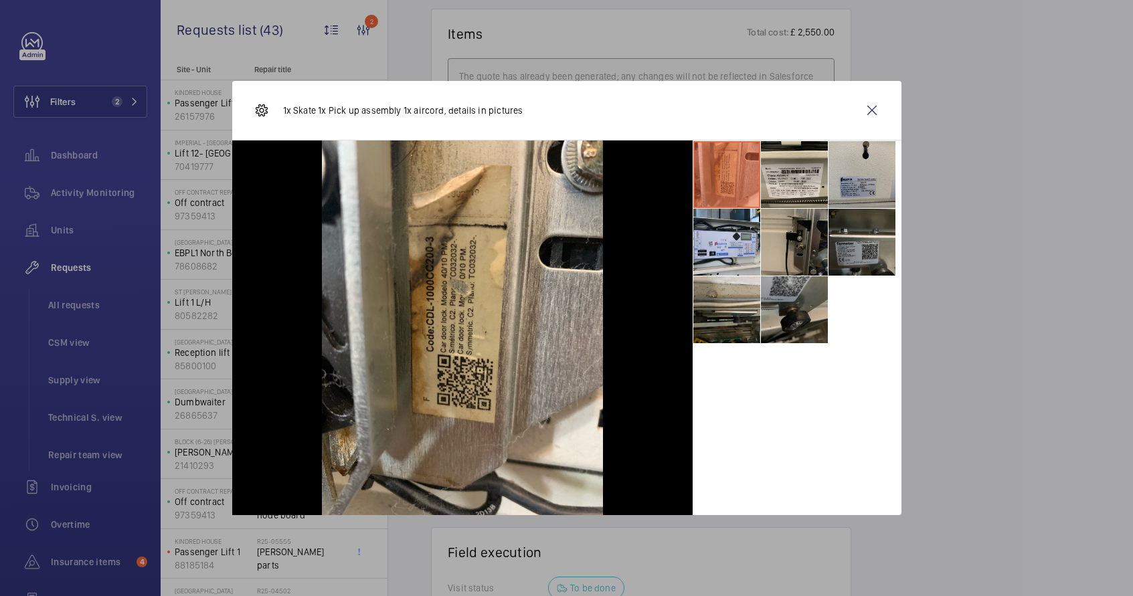
click at [797, 242] on li at bounding box center [794, 242] width 67 height 67
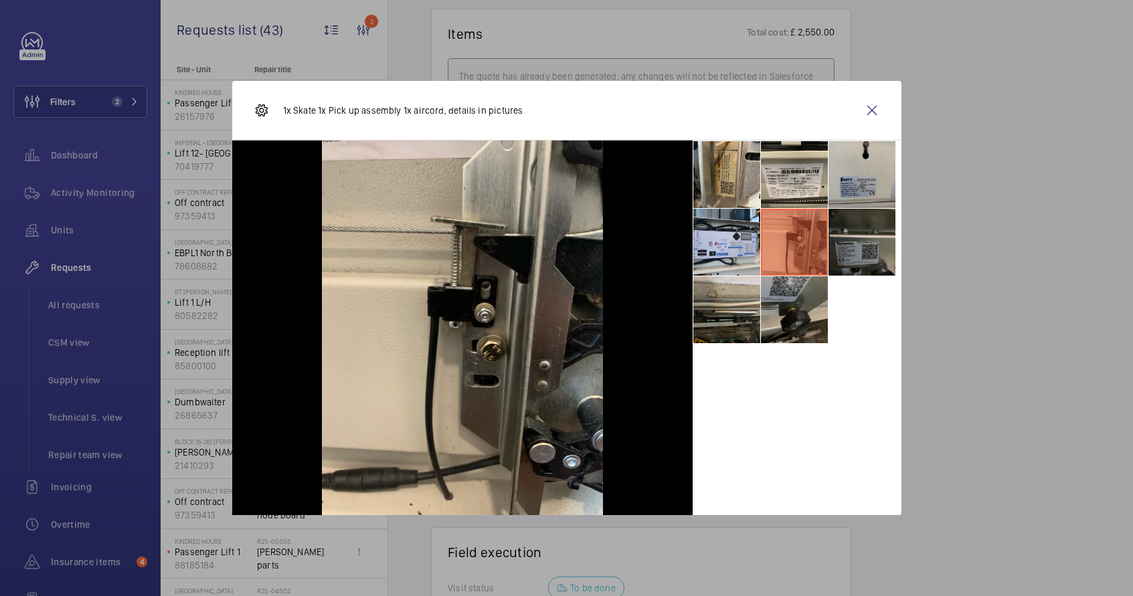
click at [849, 233] on li at bounding box center [862, 242] width 67 height 67
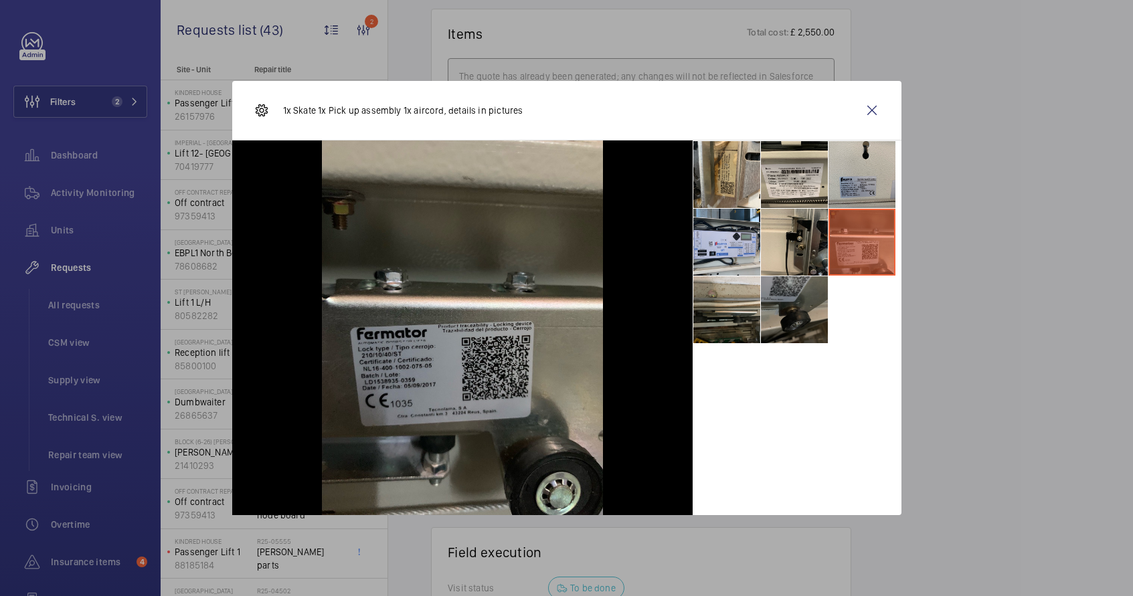
click at [805, 299] on li at bounding box center [794, 309] width 67 height 67
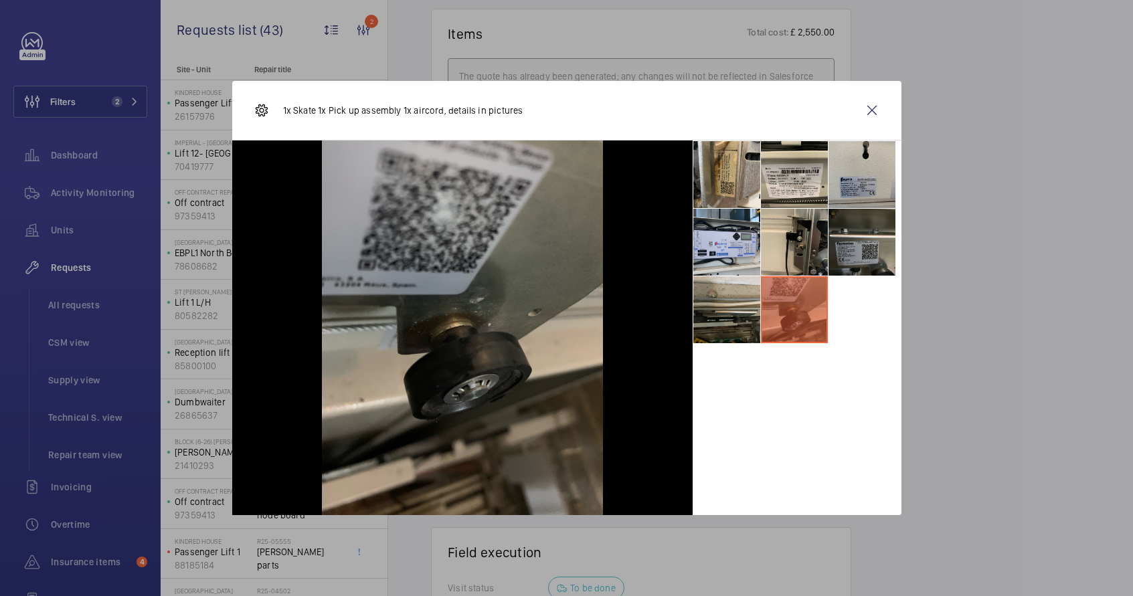
click at [778, 306] on li at bounding box center [794, 309] width 67 height 67
click at [778, 251] on li at bounding box center [794, 242] width 67 height 67
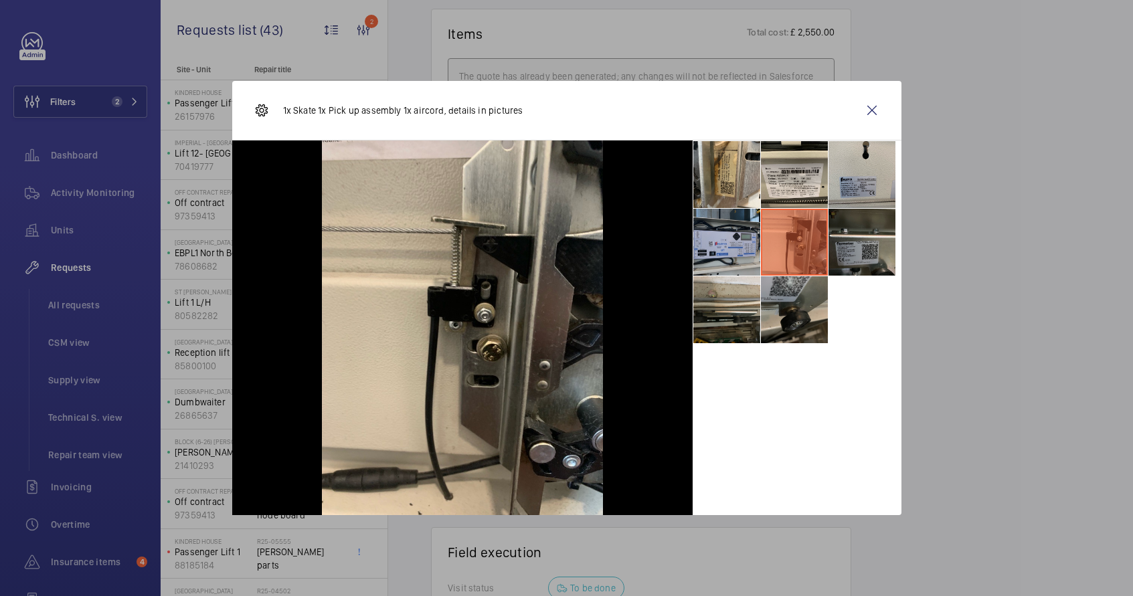
click at [738, 250] on li at bounding box center [726, 242] width 67 height 67
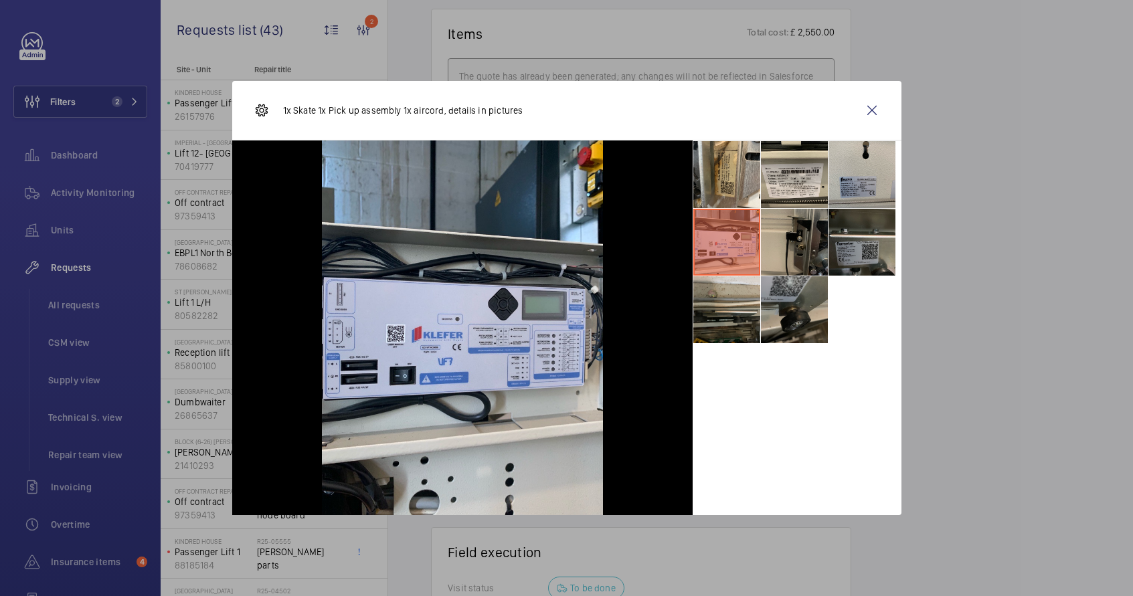
click at [785, 245] on li at bounding box center [794, 242] width 67 height 67
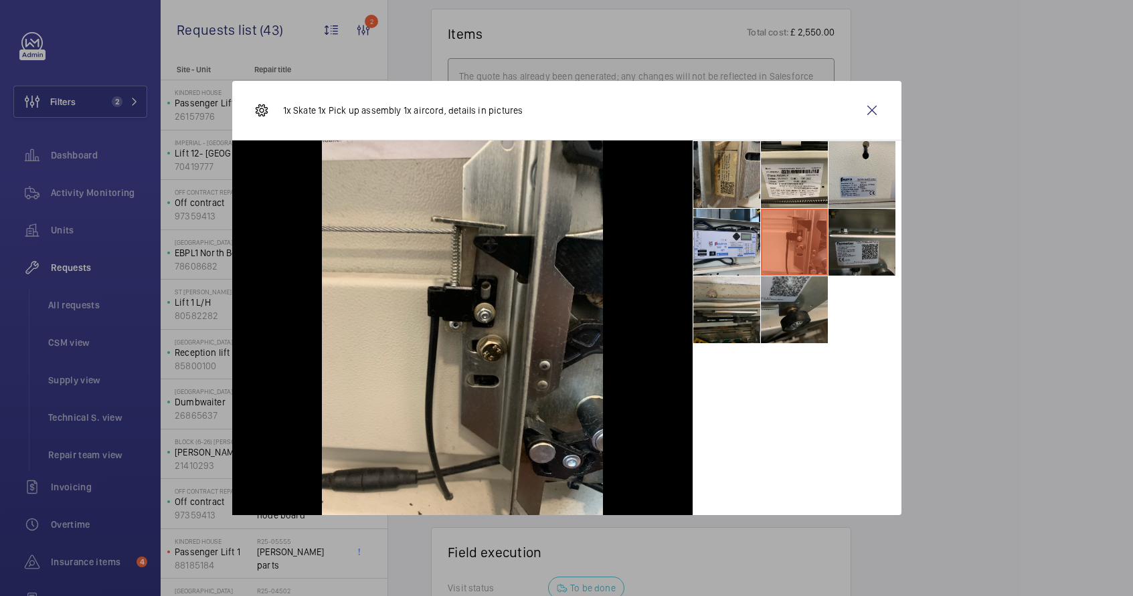
click at [742, 179] on li at bounding box center [726, 174] width 67 height 67
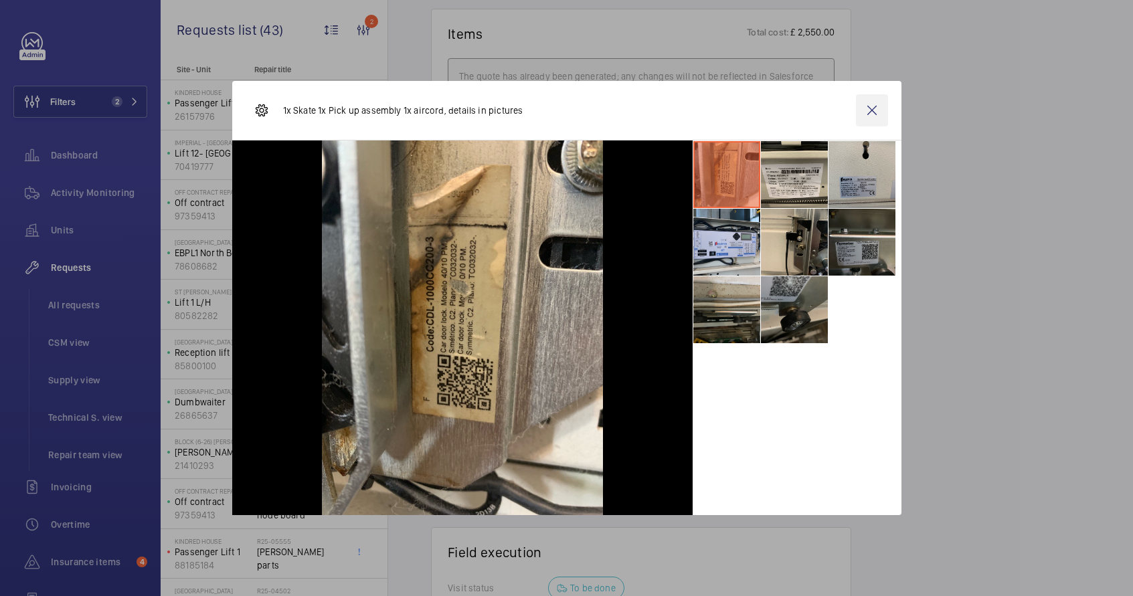
click at [873, 112] on wm-front-icon-button at bounding box center [872, 110] width 32 height 32
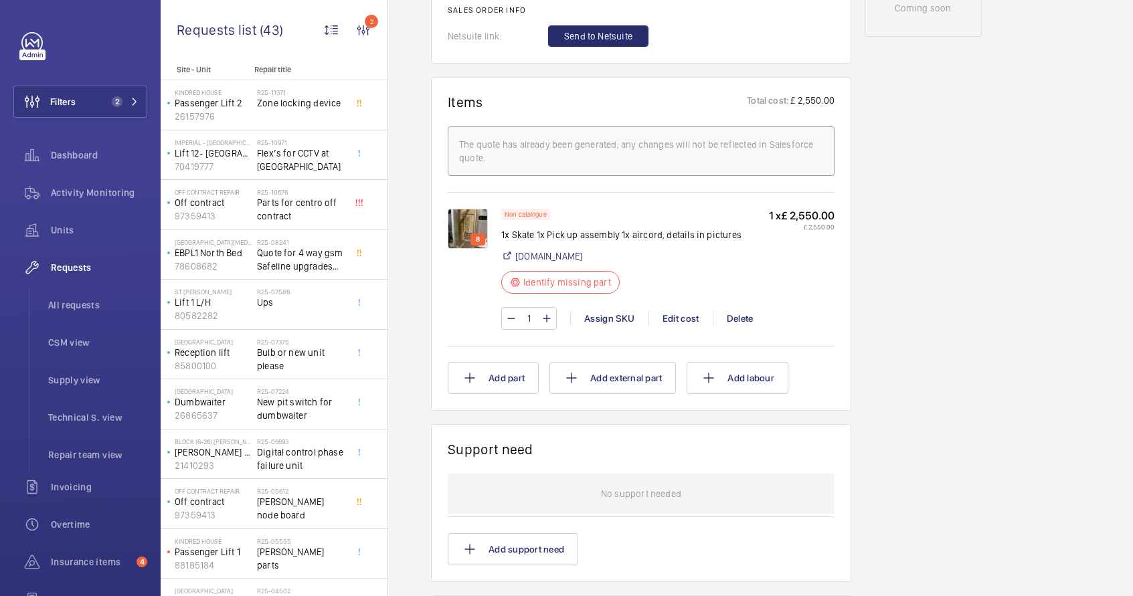
scroll to position [450, 0]
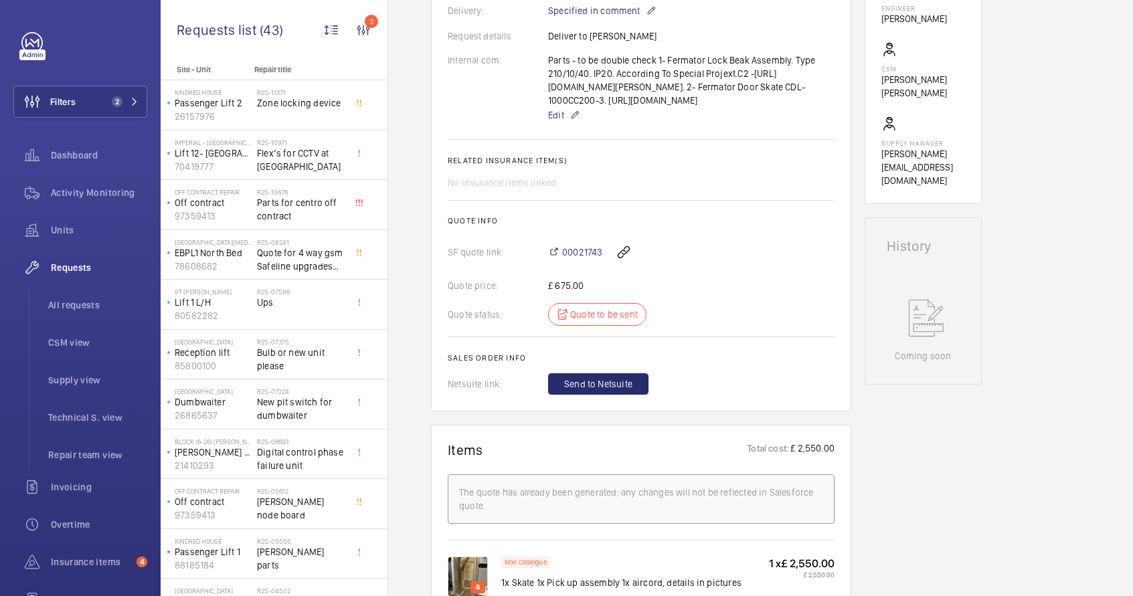
click at [641, 123] on div "Parts - to be double check 1- Fermator Lock Beak Assembly. Type 210/10/40. IP20…" at bounding box center [691, 89] width 286 height 70
click at [582, 123] on p "Edit" at bounding box center [691, 115] width 286 height 16
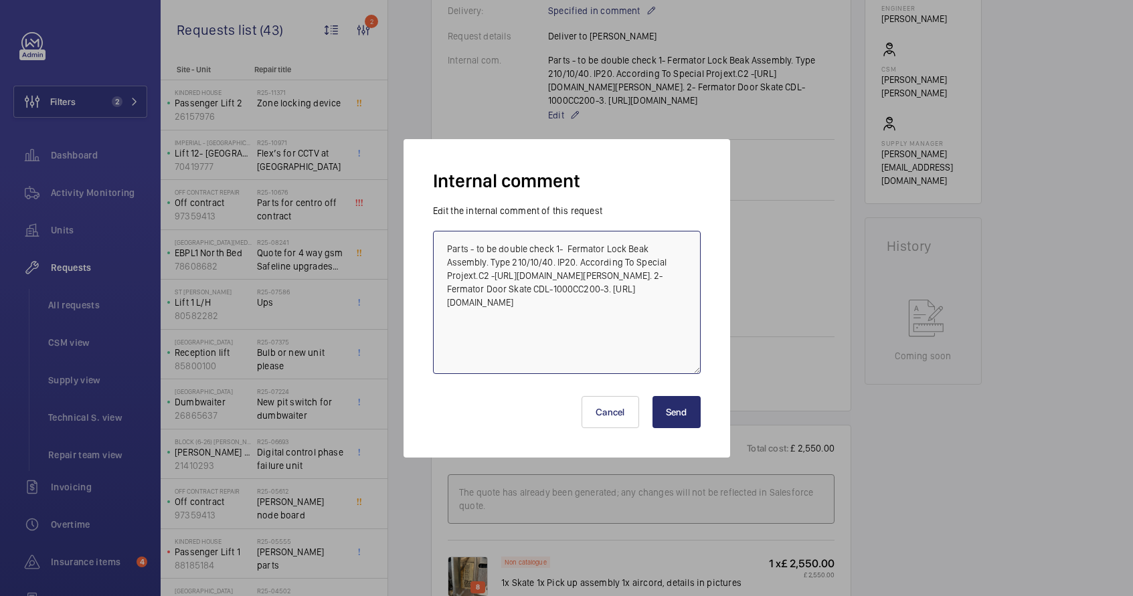
drag, startPoint x: 446, startPoint y: 319, endPoint x: 525, endPoint y: 337, distance: 81.7
click at [525, 337] on textarea "Parts - to be double check 1- Fermator Lock Beak Assembly. Type 210/10/40. IP20…" at bounding box center [567, 302] width 268 height 143
click at [538, 350] on textarea "Parts - to be double check 1- Fermator Lock Beak Assembly. Type 210/10/40. IP20…" at bounding box center [567, 302] width 268 height 143
type textarea "Parts - to be double check 1- Fermator Lock Beak Assembly. Type 210/10/40. IP20…"
click at [673, 412] on button "Send" at bounding box center [677, 412] width 48 height 32
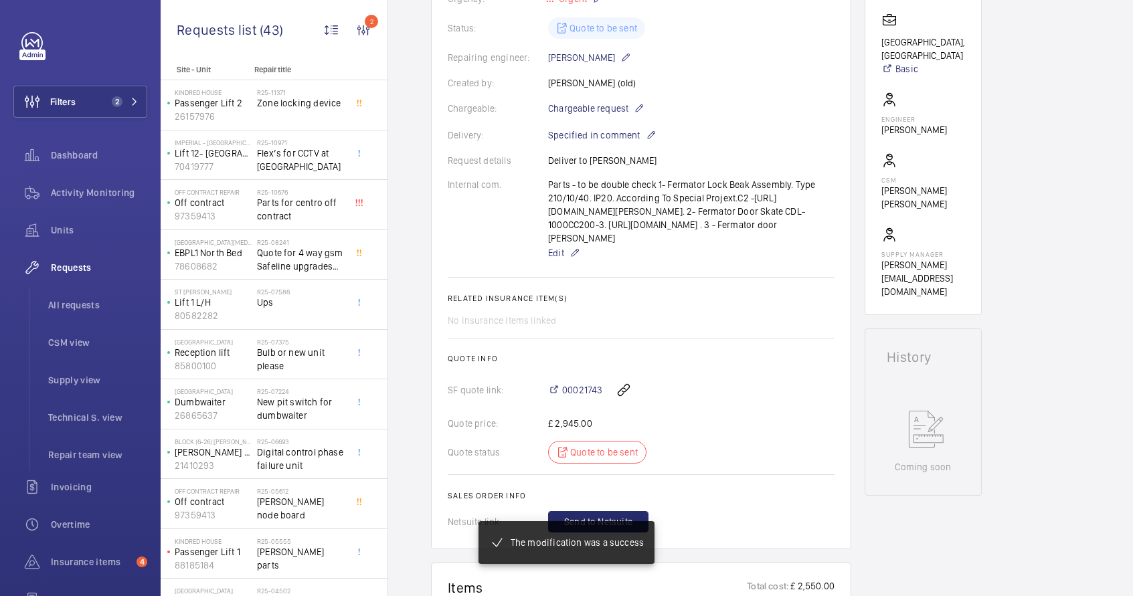
scroll to position [352, 0]
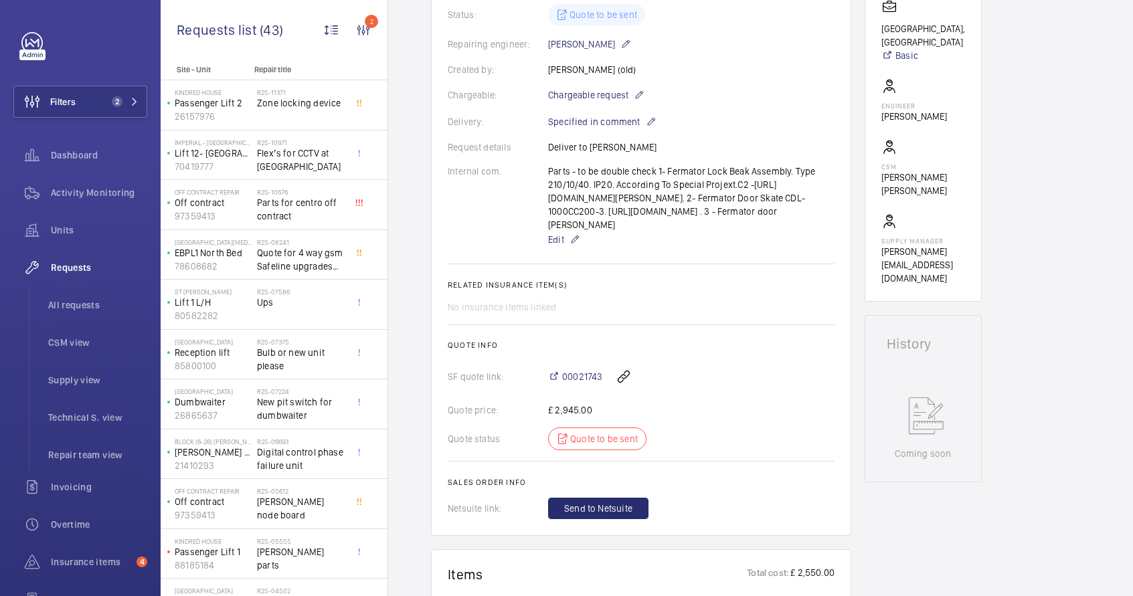
drag, startPoint x: 545, startPoint y: 171, endPoint x: 778, endPoint y: 242, distance: 243.7
click at [778, 242] on div "Internal com. Parts - to be double check 1- Fermator Lock Beak Assembly. Type 2…" at bounding box center [641, 206] width 387 height 83
copy div "Parts - to be double check 1- Fermator Lock Beak Assembly. Type 210/10/40. IP20…"
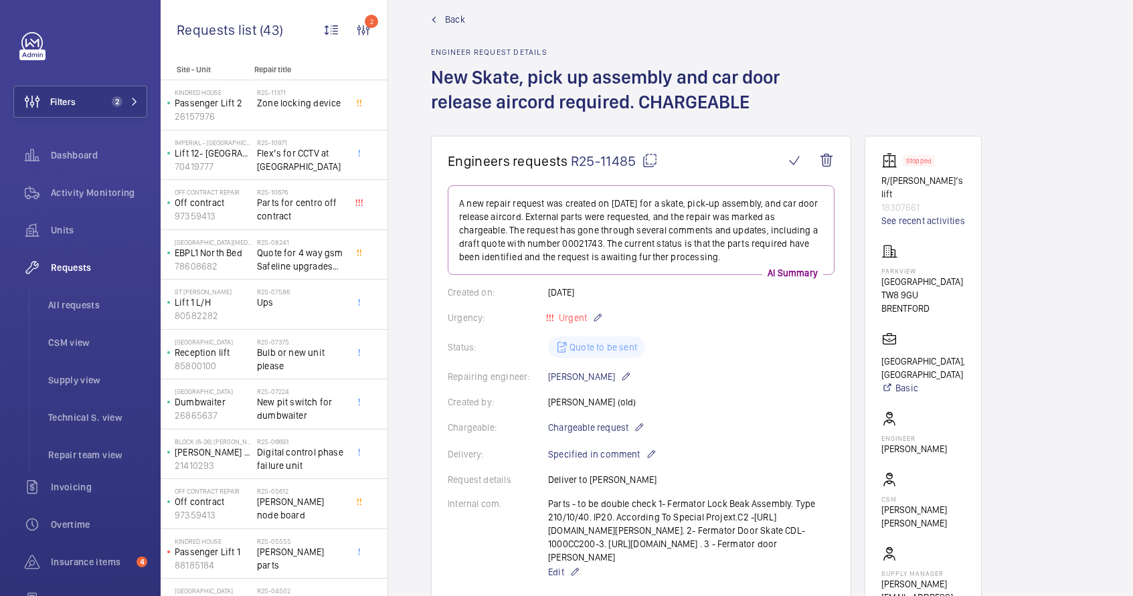
scroll to position [0, 0]
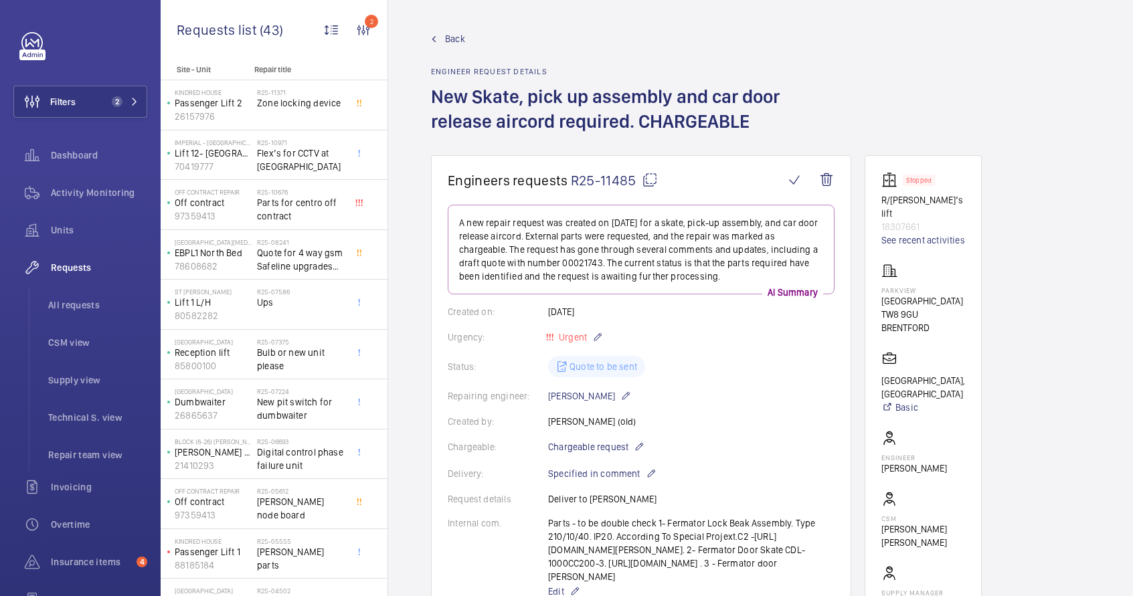
click at [649, 183] on mat-icon at bounding box center [650, 180] width 16 height 16
copy div "Parts - to be double check 1- Fermator Lock Beak Assembly. Type 210/10/40. IP20…"
type textarea "R25-11485"
click at [649, 183] on mat-icon at bounding box center [650, 180] width 16 height 16
